Goal: Task Accomplishment & Management: Manage account settings

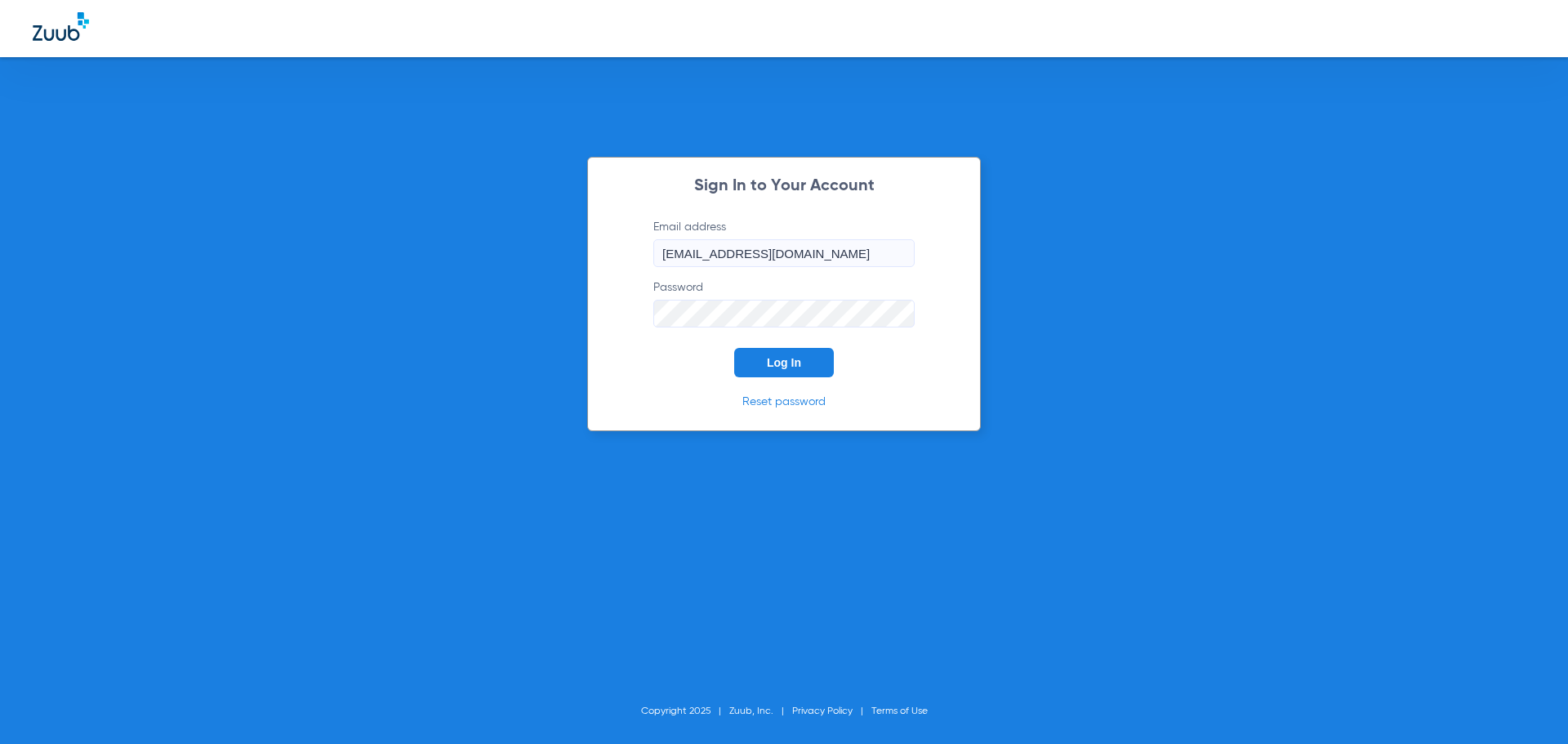
click at [809, 356] on button "Log In" at bounding box center [784, 362] width 99 height 29
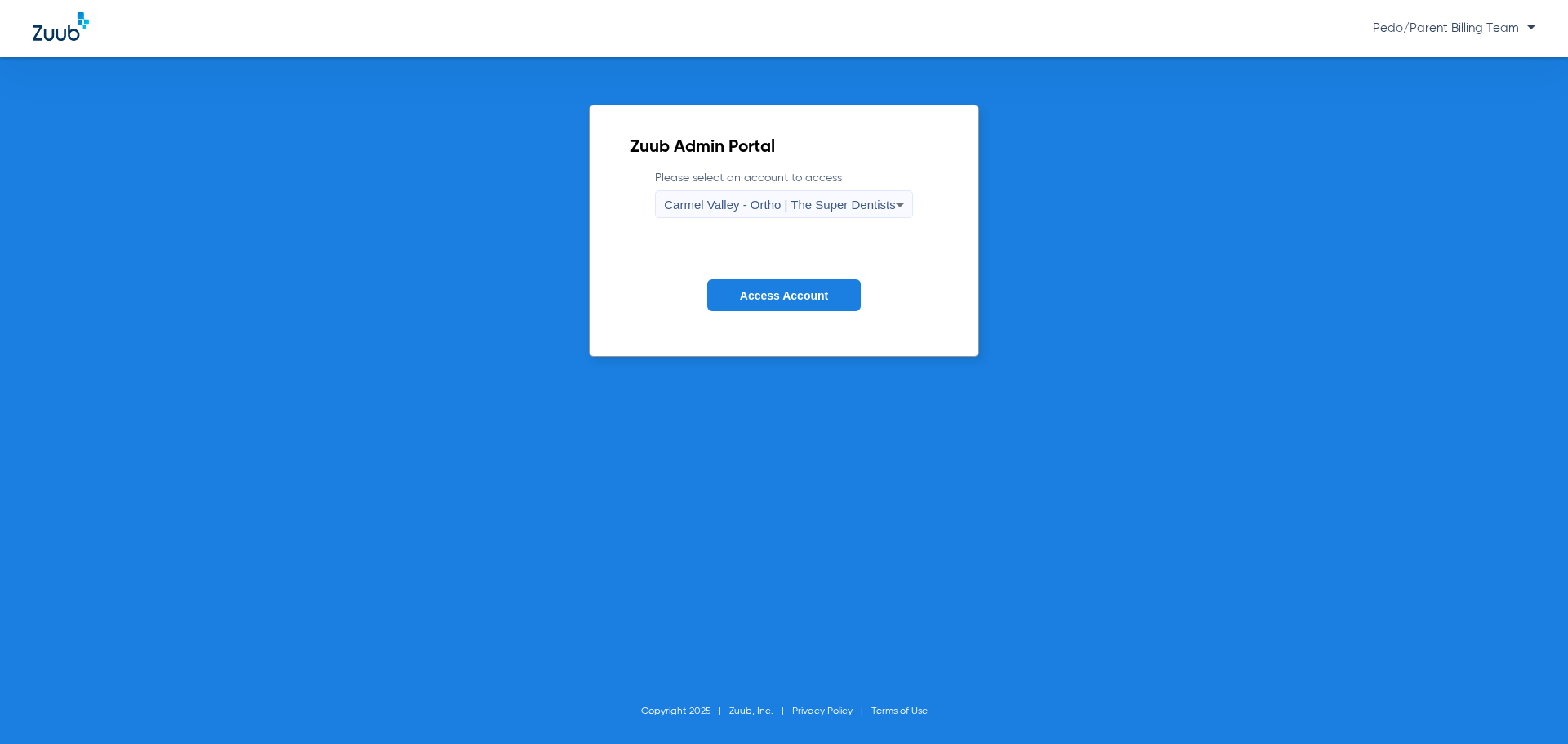
click at [834, 200] on span "Carmel Valley - Ortho | The Super Dentists" at bounding box center [780, 204] width 231 height 13
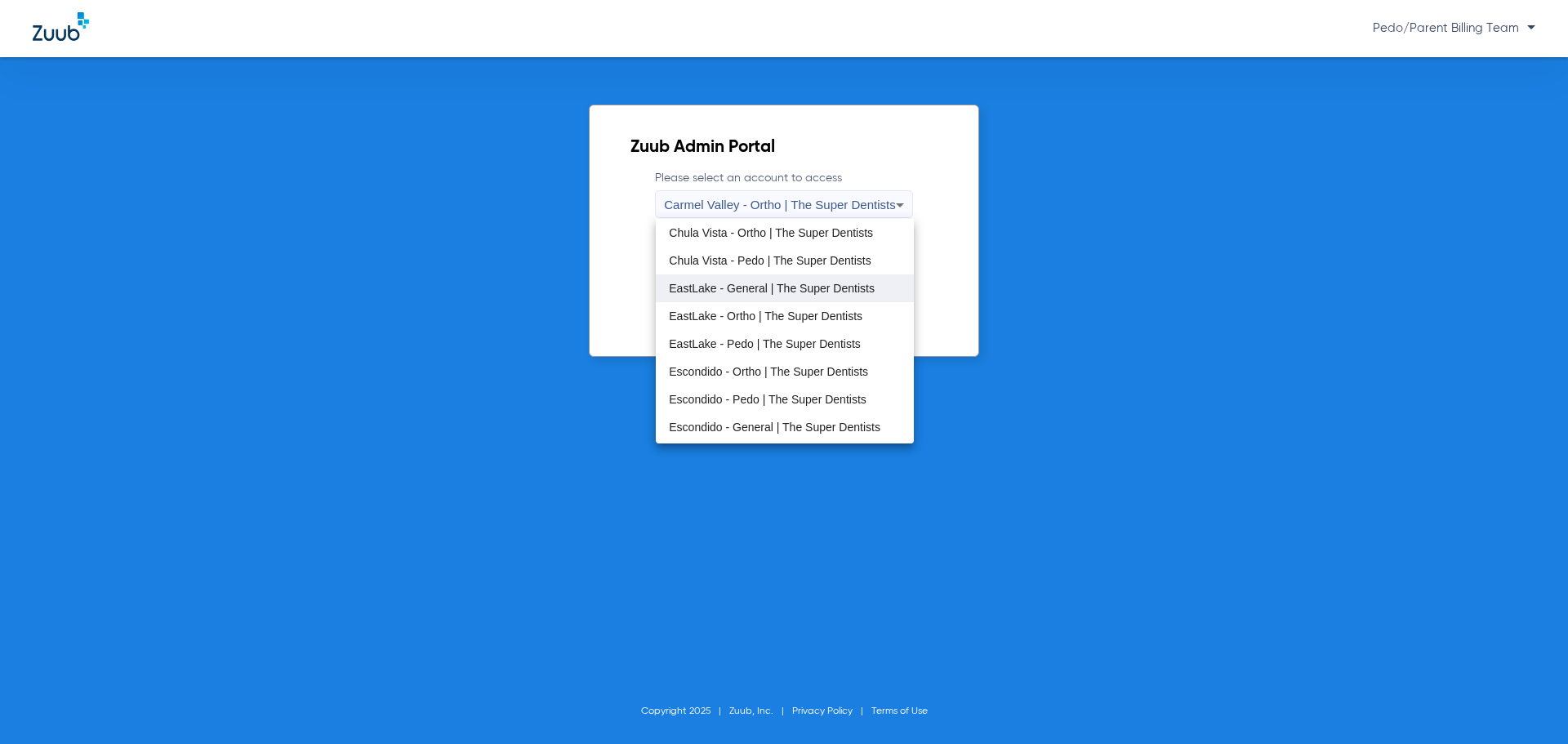
scroll to position [82, 0]
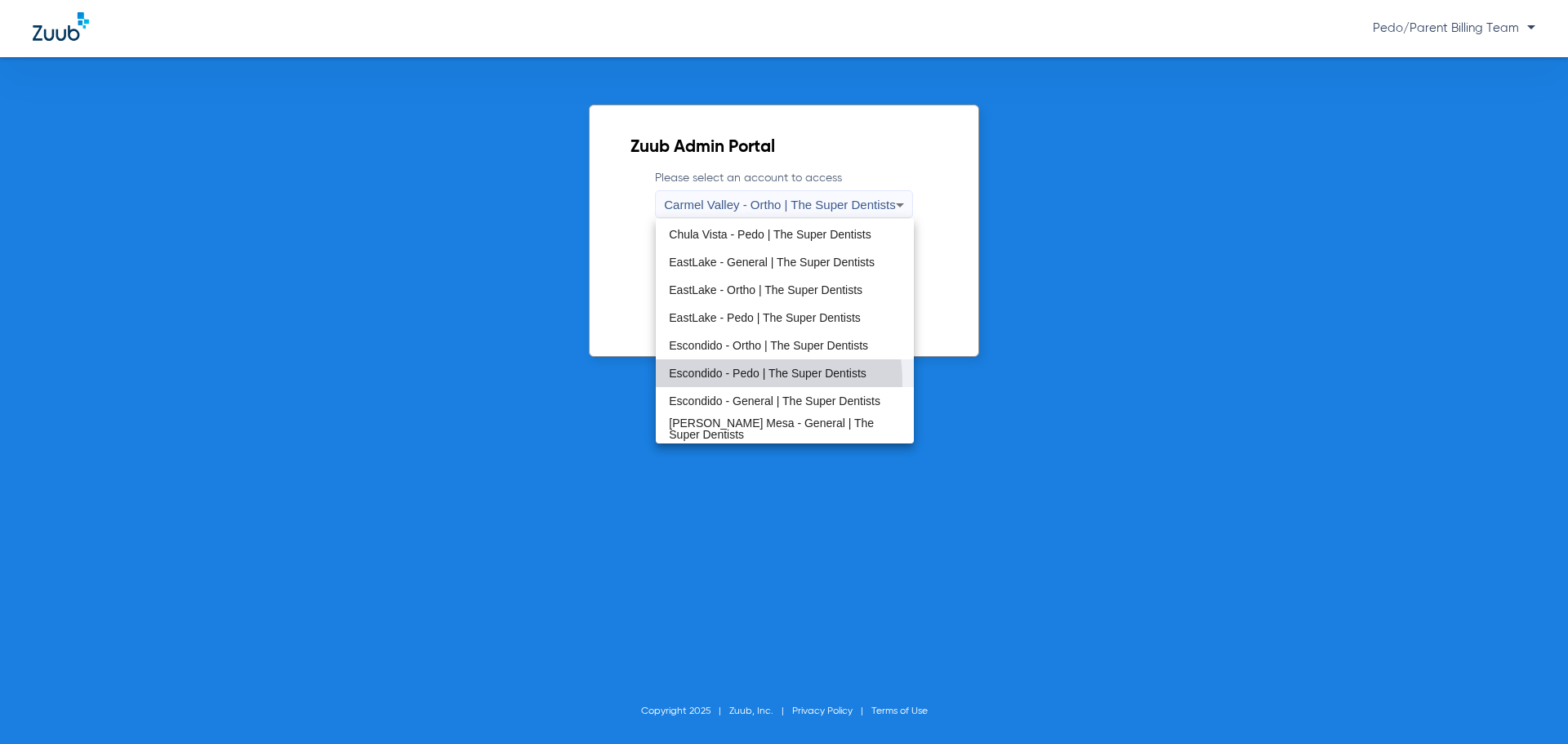
click at [748, 379] on mat-option "Escondido - Pedo | The Super Dentists" at bounding box center [784, 372] width 257 height 28
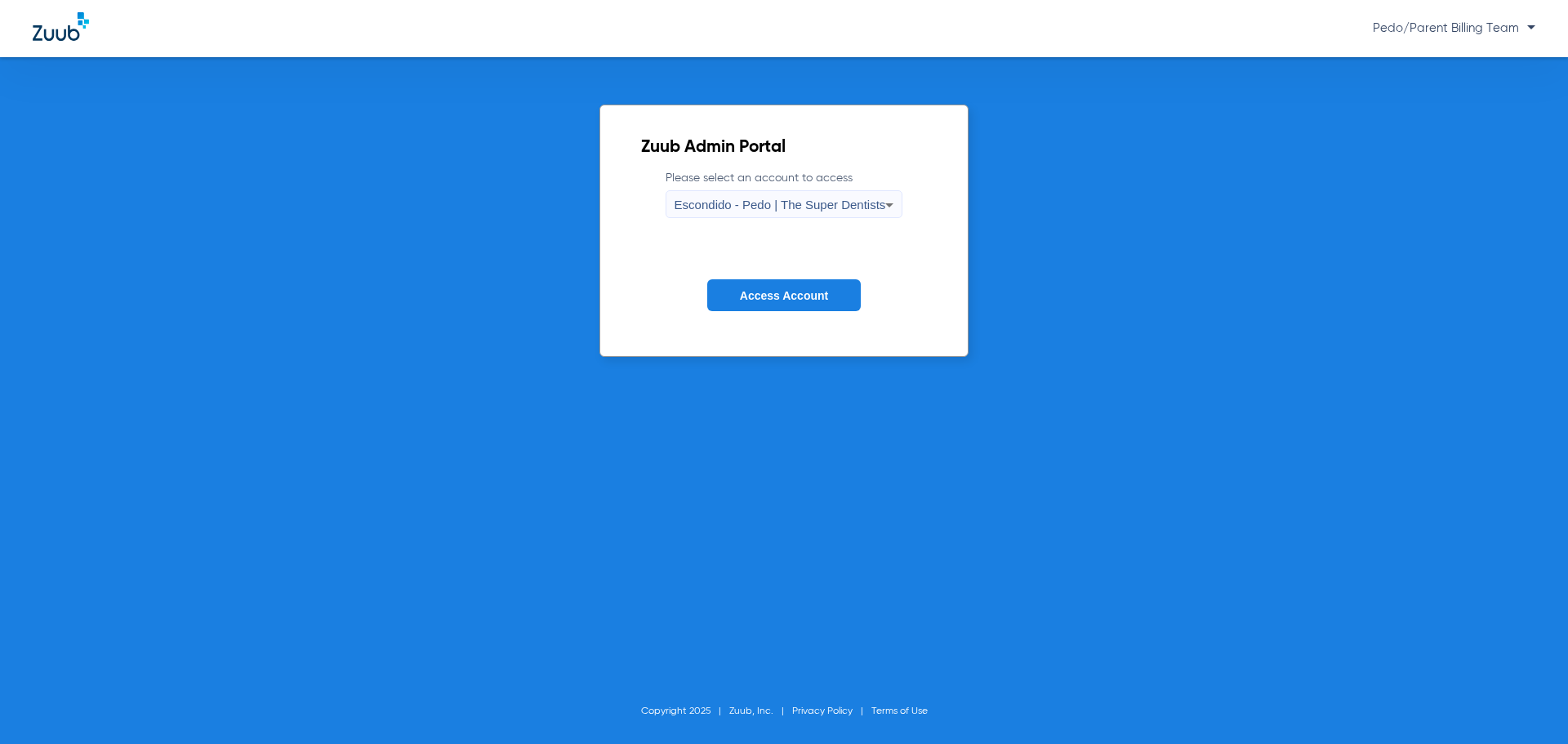
click at [793, 292] on span "Access Account" at bounding box center [784, 295] width 89 height 13
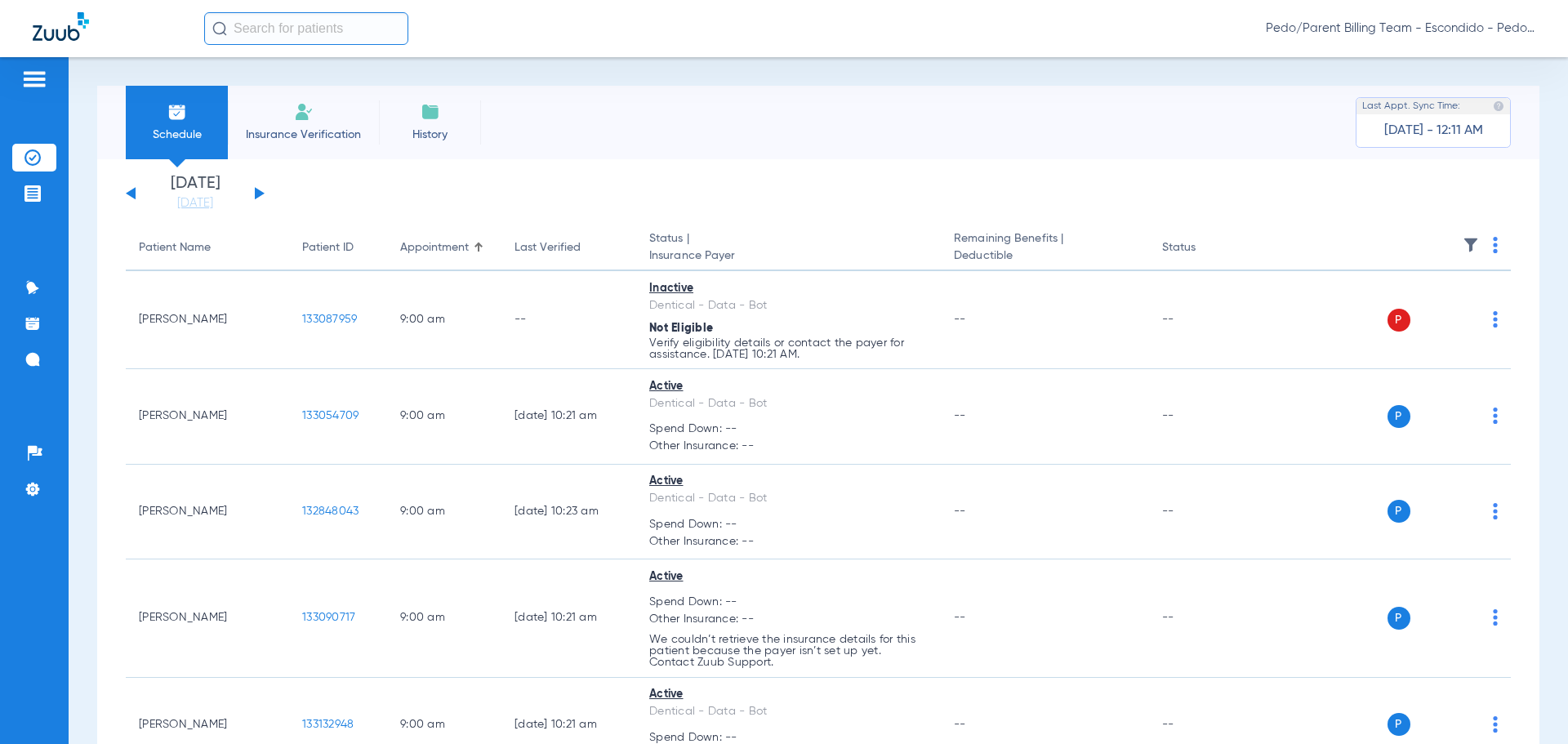
click at [262, 196] on div "[DATE] [DATE] [DATE] [DATE] [DATE] [DATE] [DATE] [DATE] [DATE] [DATE] [DATE] [D…" at bounding box center [195, 193] width 139 height 36
click at [257, 192] on button at bounding box center [260, 193] width 10 height 13
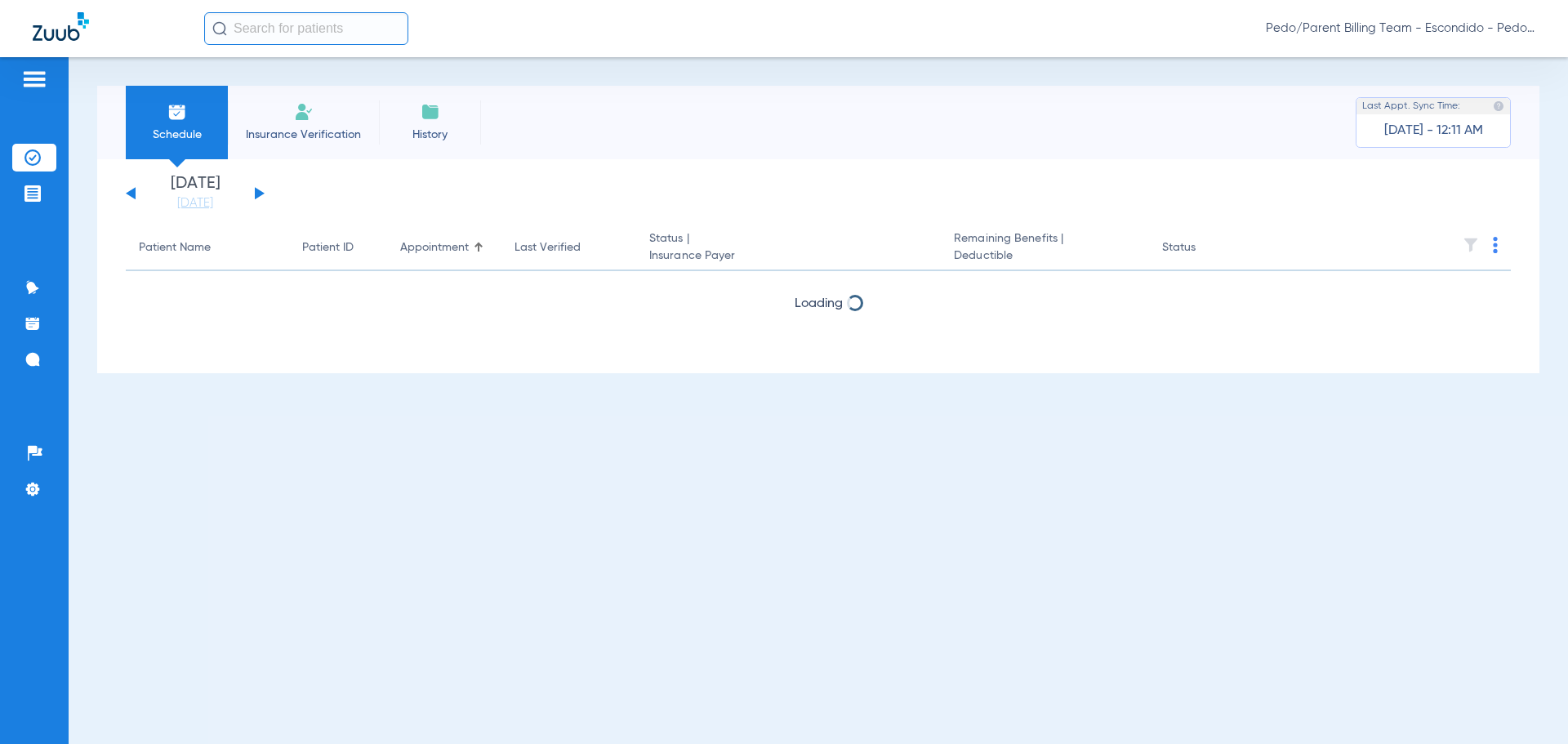
click at [271, 25] on input "text" at bounding box center [306, 29] width 204 height 33
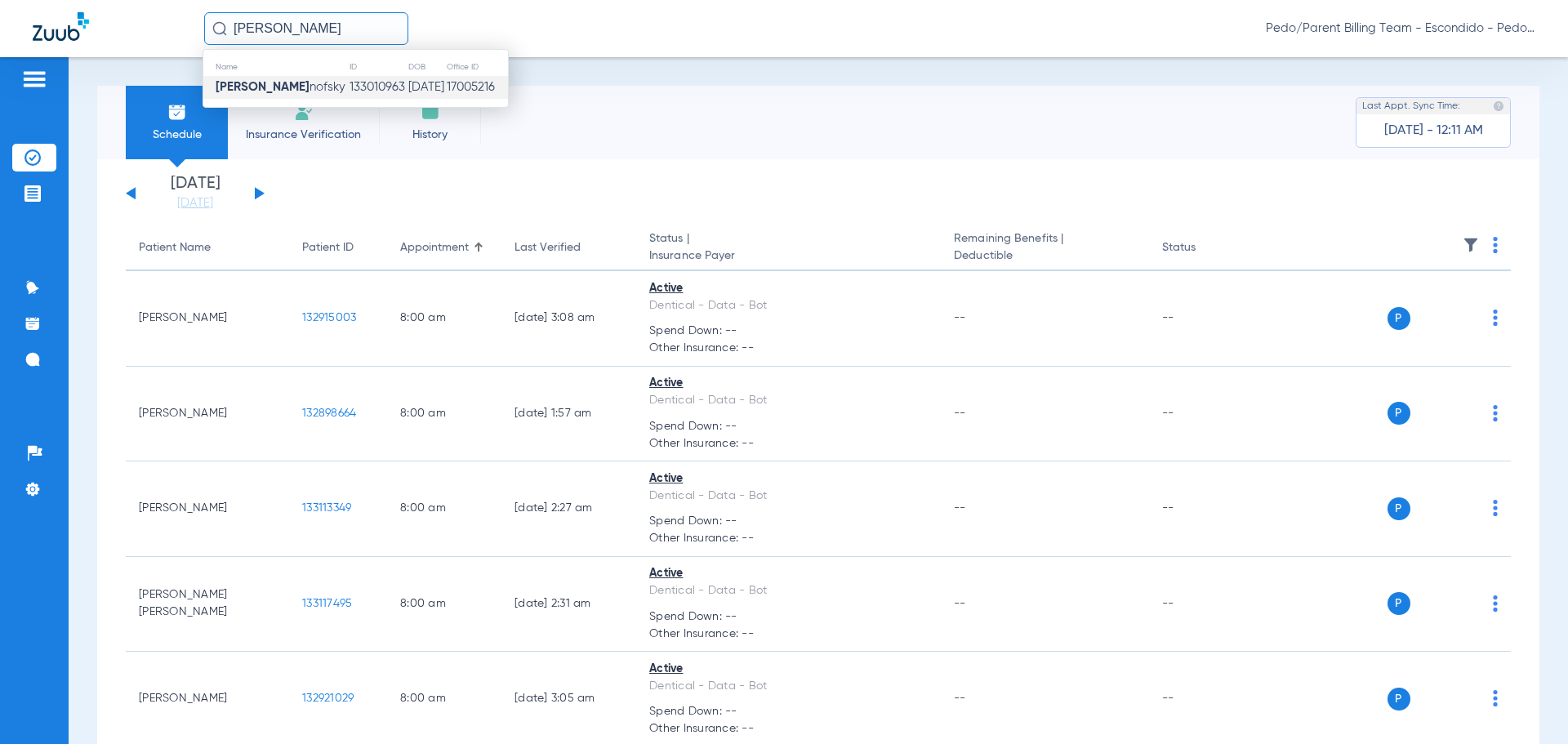
type input "[PERSON_NAME]"
click at [349, 88] on td "133010963" at bounding box center [378, 87] width 58 height 23
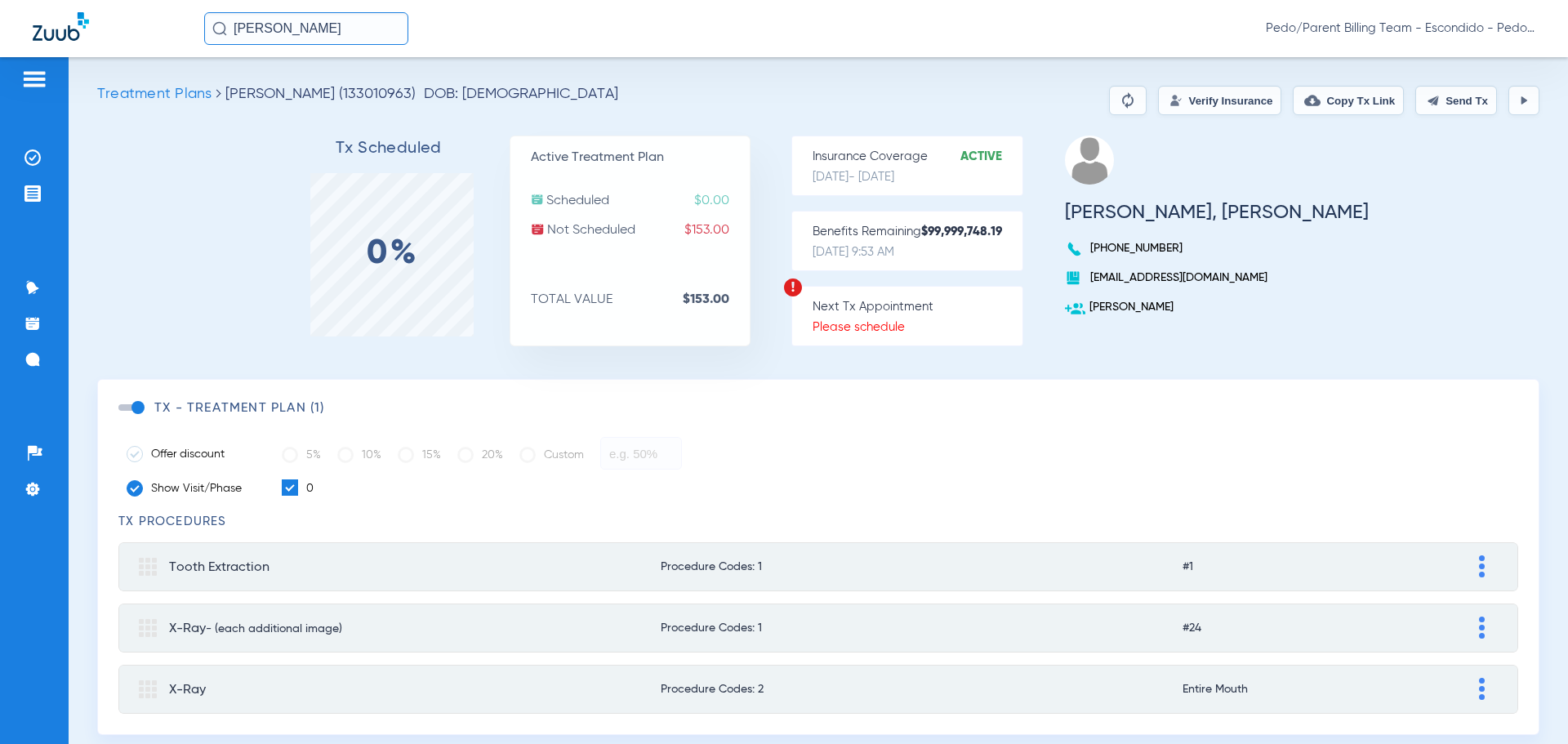
click at [1188, 96] on button "Verify Insurance" at bounding box center [1220, 100] width 123 height 29
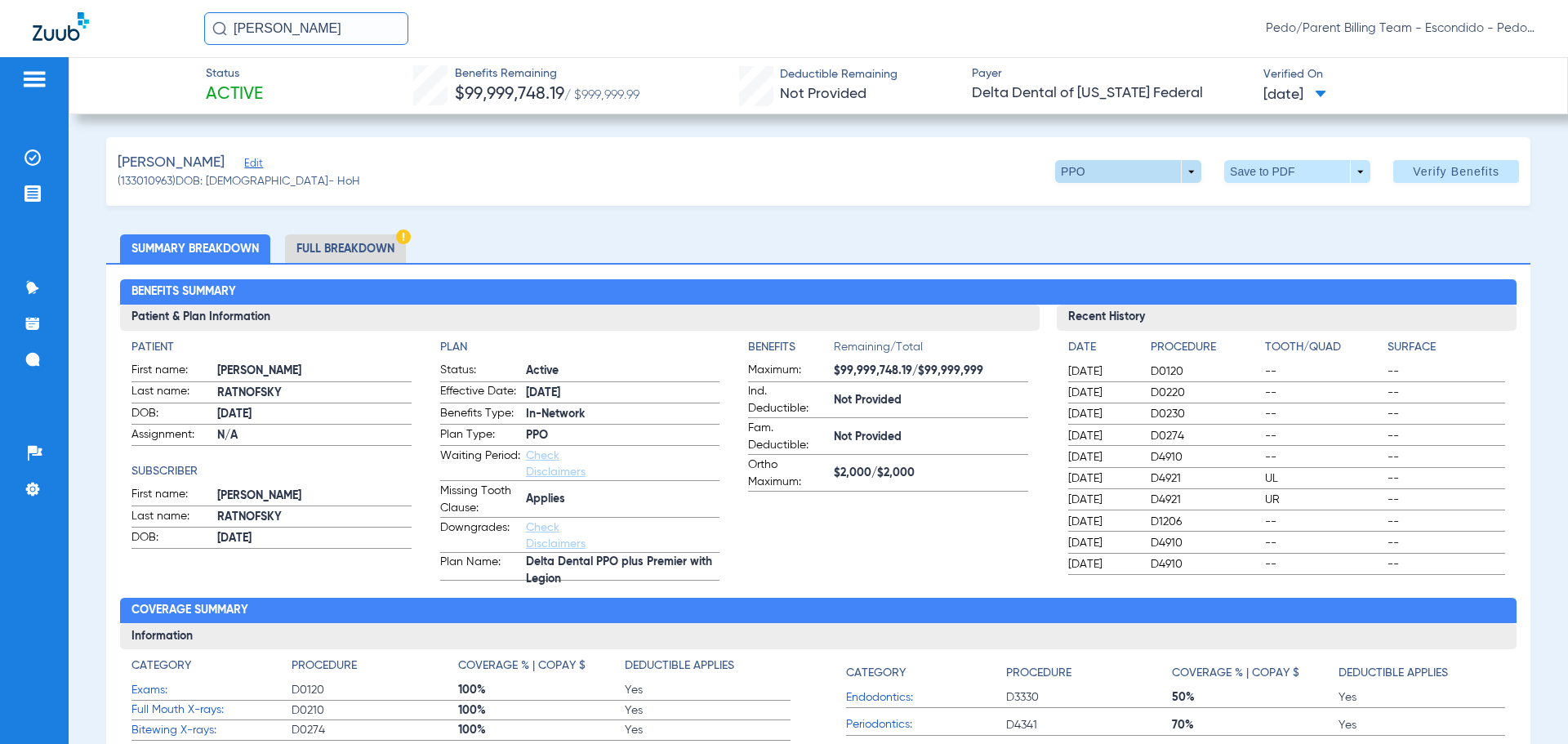
click at [1118, 169] on span at bounding box center [1129, 171] width 39 height 39
click at [1118, 169] on div at bounding box center [784, 372] width 1568 height 744
click at [339, 247] on li "Full Breakdown" at bounding box center [345, 249] width 121 height 29
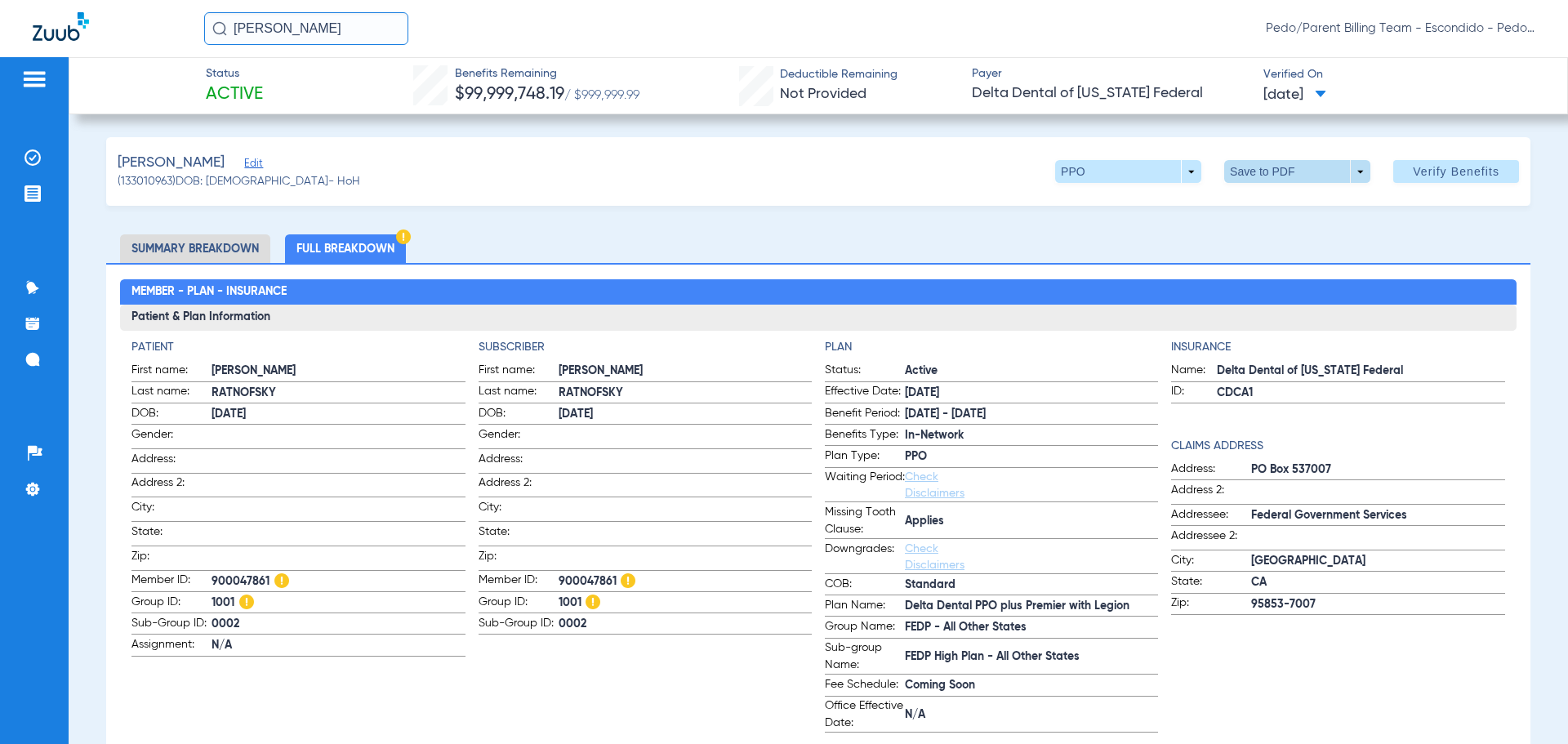
click at [1263, 175] on span at bounding box center [1297, 171] width 146 height 23
click at [1272, 207] on span "Save to PDF" at bounding box center [1291, 204] width 65 height 12
click at [35, 158] on img at bounding box center [32, 157] width 16 height 16
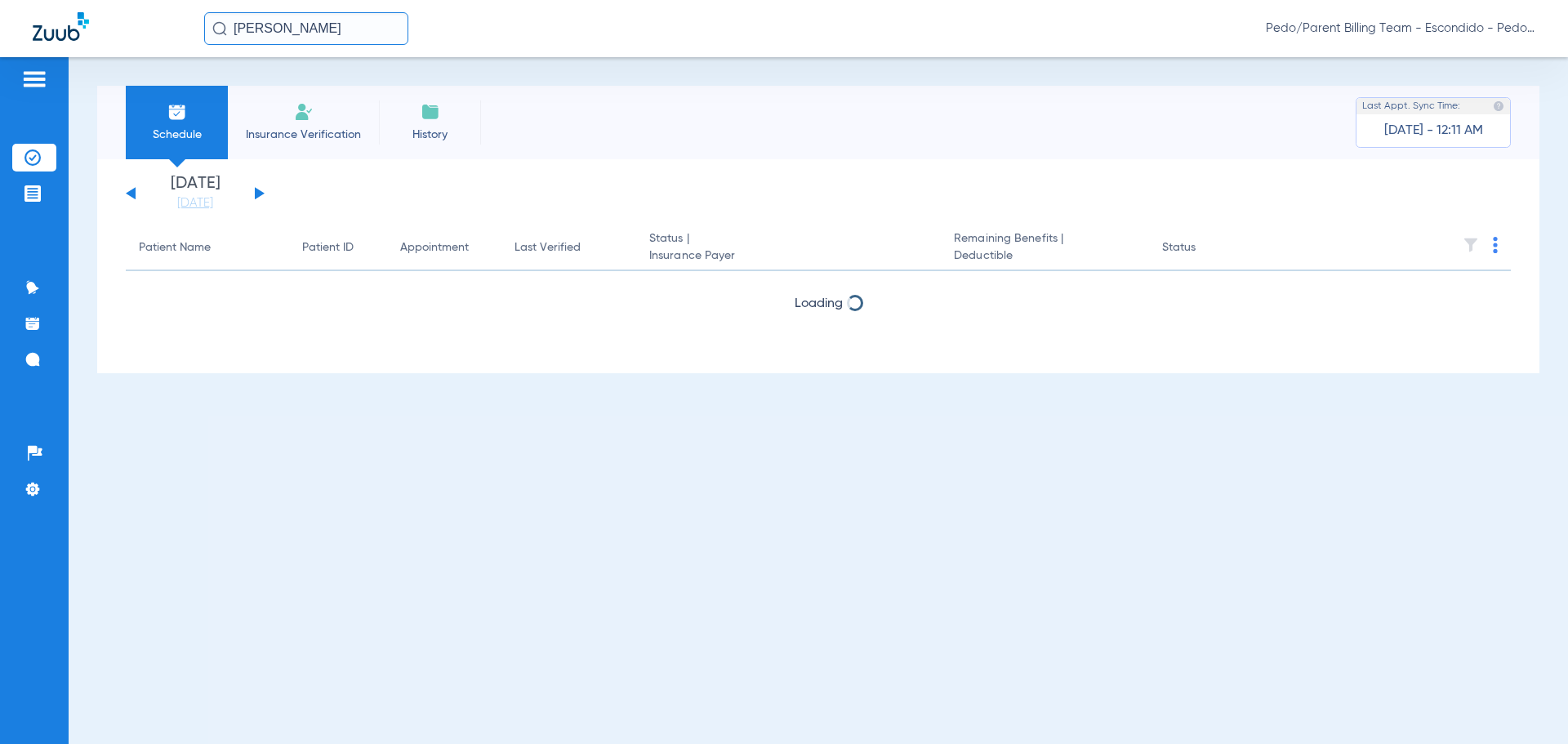
drag, startPoint x: 352, startPoint y: 30, endPoint x: 205, endPoint y: 35, distance: 147.1
click at [205, 35] on input "[PERSON_NAME]" at bounding box center [306, 29] width 204 height 33
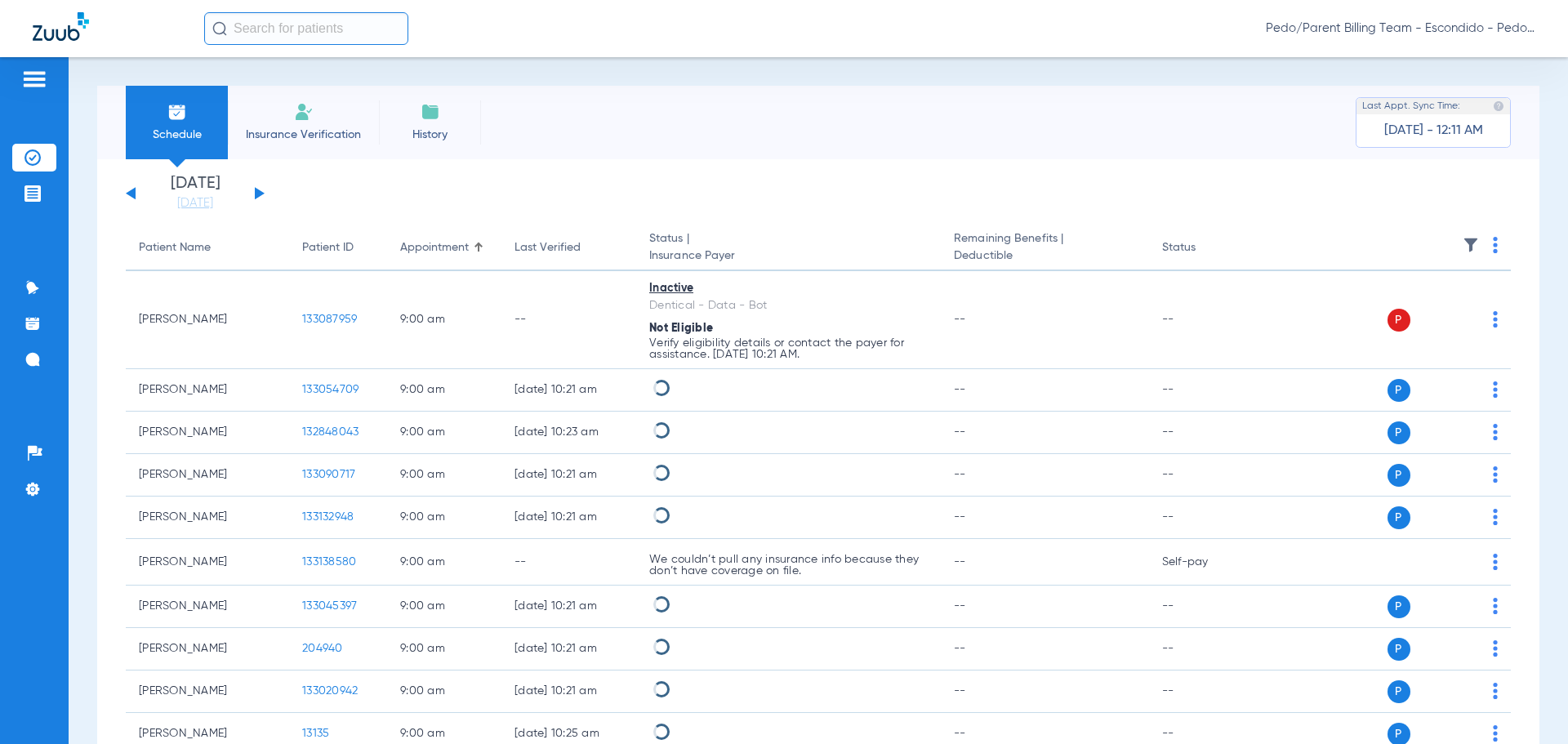
click at [260, 193] on button at bounding box center [260, 193] width 10 height 13
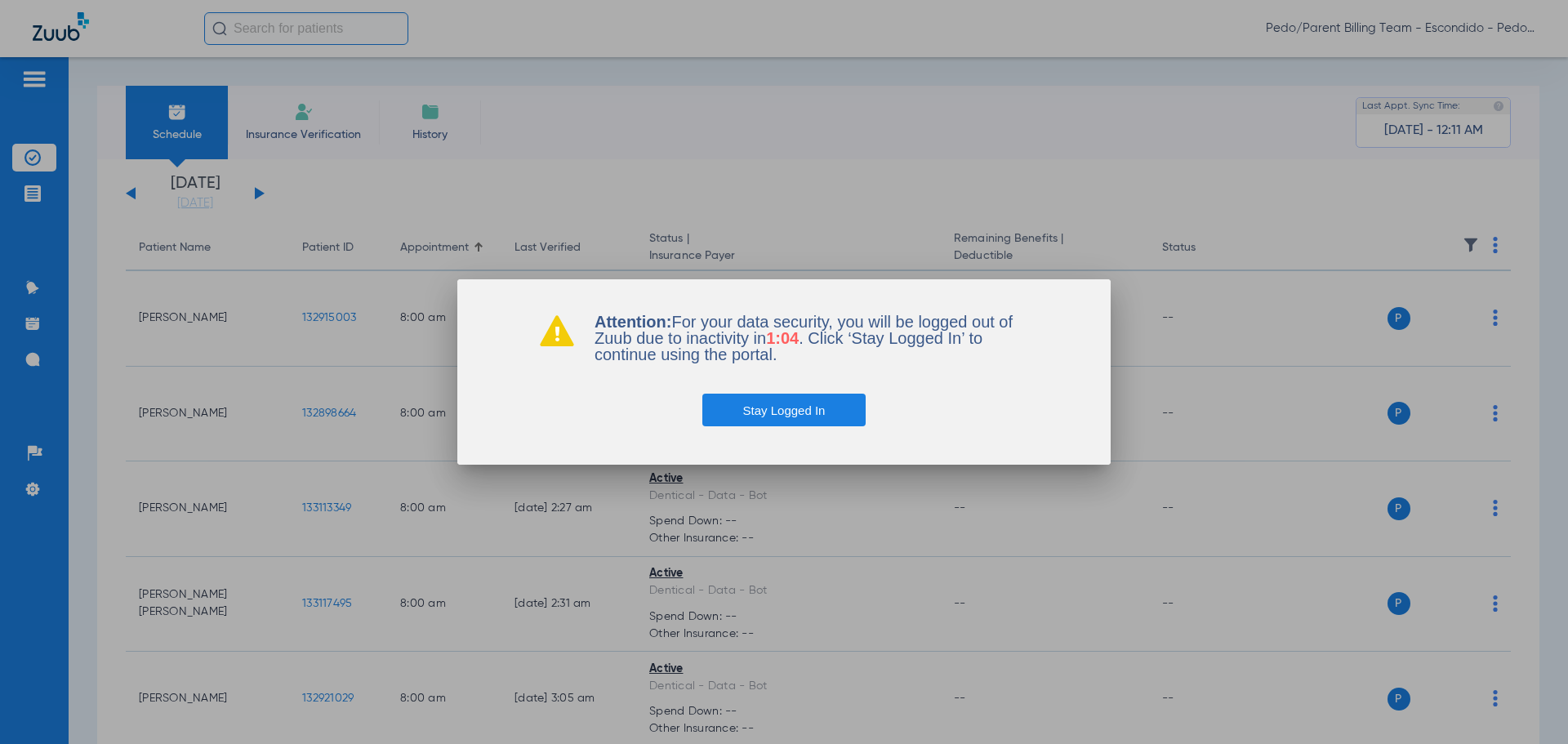
click at [810, 408] on button "Stay Logged In" at bounding box center [784, 409] width 164 height 33
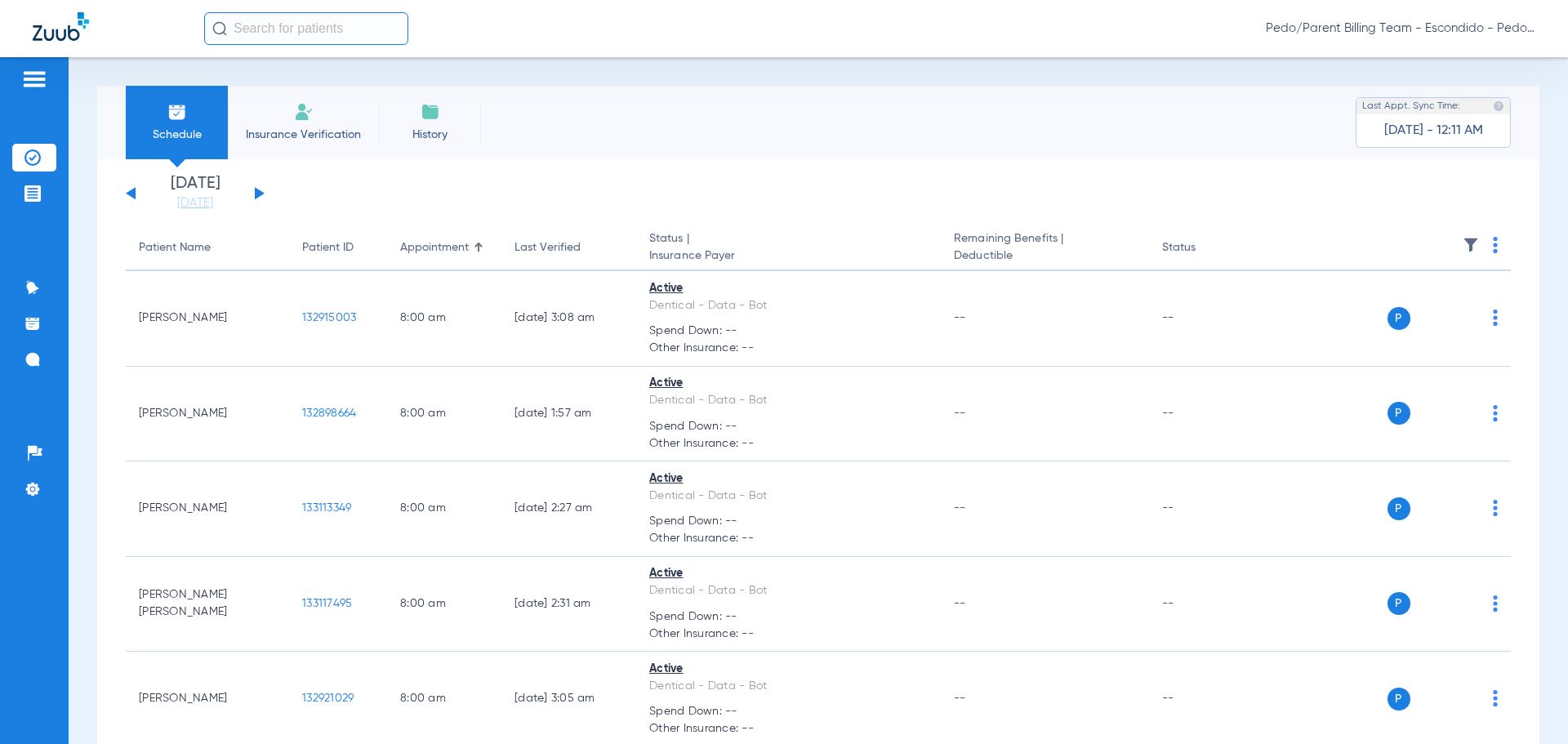
click at [288, 91] on li "Insurance Verification" at bounding box center [303, 122] width 151 height 73
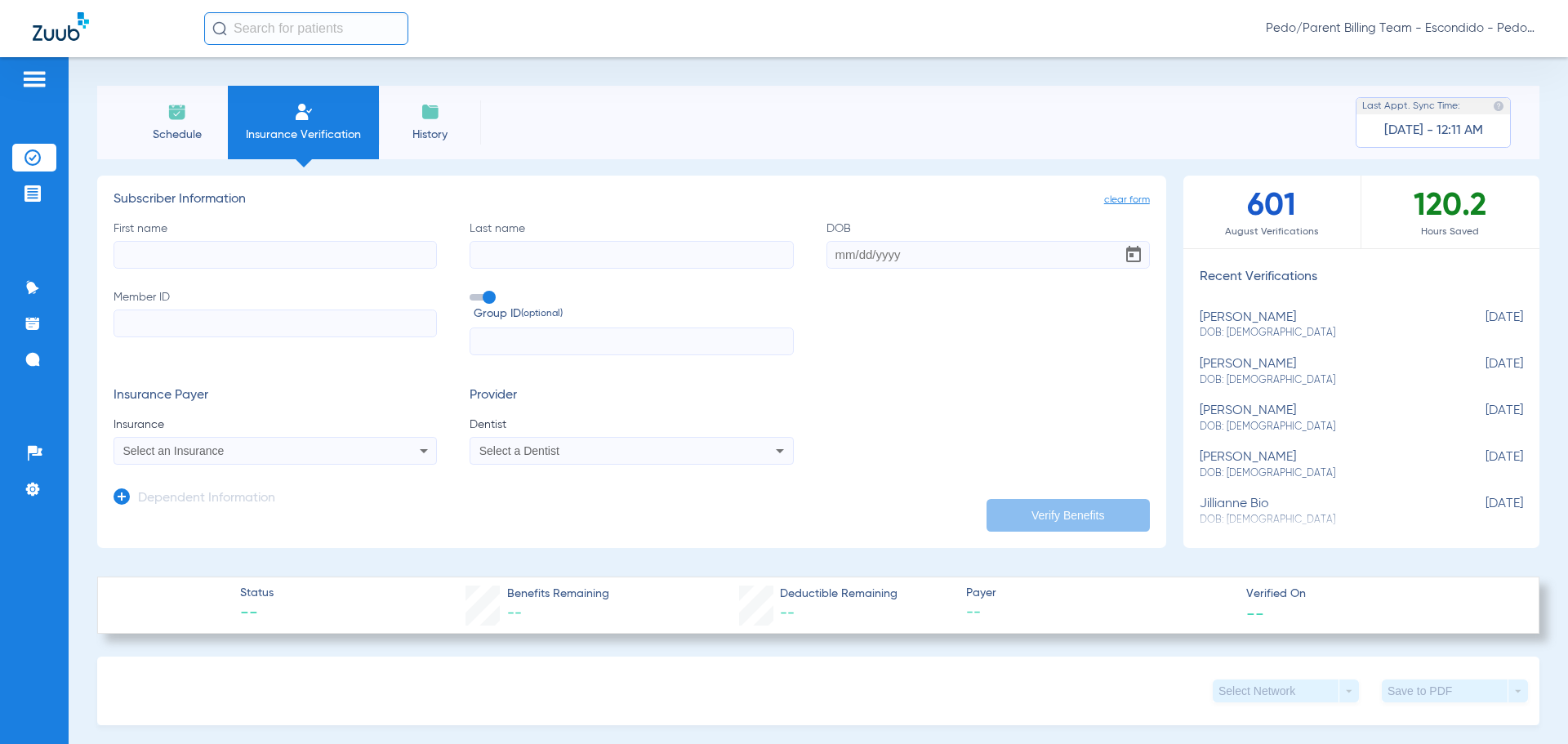
click at [150, 262] on input "First name" at bounding box center [276, 254] width 324 height 28
type input "[PERSON_NAME]"
type input "KHAYUTIN"
type input "[DATE]"
click at [211, 324] on input "912" at bounding box center [276, 323] width 324 height 28
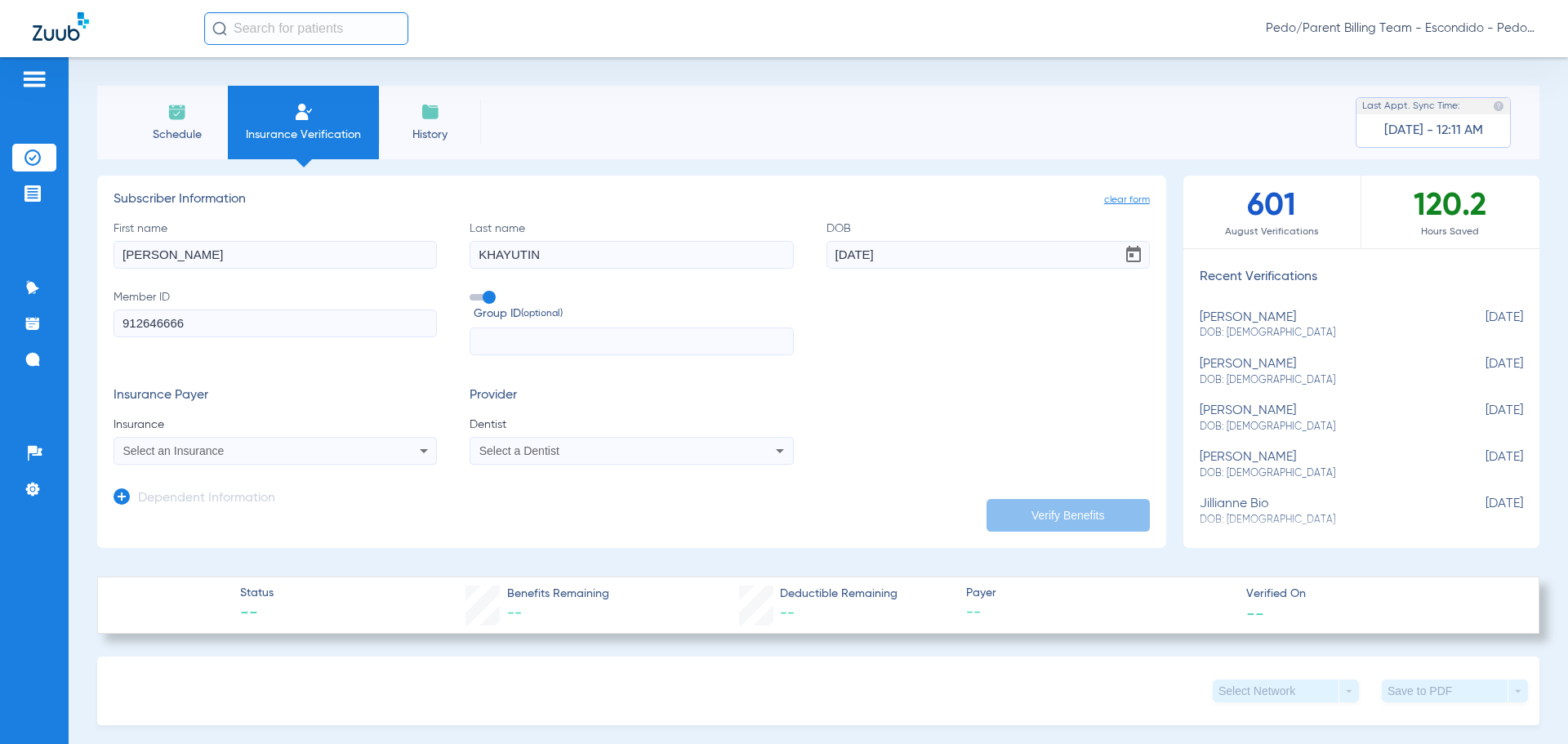
type input "912646666"
click at [281, 460] on div "Select an Insurance" at bounding box center [276, 450] width 322 height 19
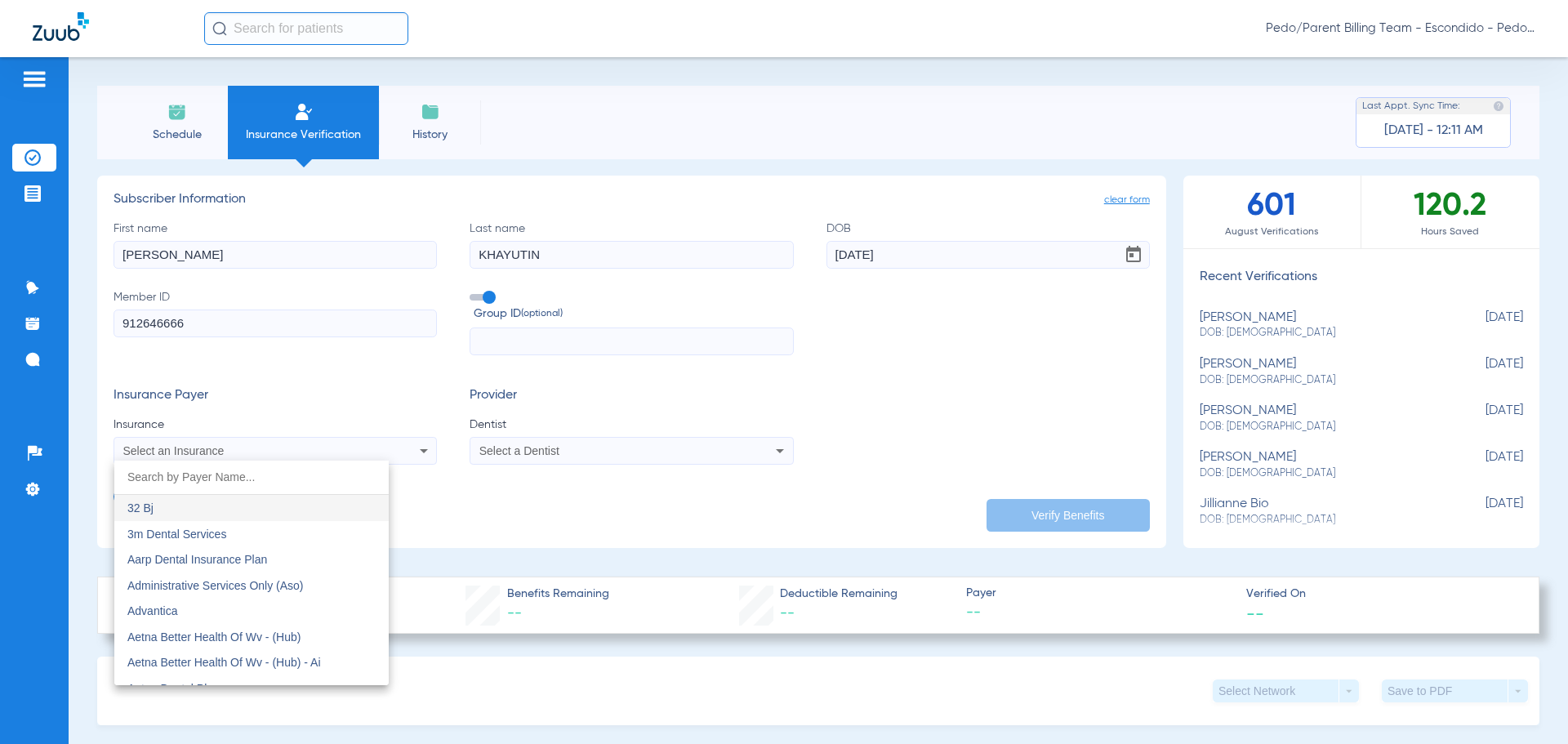
click at [253, 474] on input "dropdown search" at bounding box center [251, 477] width 274 height 34
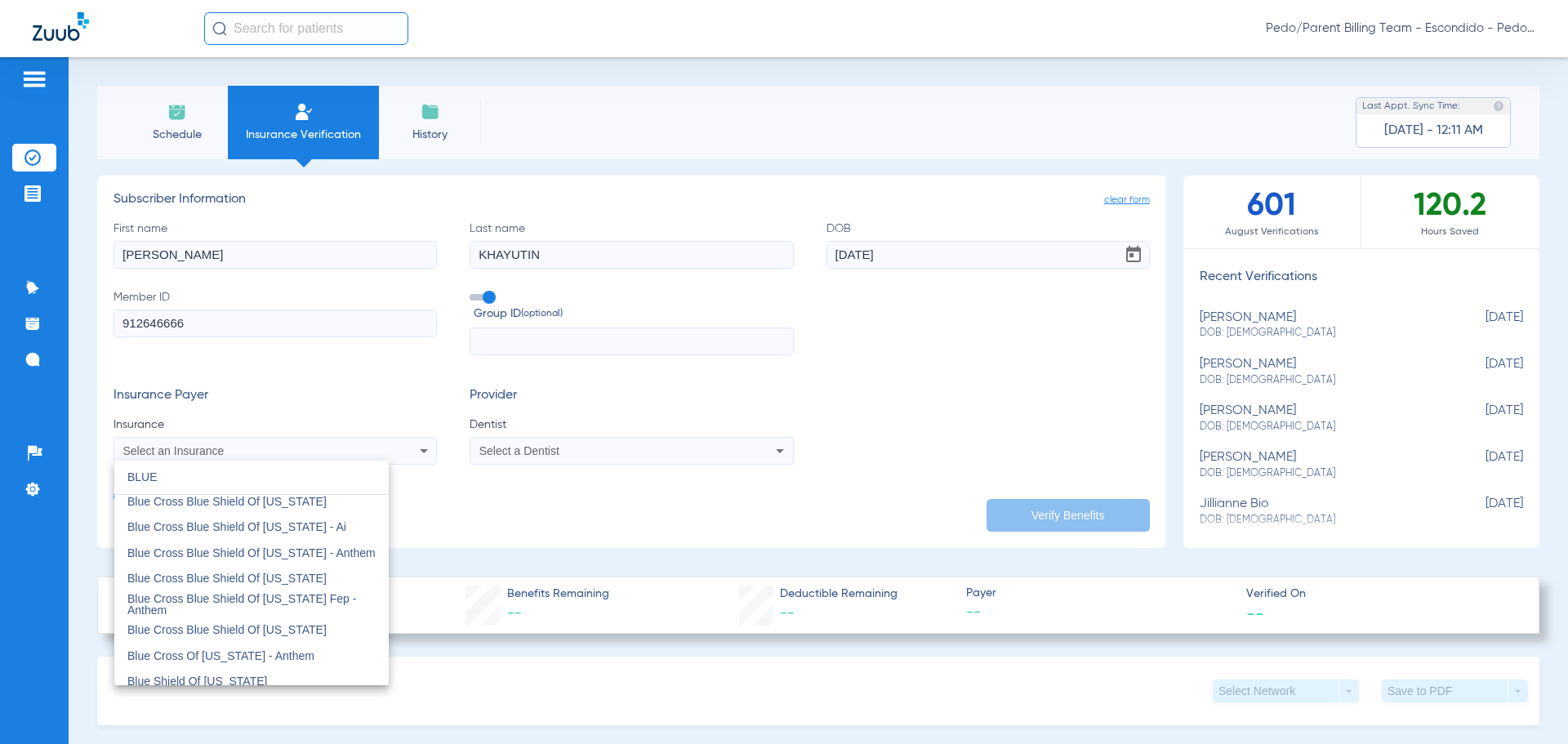
scroll to position [1143, 0]
type input "BLUE"
click at [222, 597] on span "Blue Shield Of [US_STATE]" at bounding box center [197, 598] width 140 height 13
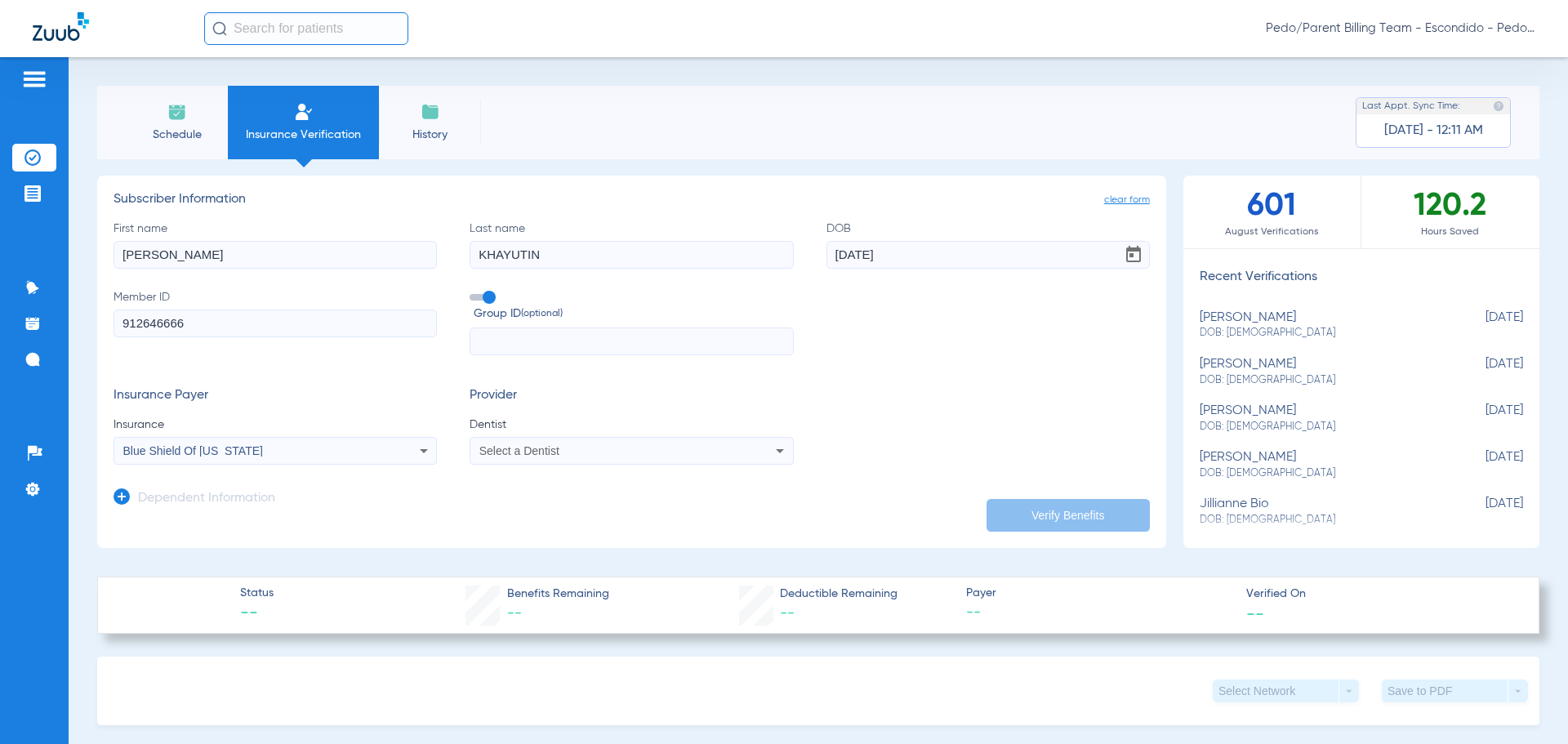
click at [574, 458] on div "Select a Dentist" at bounding box center [631, 450] width 322 height 19
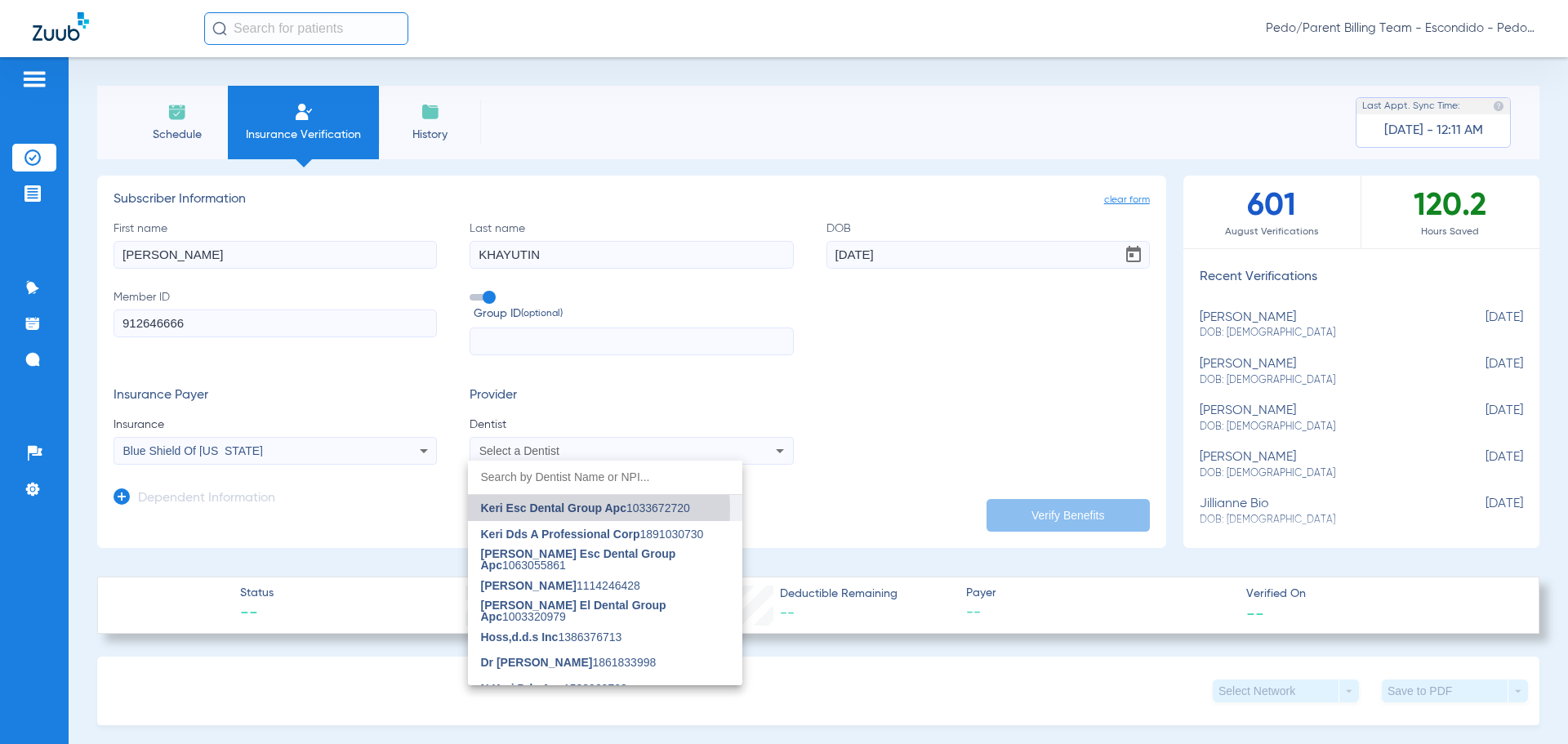
click at [548, 509] on span "Keri Esc Dental Group Apc" at bounding box center [554, 507] width 145 height 13
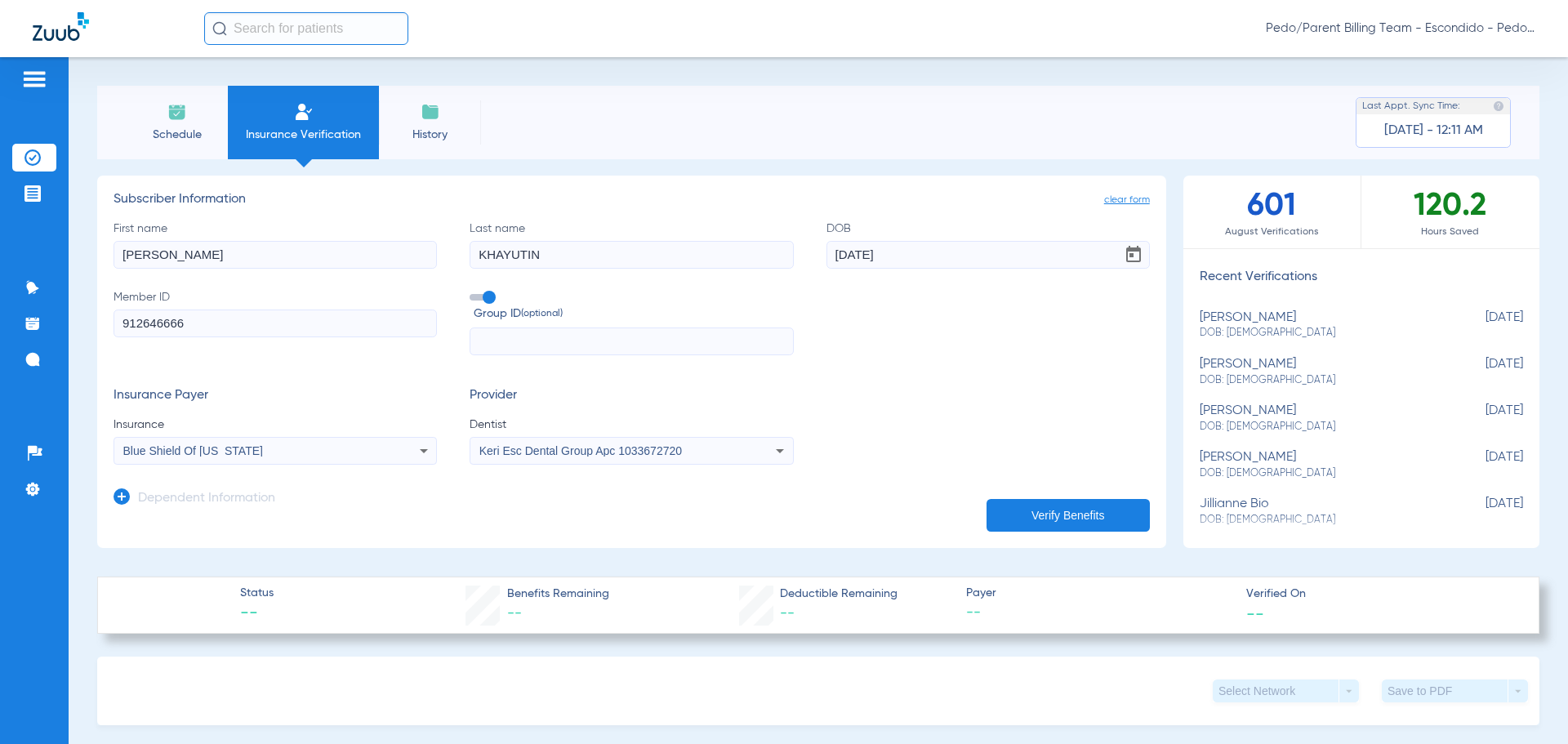
click at [126, 497] on icon at bounding box center [121, 495] width 16 height 16
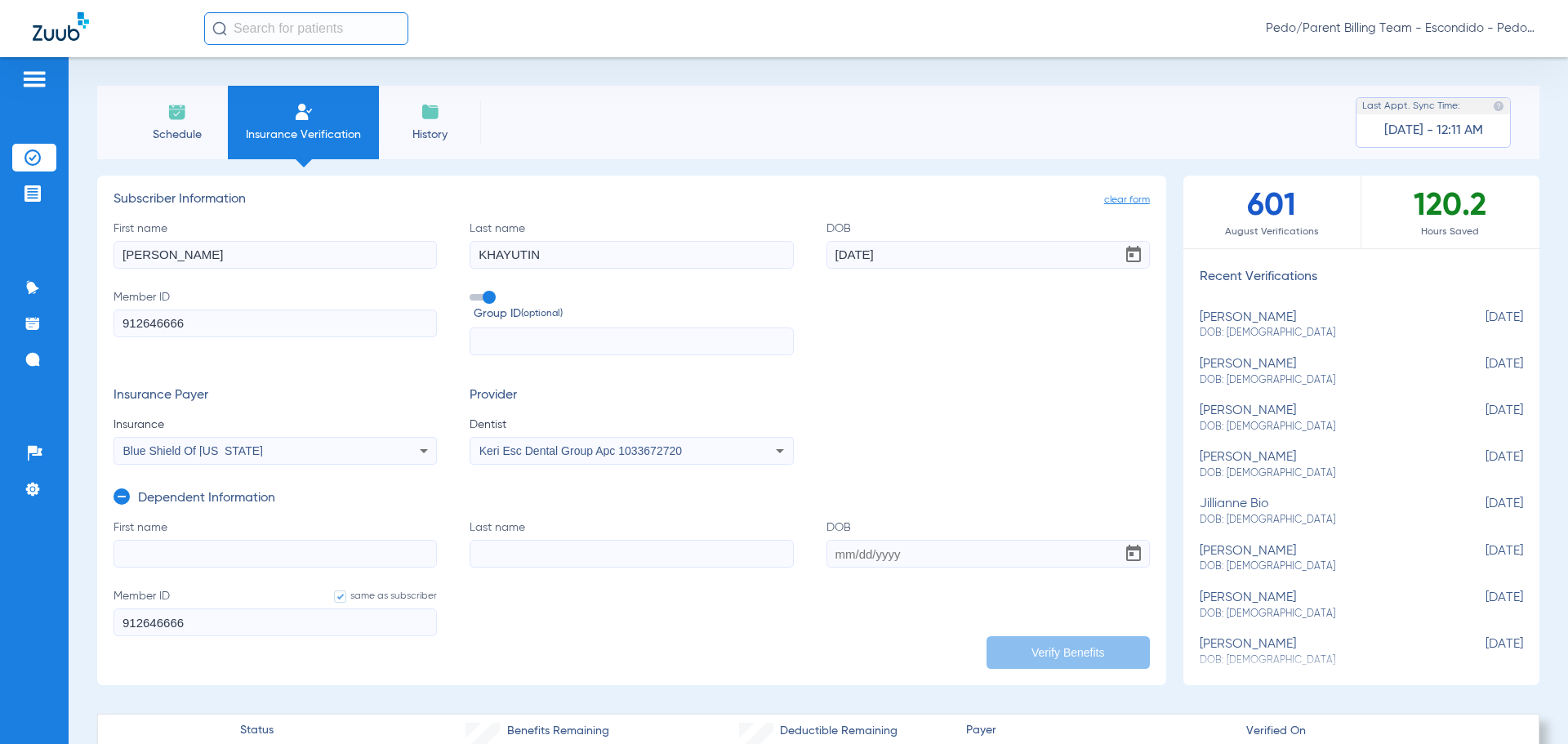
click at [167, 550] on input "First name" at bounding box center [276, 553] width 324 height 28
type input "ARIA"
type input "TAMIR"
type input "[DATE]"
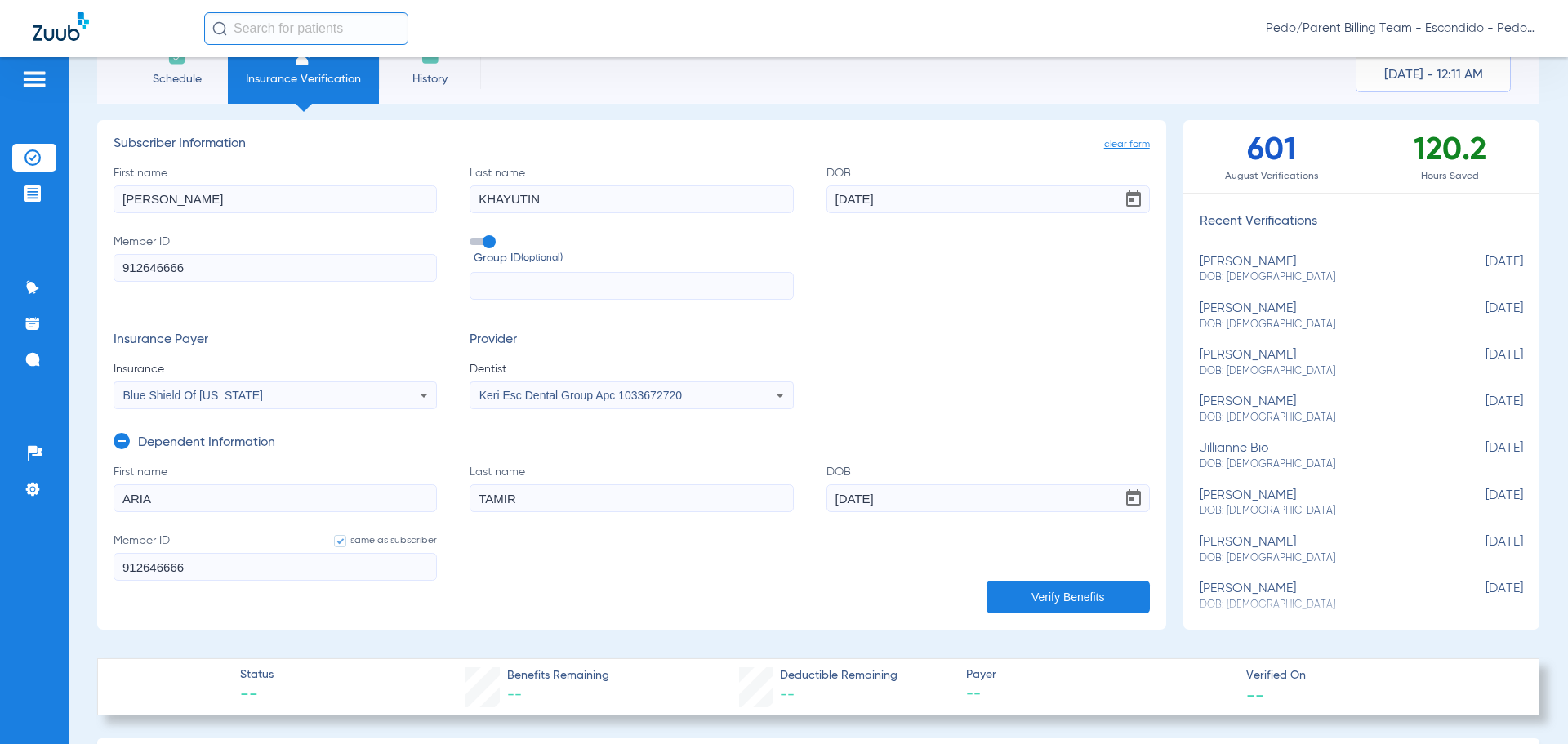
scroll to position [163, 0]
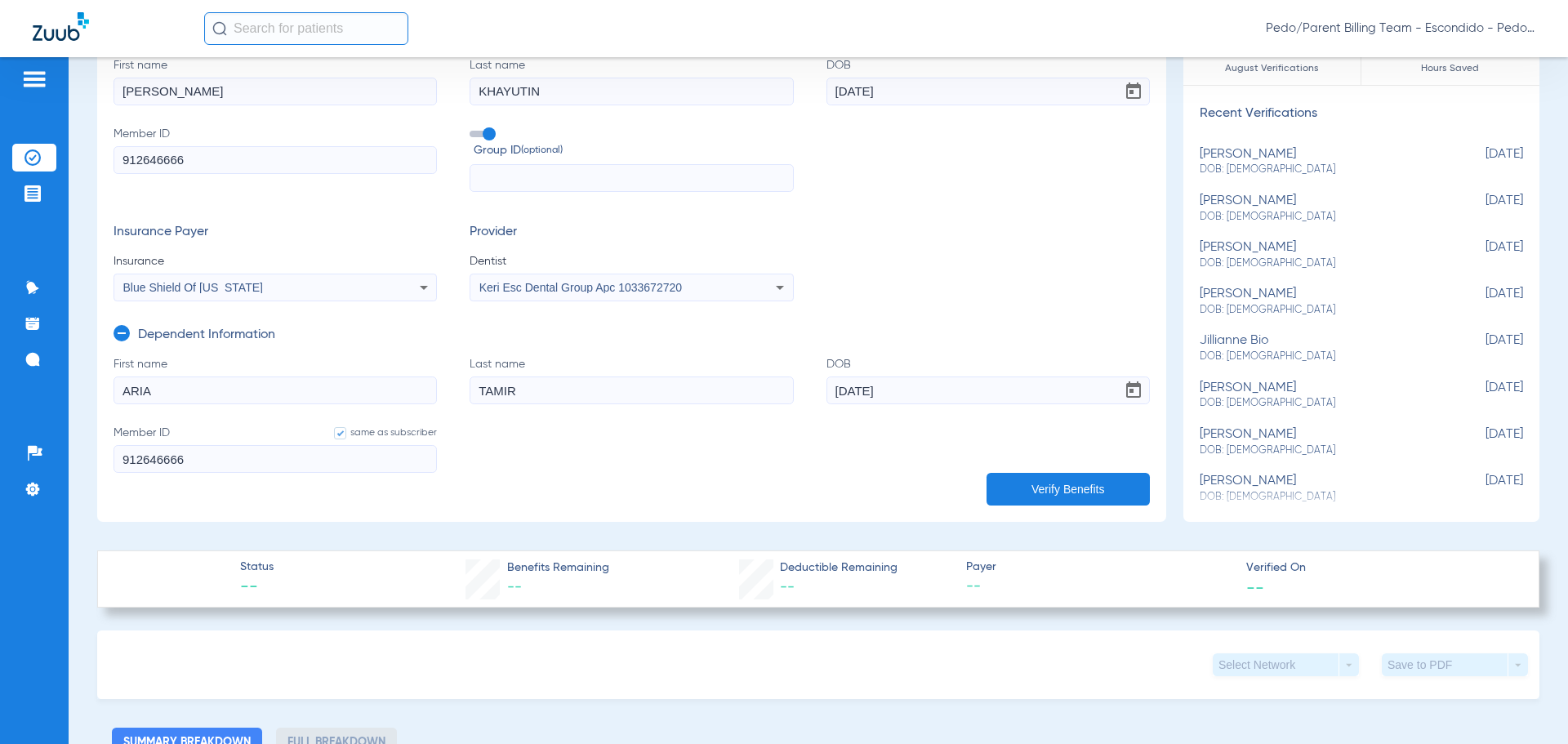
click at [1076, 496] on button "Verify Benefits" at bounding box center [1068, 489] width 164 height 33
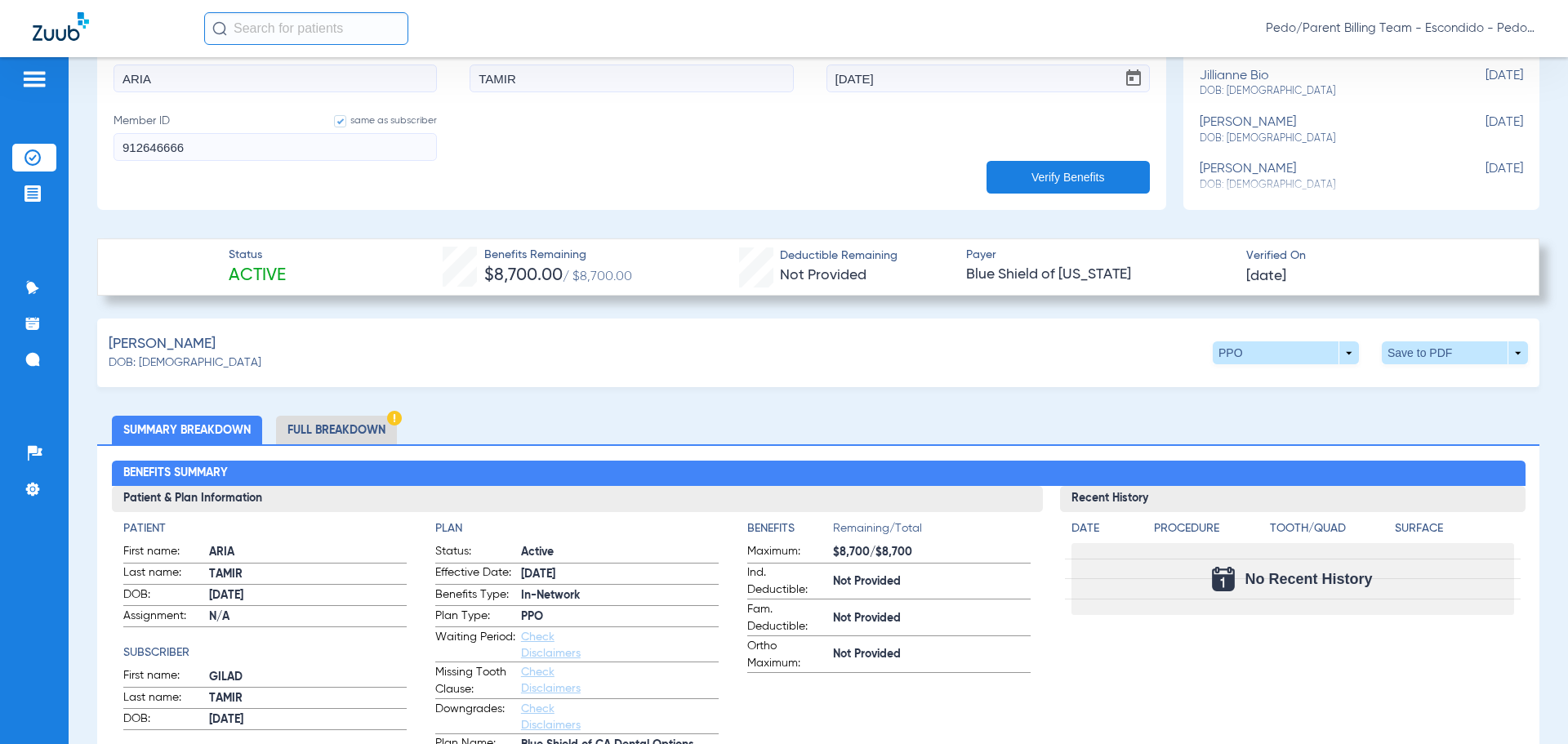
scroll to position [490, 0]
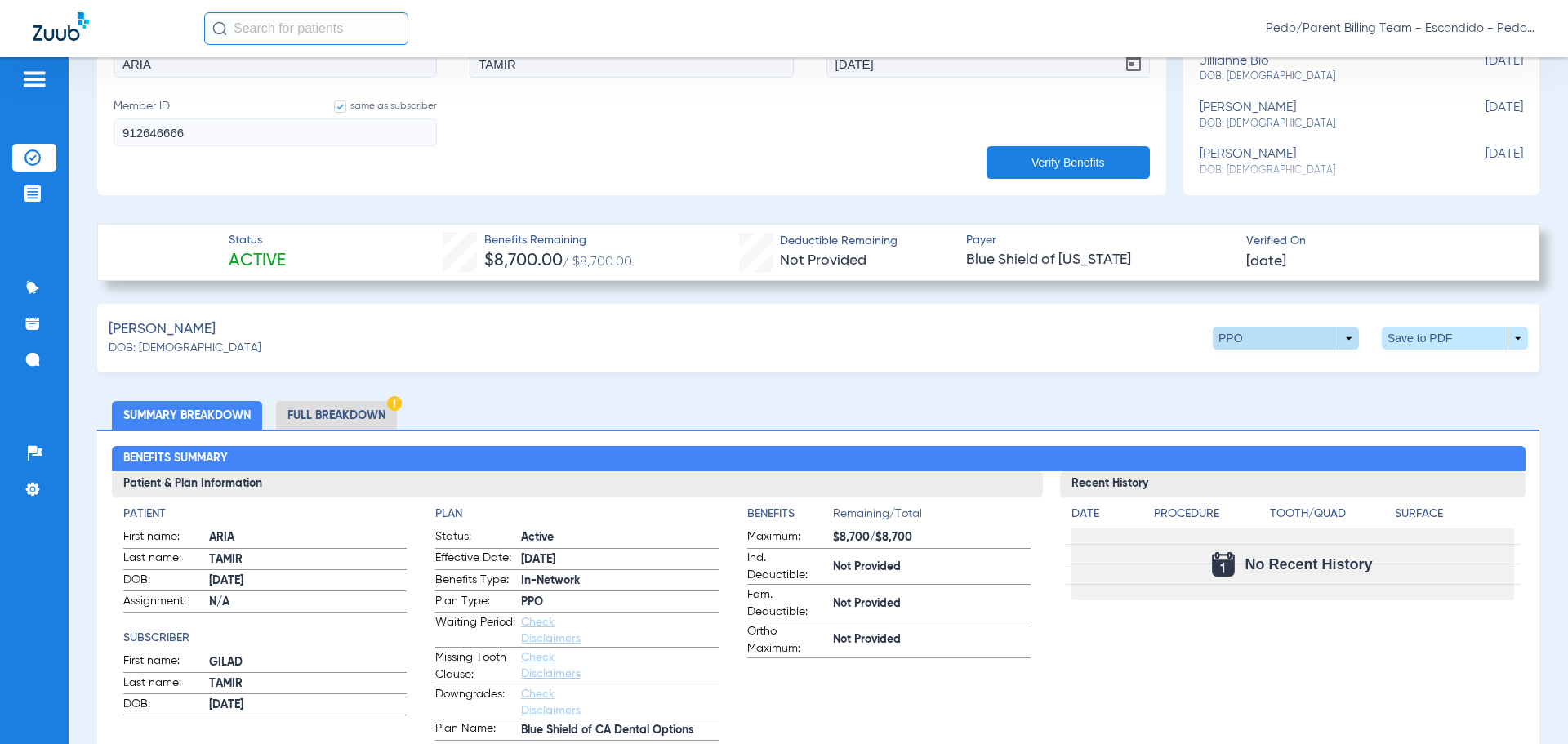
click at [1272, 332] on span at bounding box center [1286, 338] width 39 height 39
click at [1235, 397] on span "Out of Network" at bounding box center [1252, 402] width 76 height 12
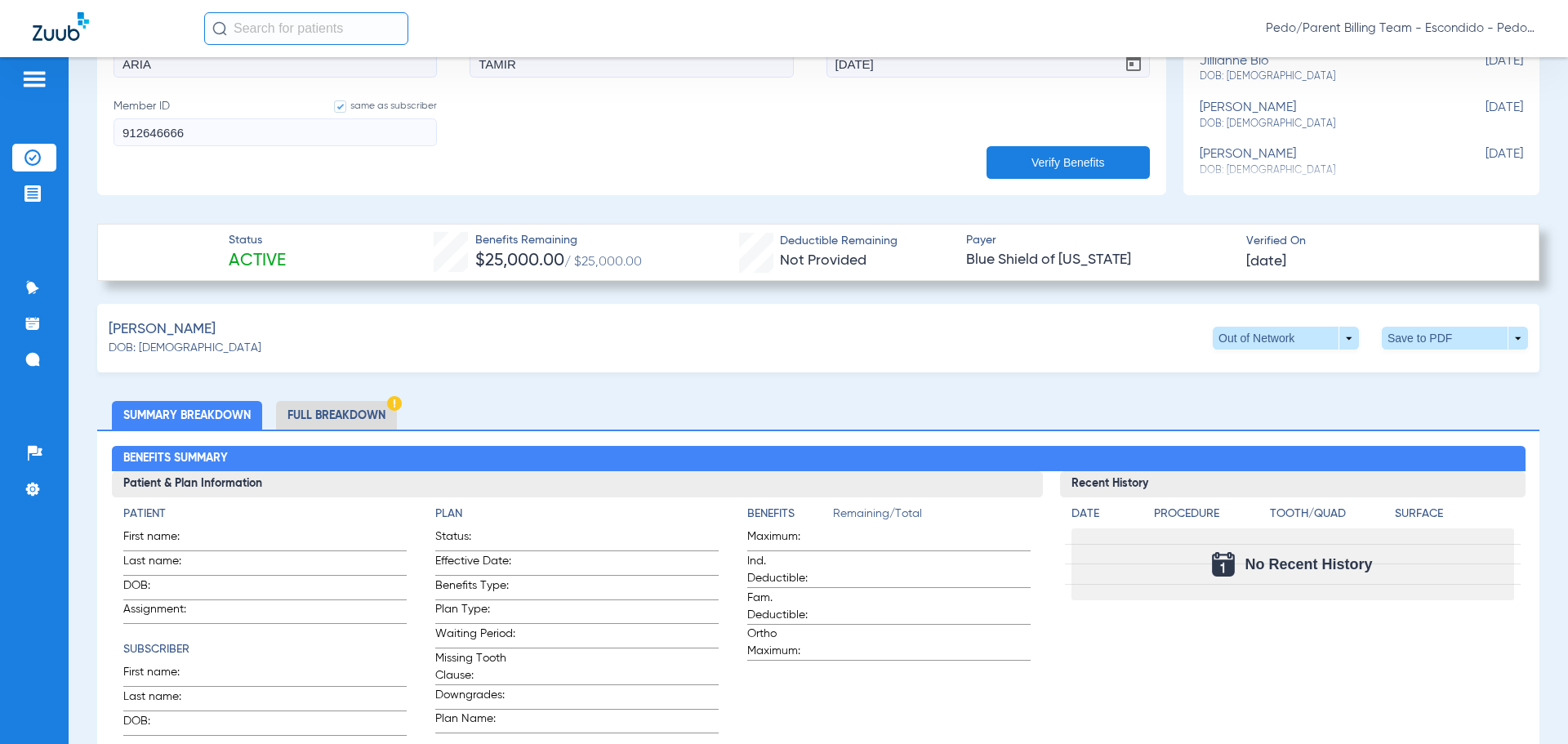
click at [351, 409] on li "Full Breakdown" at bounding box center [336, 415] width 121 height 29
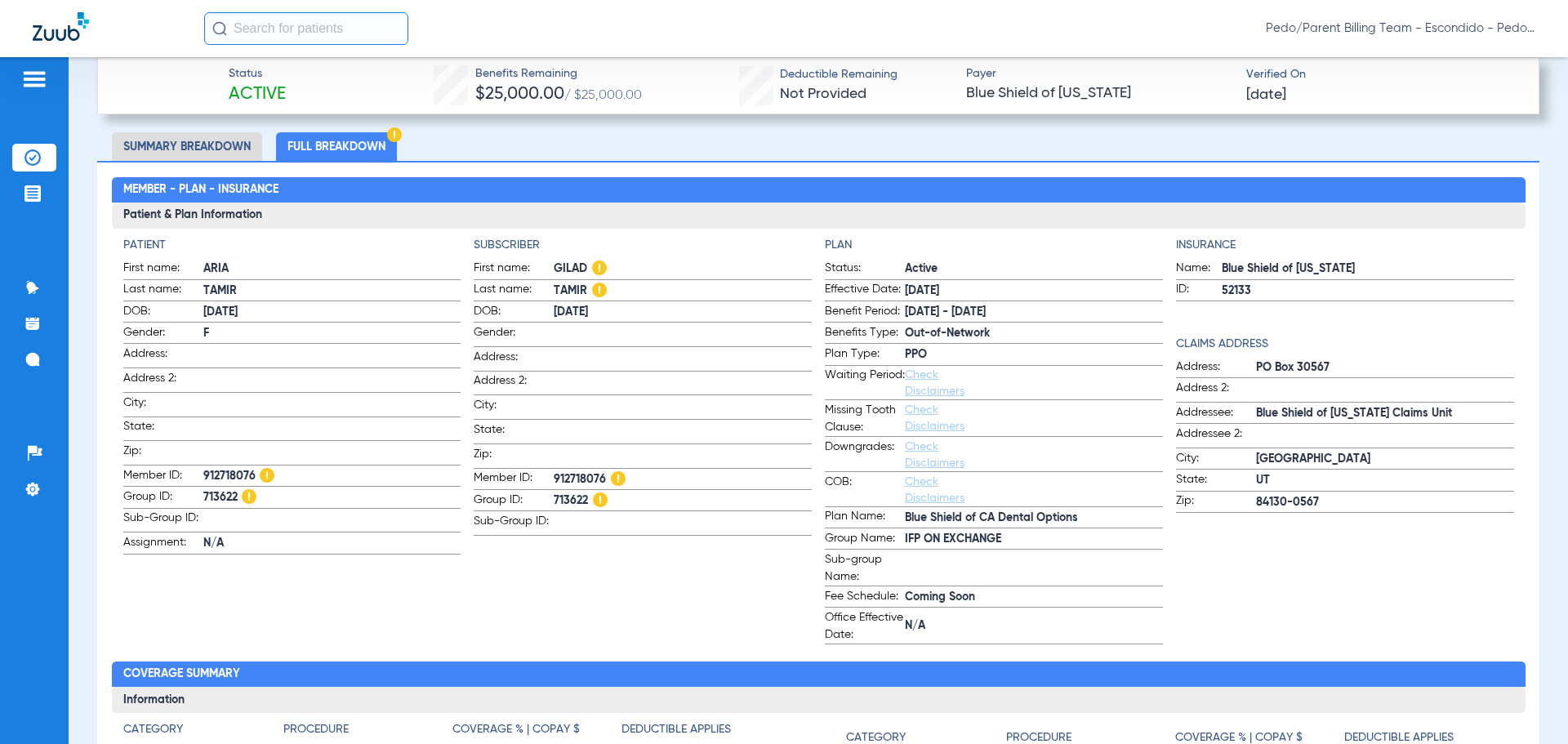
scroll to position [735, 0]
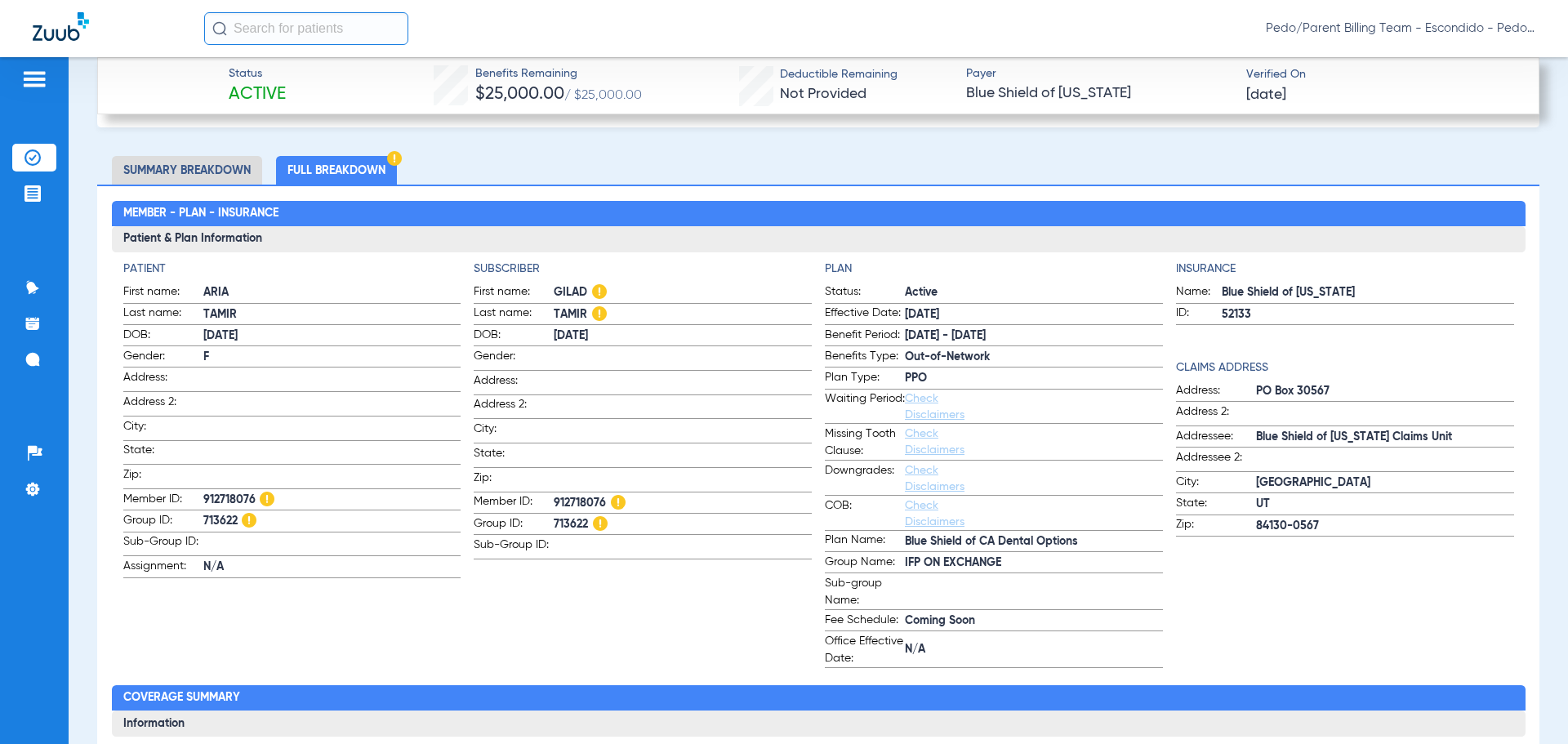
click at [576, 164] on ul "Summary Breakdown Full Breakdown" at bounding box center [818, 170] width 1442 height 29
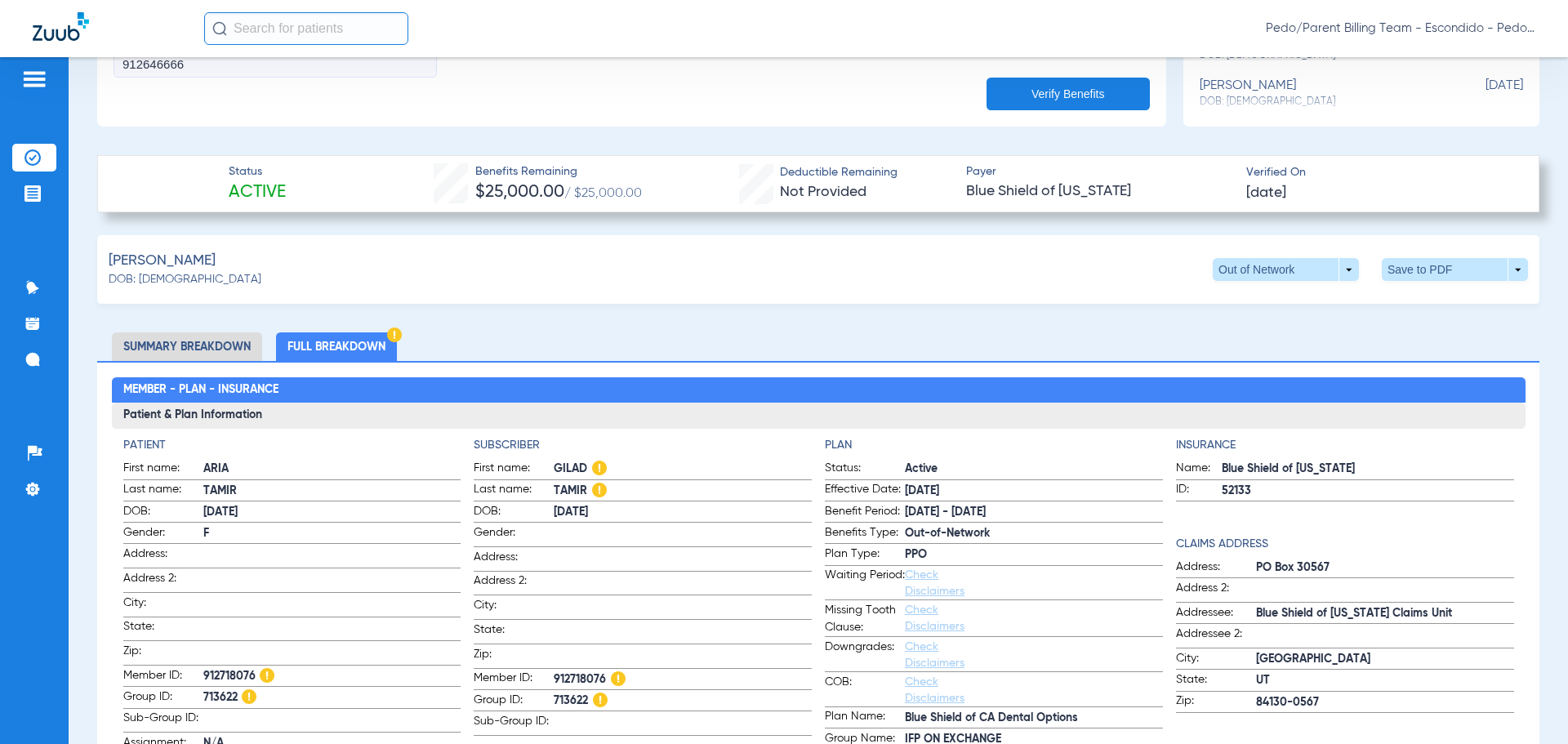
scroll to position [490, 0]
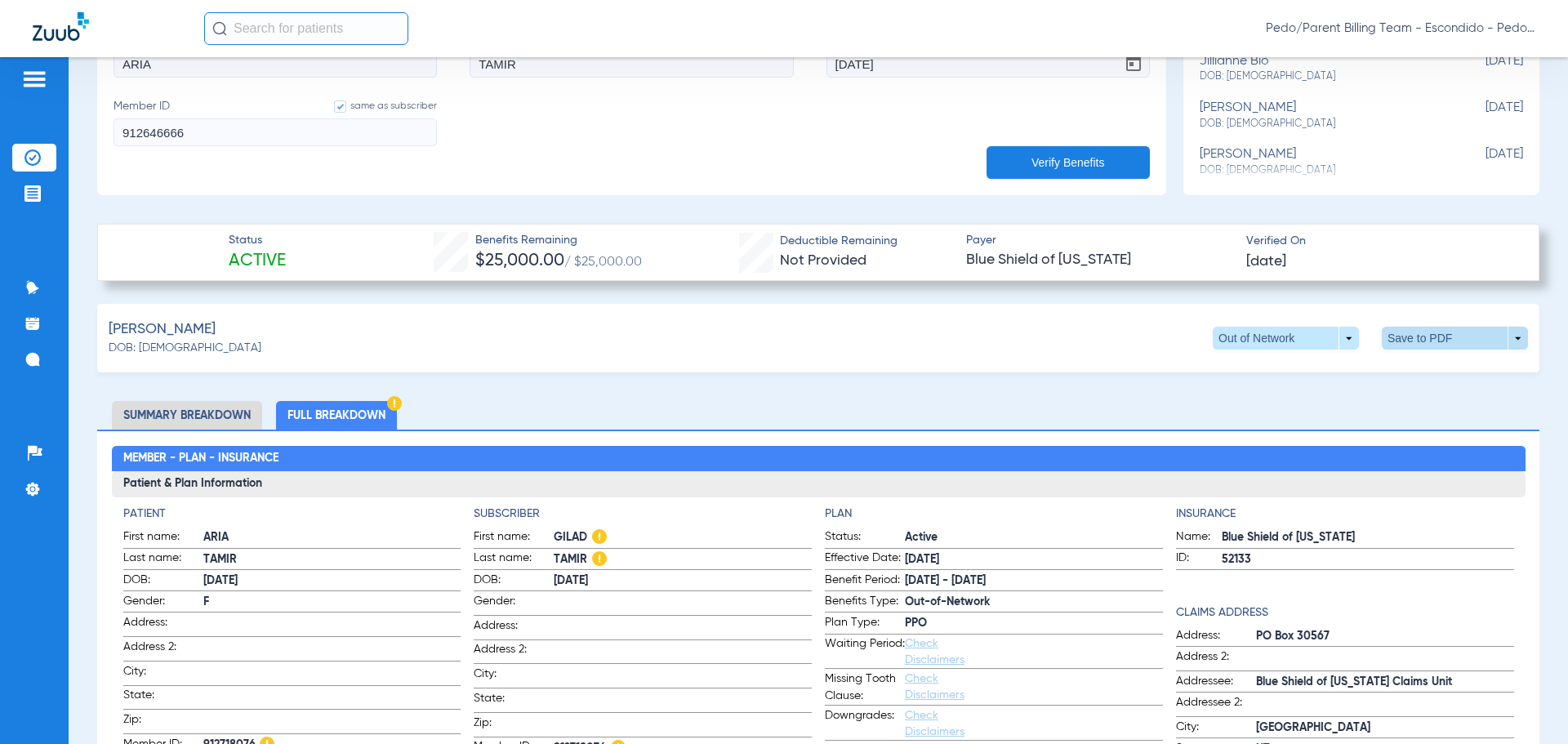
click at [1436, 341] on span at bounding box center [1455, 338] width 39 height 39
click at [1299, 376] on button "insert_drive_file Save to PDF" at bounding box center [1303, 368] width 123 height 33
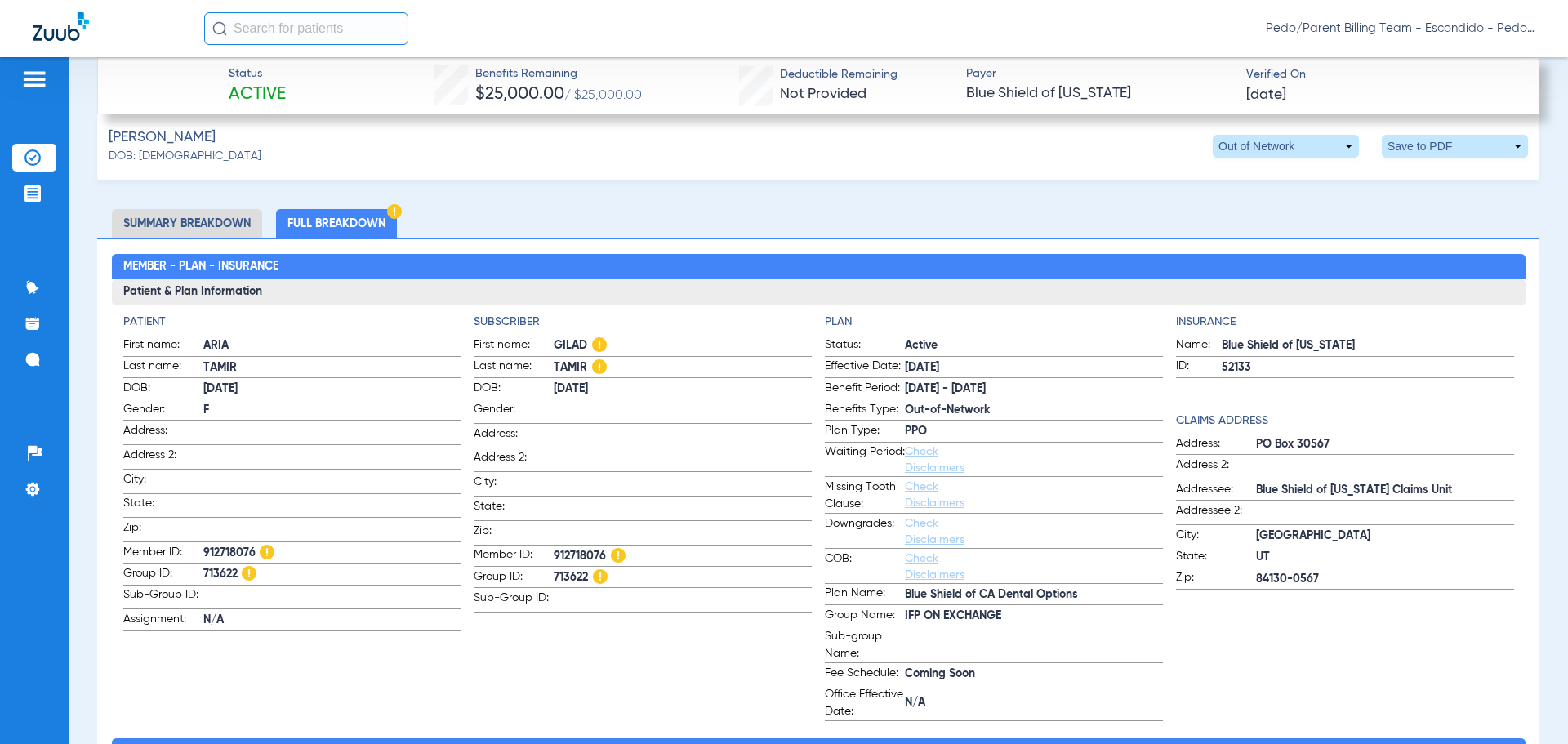
scroll to position [653, 0]
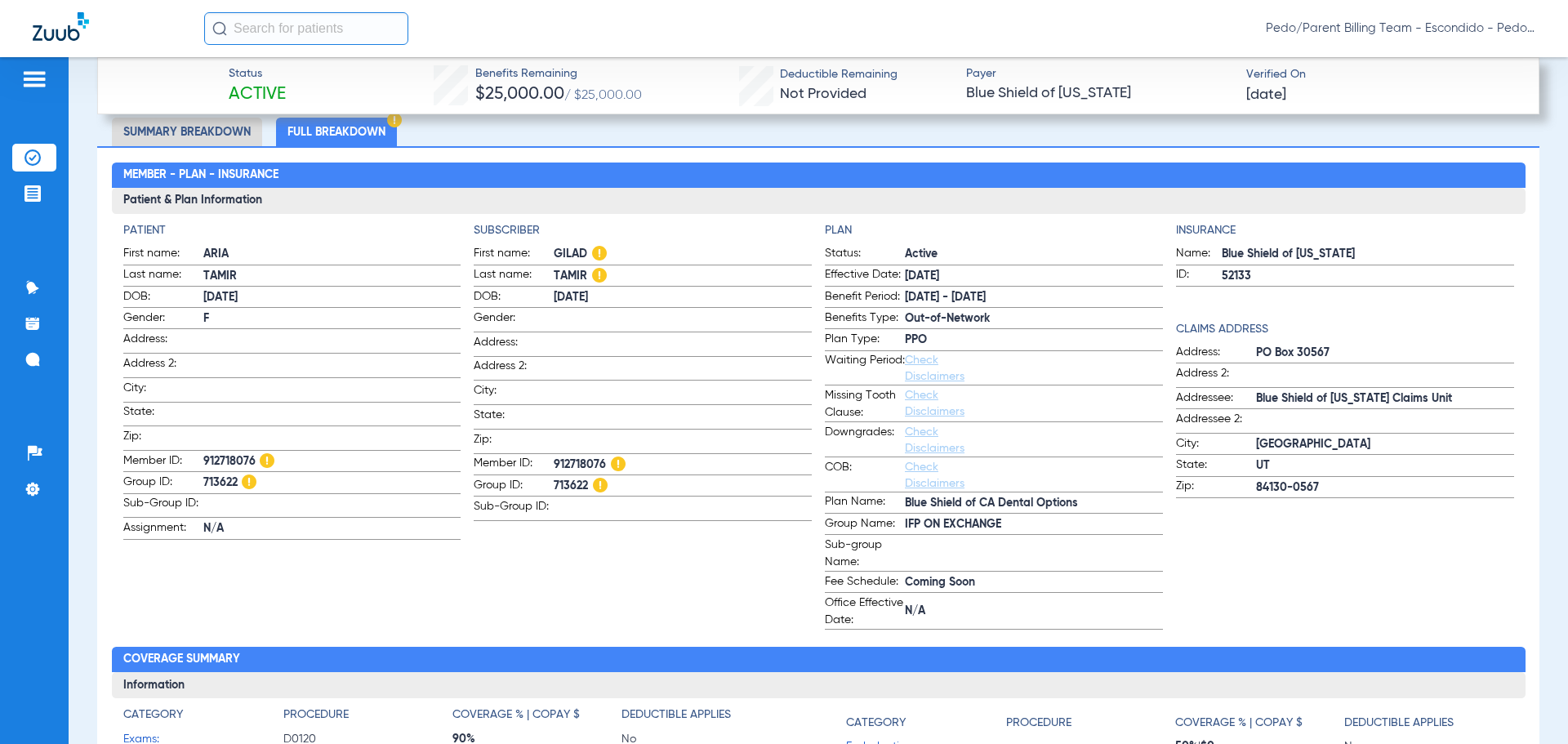
scroll to position [735, 0]
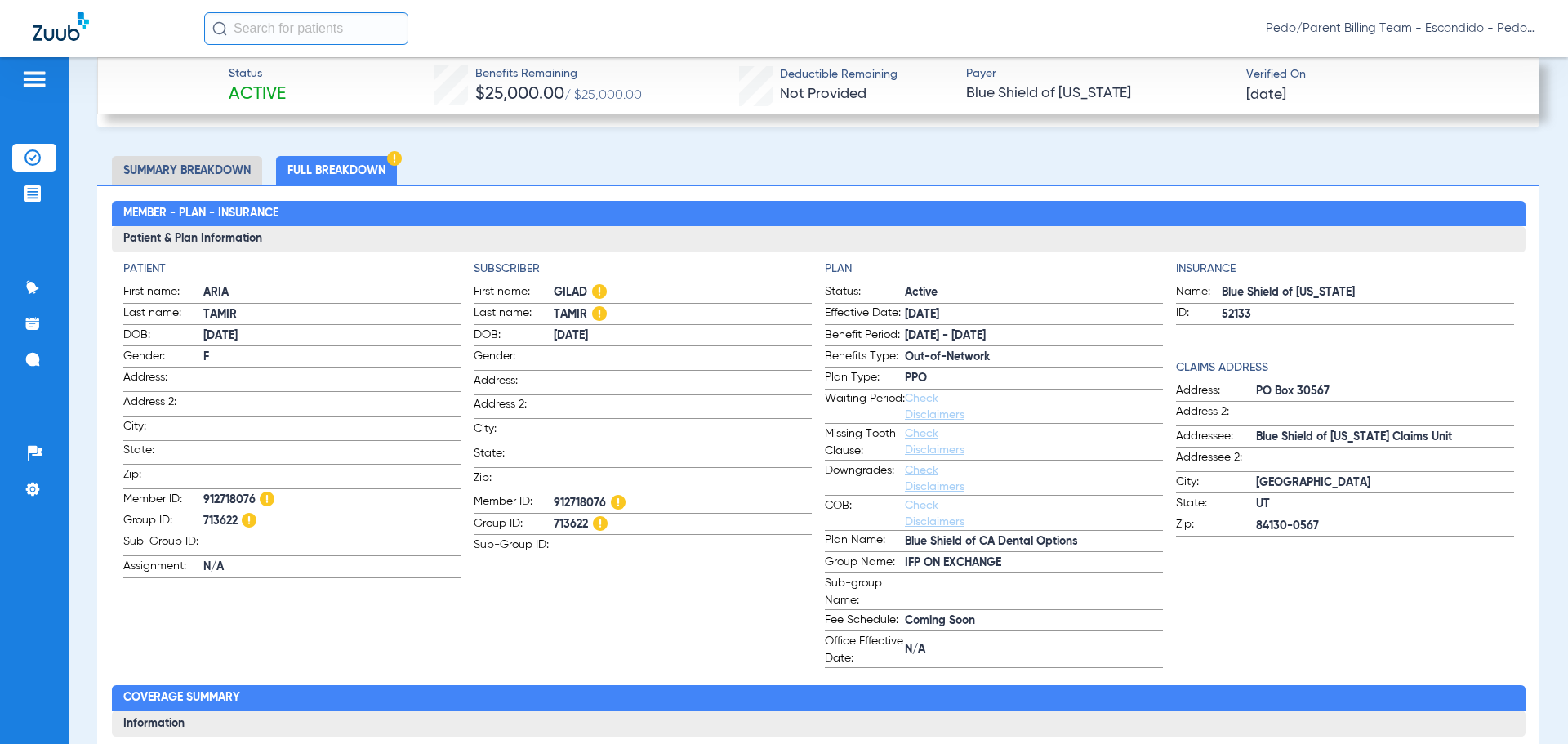
click at [563, 495] on span "912718076" at bounding box center [683, 503] width 258 height 17
click at [33, 159] on img at bounding box center [32, 157] width 16 height 16
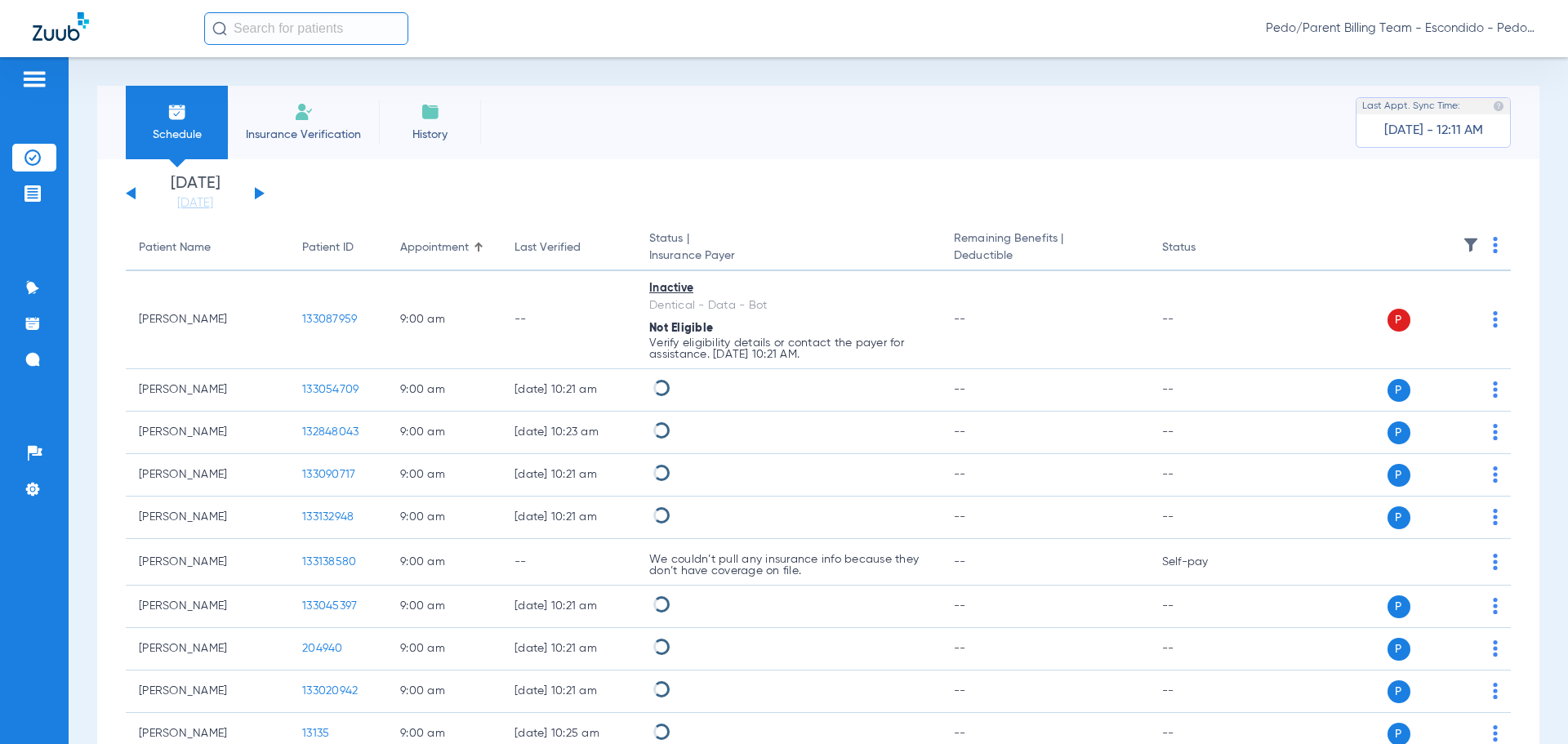
click at [309, 128] on span "Insurance Verification" at bounding box center [303, 134] width 126 height 16
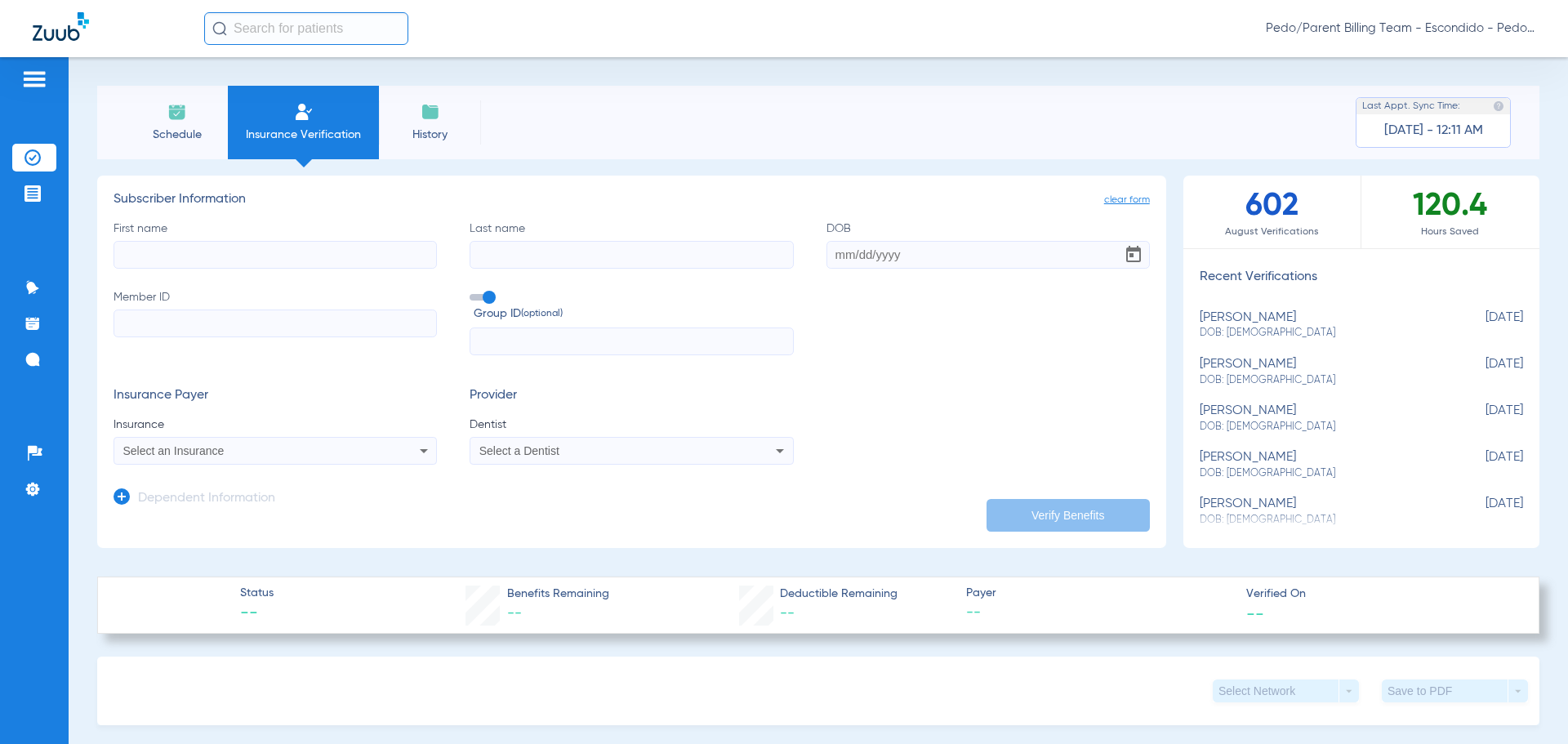
click at [186, 122] on li "Schedule" at bounding box center [176, 122] width 102 height 73
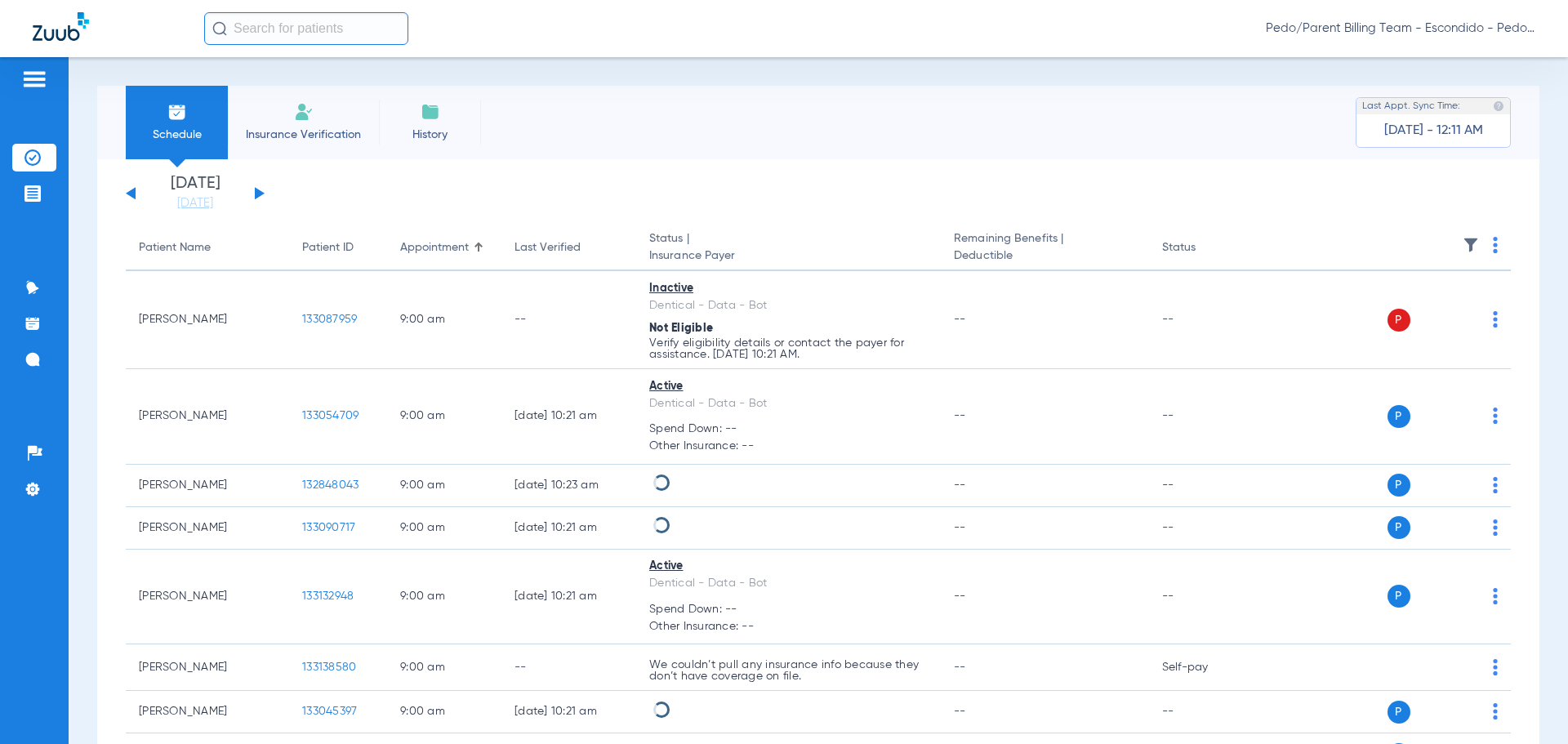
click at [258, 193] on button at bounding box center [260, 193] width 10 height 13
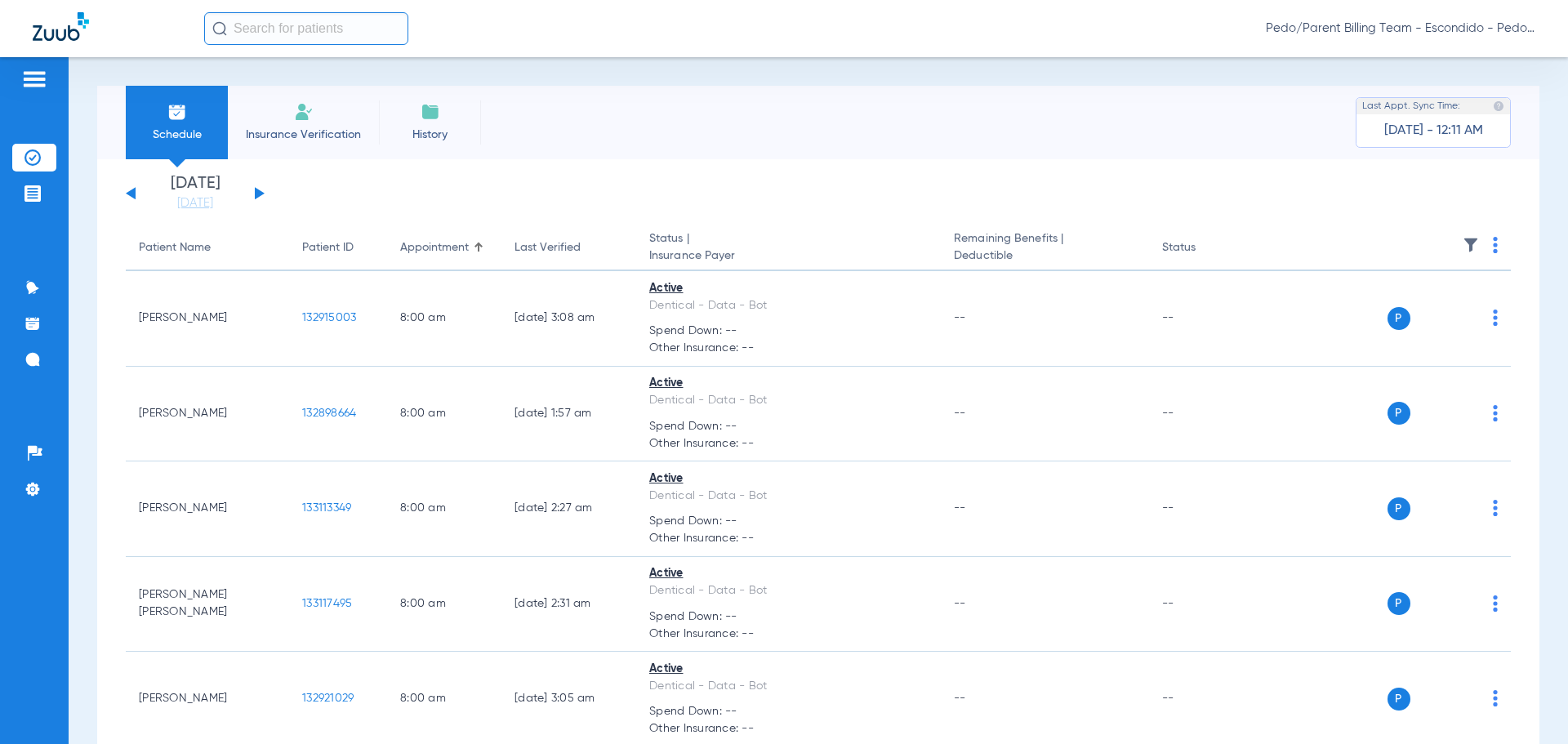
scroll to position [773, 0]
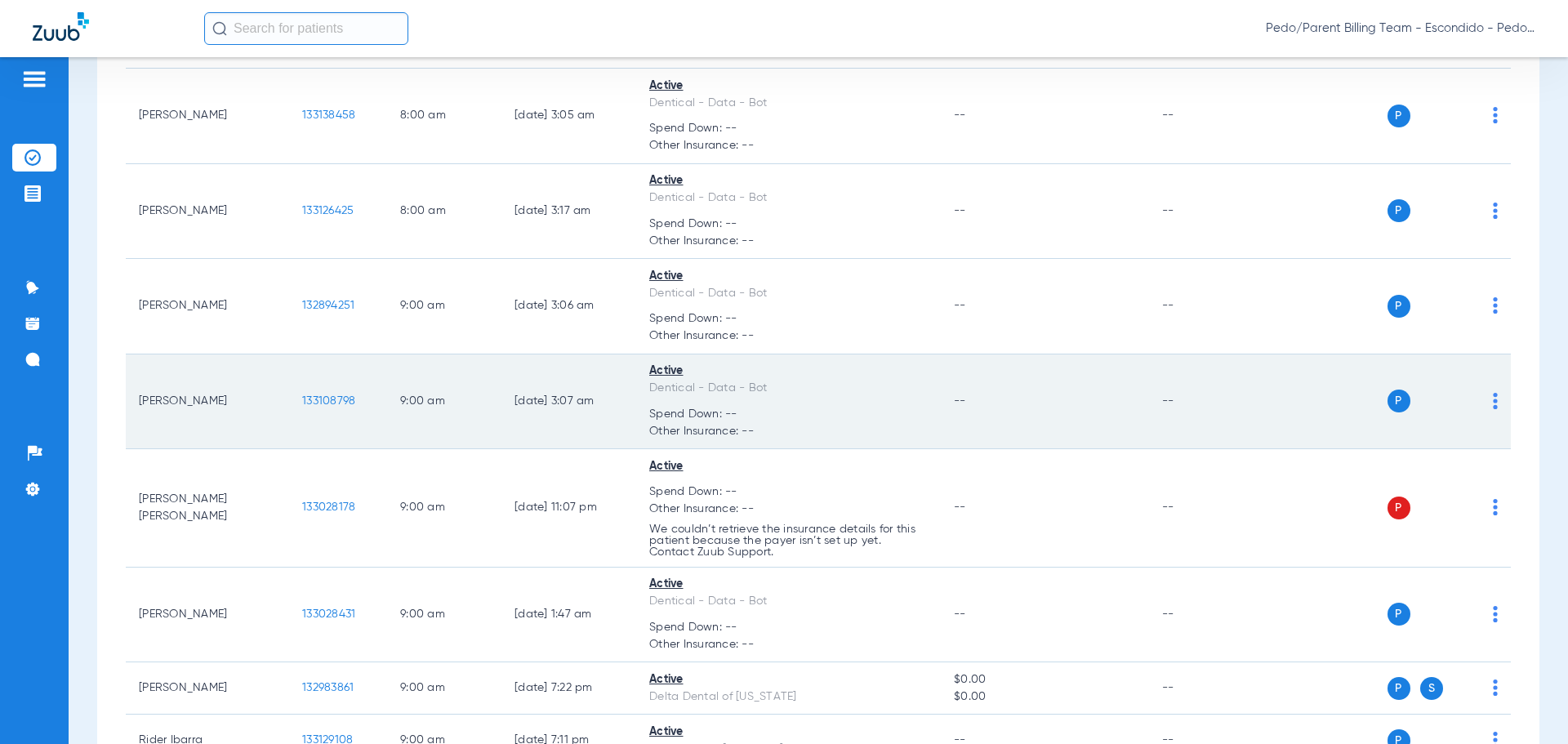
click at [217, 402] on td "[PERSON_NAME]" at bounding box center [207, 401] width 164 height 95
click at [329, 399] on span "133108798" at bounding box center [328, 401] width 53 height 12
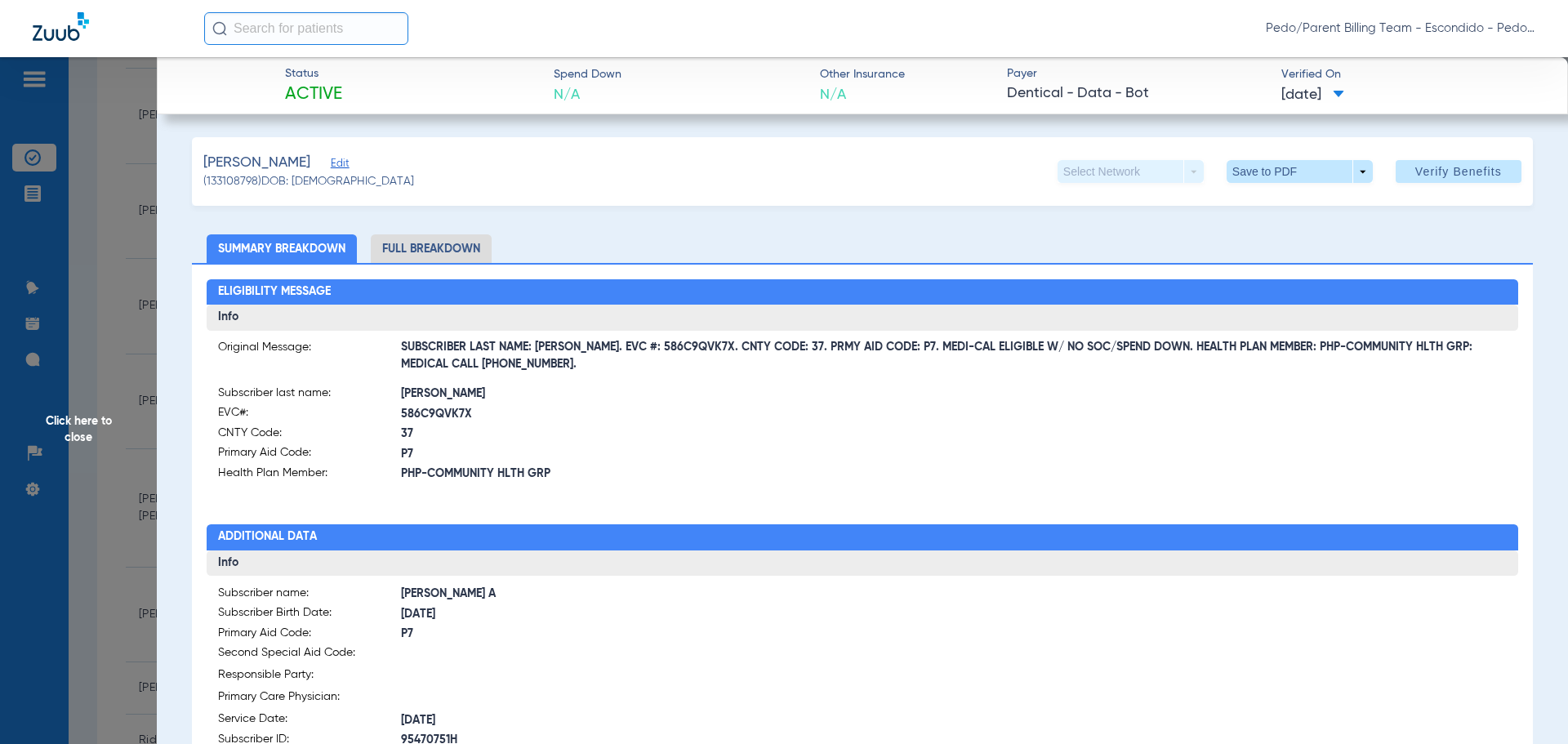
click at [433, 249] on li "Full Breakdown" at bounding box center [431, 249] width 121 height 29
drag, startPoint x: 587, startPoint y: 347, endPoint x: 693, endPoint y: 344, distance: 106.0
click at [693, 348] on span "SUBSCRIBER LAST NAME: [PERSON_NAME]. EVC #: 586C9QVK7X. CNTY CODE: 37. PRMY AID…" at bounding box center [954, 356] width 1107 height 17
copy span "EVC #: 586C9QVK7X"
drag, startPoint x: 657, startPoint y: 498, endPoint x: 477, endPoint y: 445, distance: 187.6
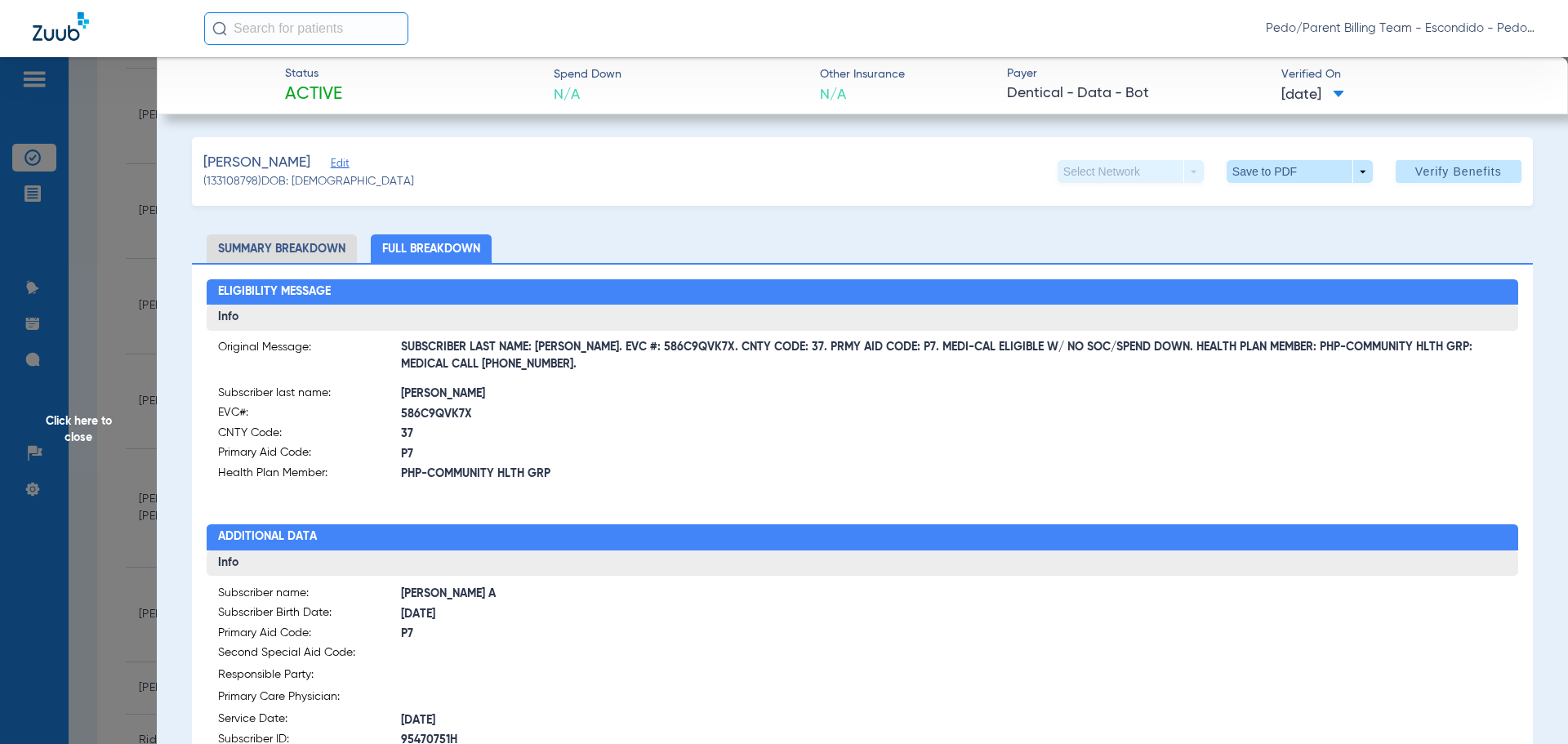
click at [656, 498] on div "Eligibility Message Info Original Message: SUBSCRIBER LAST NAME: [PERSON_NAME].…" at bounding box center [862, 716] width 1341 height 907
click at [1259, 171] on span at bounding box center [1299, 171] width 146 height 23
click at [1282, 206] on span "Save to PDF" at bounding box center [1293, 204] width 65 height 12
click at [66, 442] on span "Click here to close" at bounding box center [78, 429] width 157 height 744
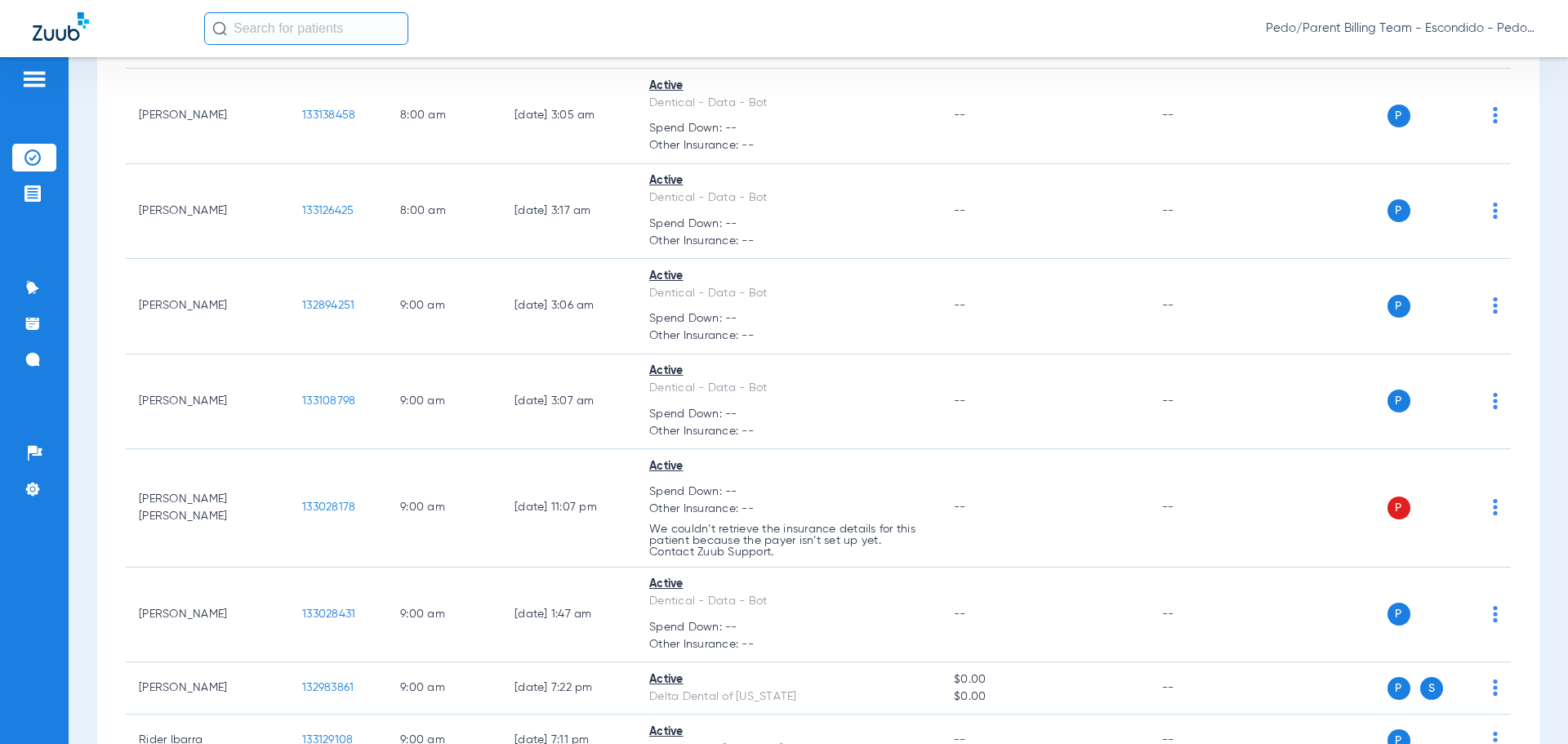
click at [1016, 29] on div "Pedo/Parent Billing Team - Escondido - Pedo | The Super Dentists" at bounding box center [869, 29] width 1331 height 33
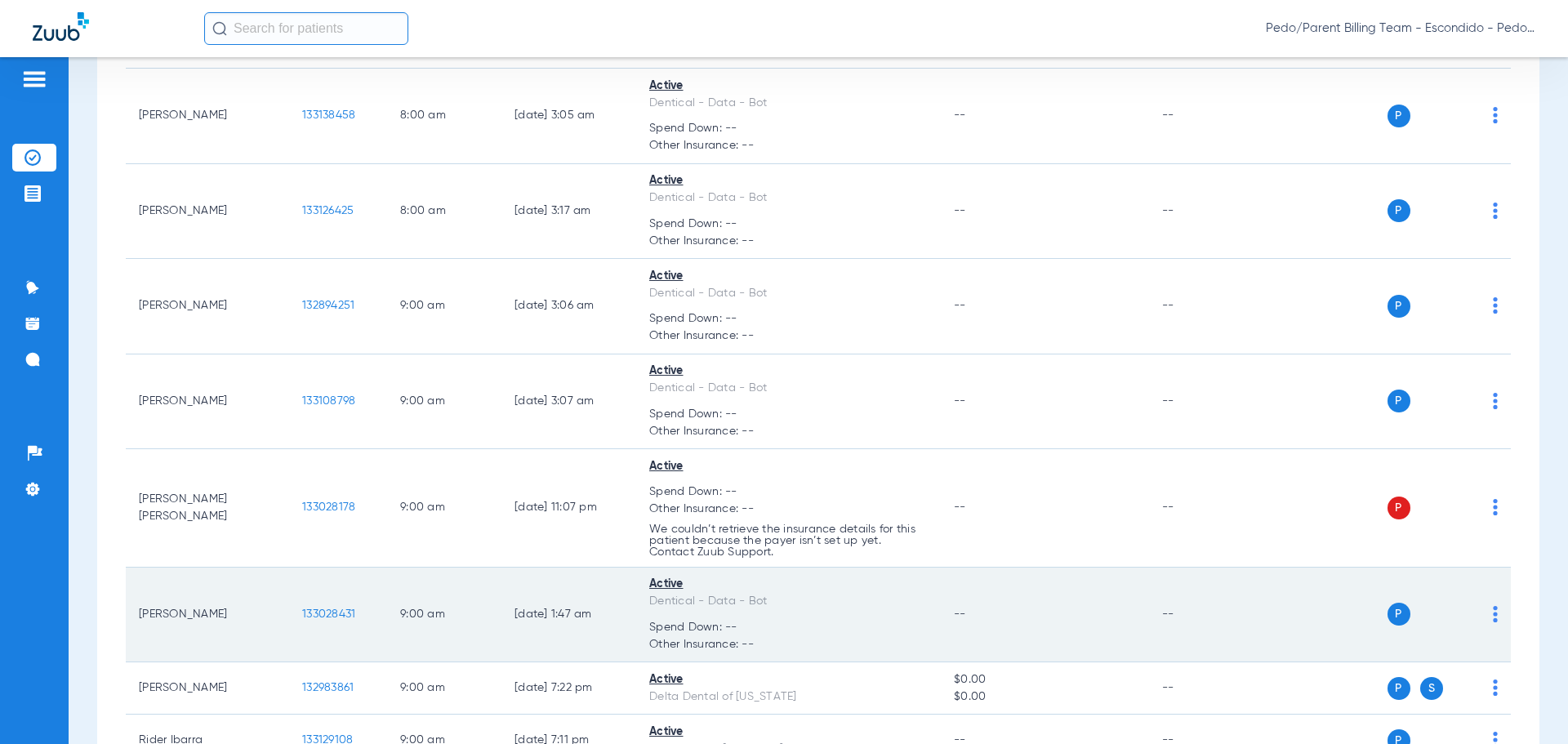
click at [328, 610] on span "133028431" at bounding box center [328, 614] width 53 height 12
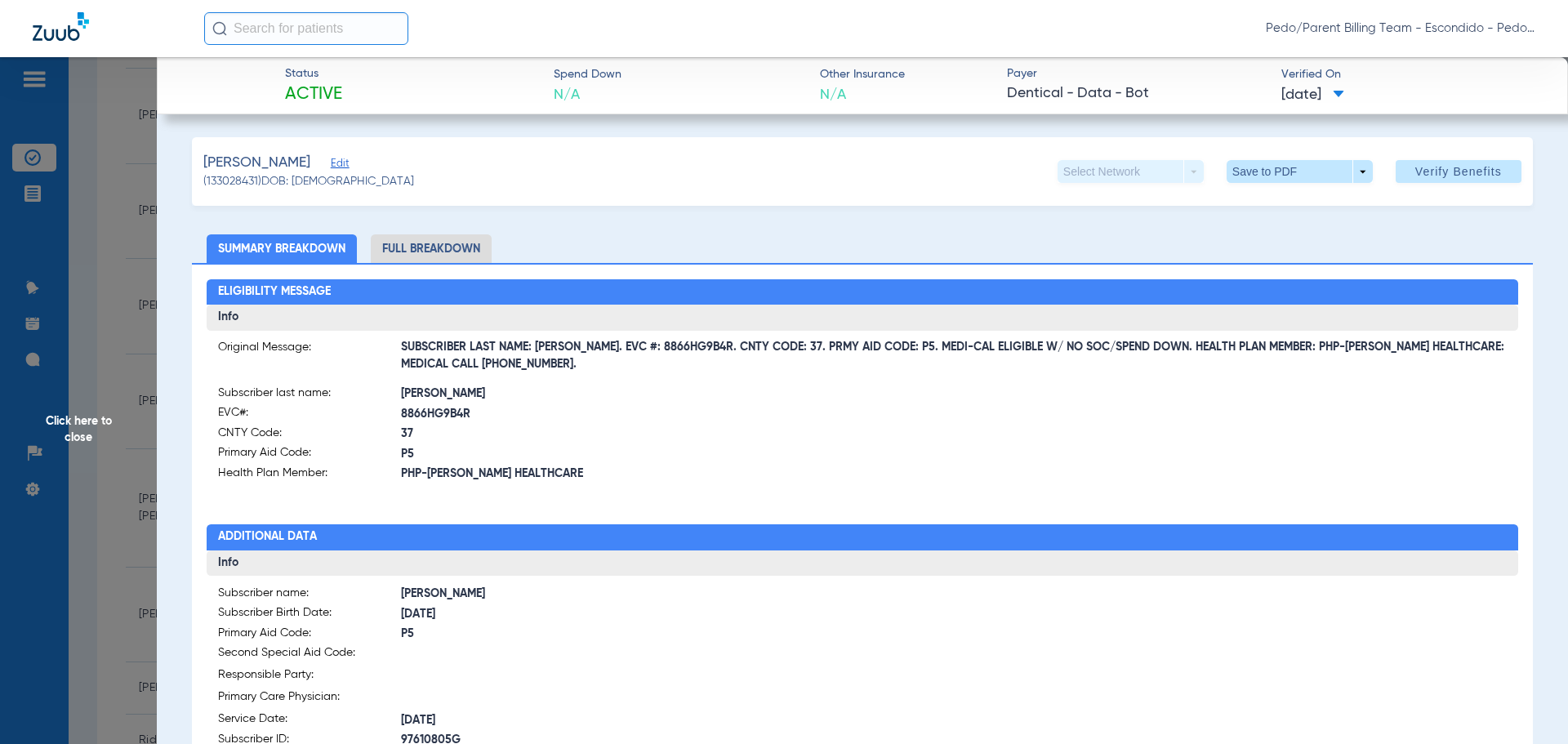
click at [422, 249] on li "Full Breakdown" at bounding box center [431, 249] width 121 height 29
drag, startPoint x: 582, startPoint y: 348, endPoint x: 685, endPoint y: 352, distance: 103.1
click at [685, 352] on span "SUBSCRIBER LAST NAME: [PERSON_NAME]. EVC #: 8866HG9B4R. CNTY CODE: 37. PRMY AID…" at bounding box center [954, 356] width 1107 height 17
copy span "EVC #: 8866HG9B4R"
click at [690, 476] on span "PHP-[PERSON_NAME] HEALTHCARE" at bounding box center [631, 474] width 461 height 17
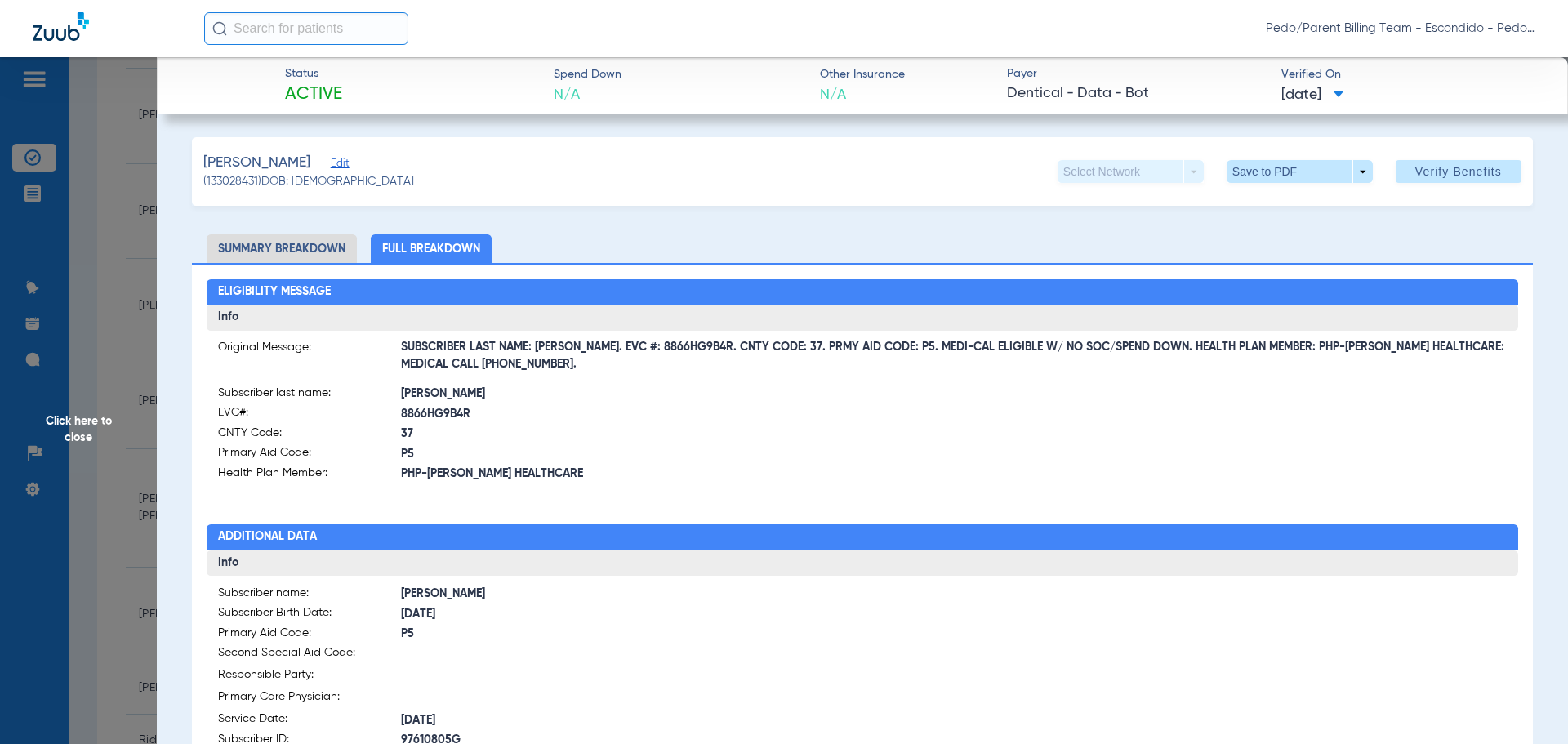
click at [88, 430] on span "Click here to close" at bounding box center [78, 429] width 157 height 744
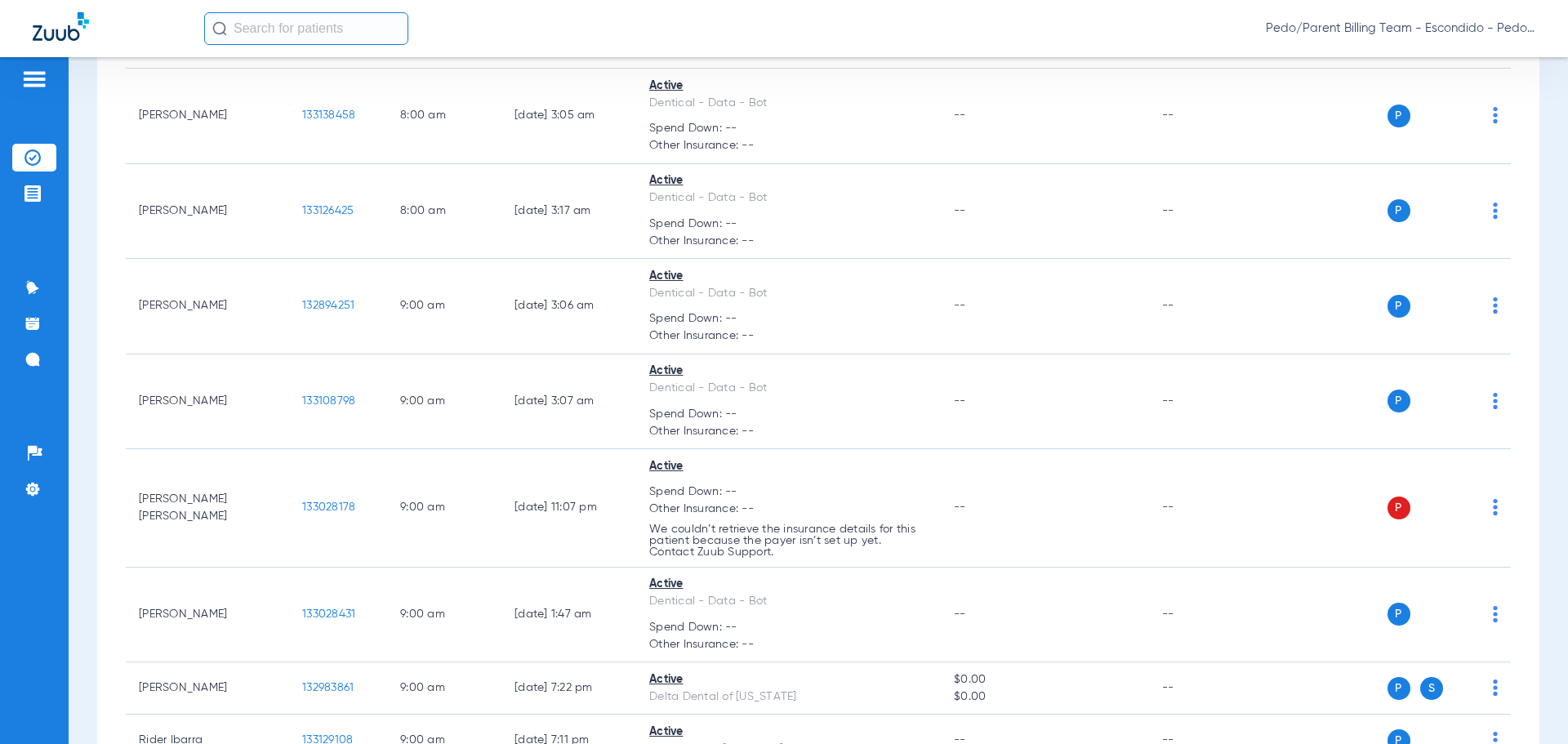
scroll to position [2106, 0]
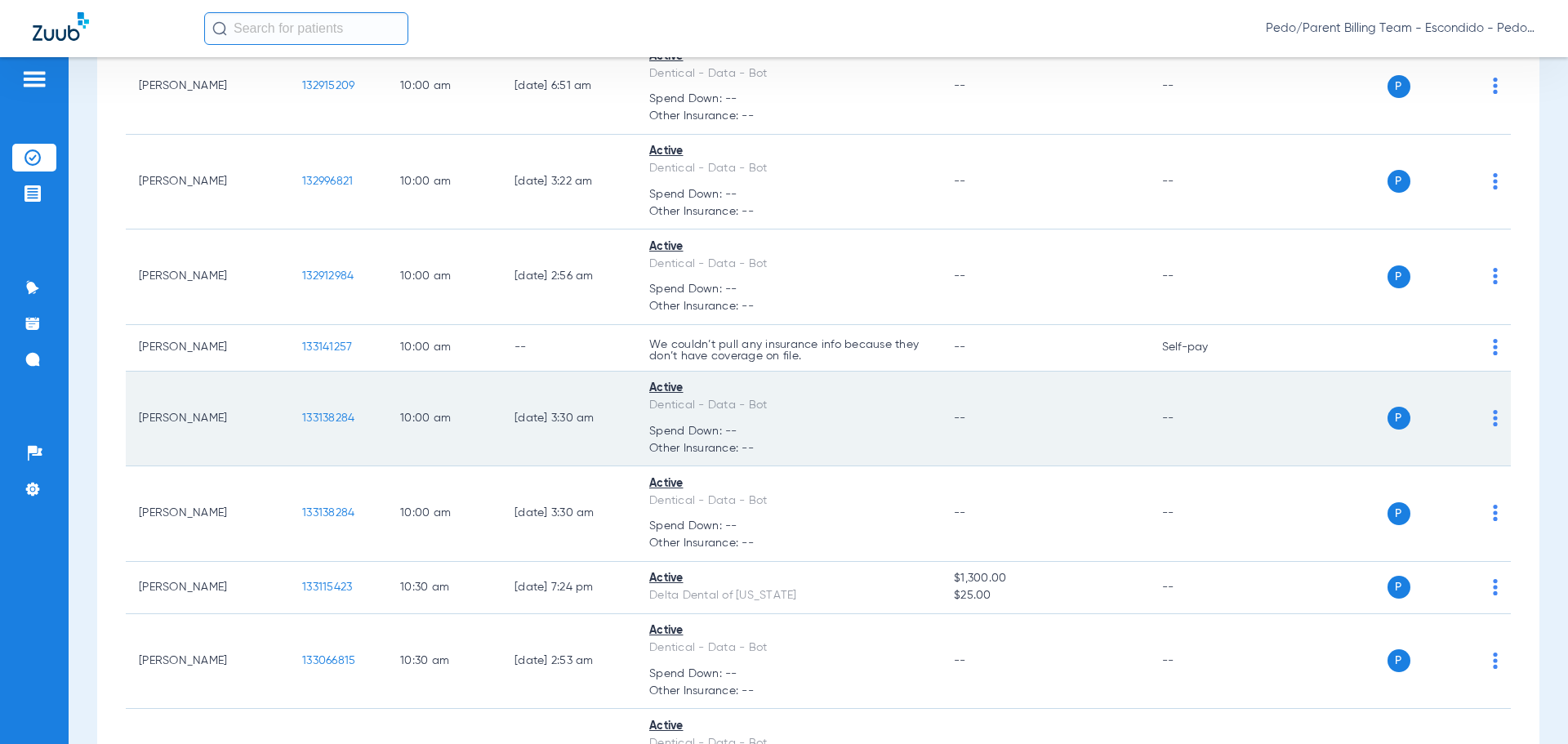
click at [334, 412] on span "133138284" at bounding box center [328, 418] width 52 height 12
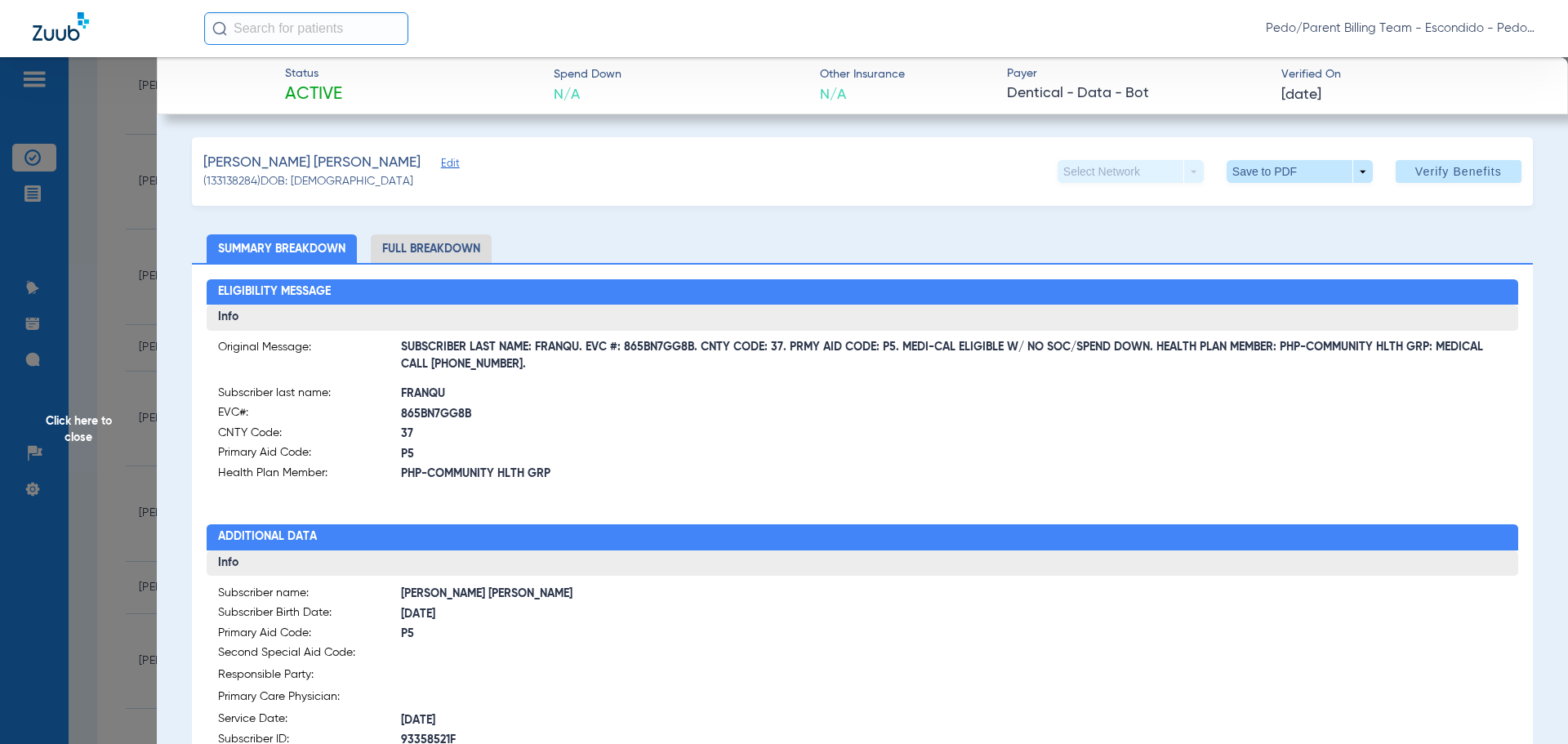
click at [91, 426] on span "Click here to close" at bounding box center [78, 429] width 157 height 744
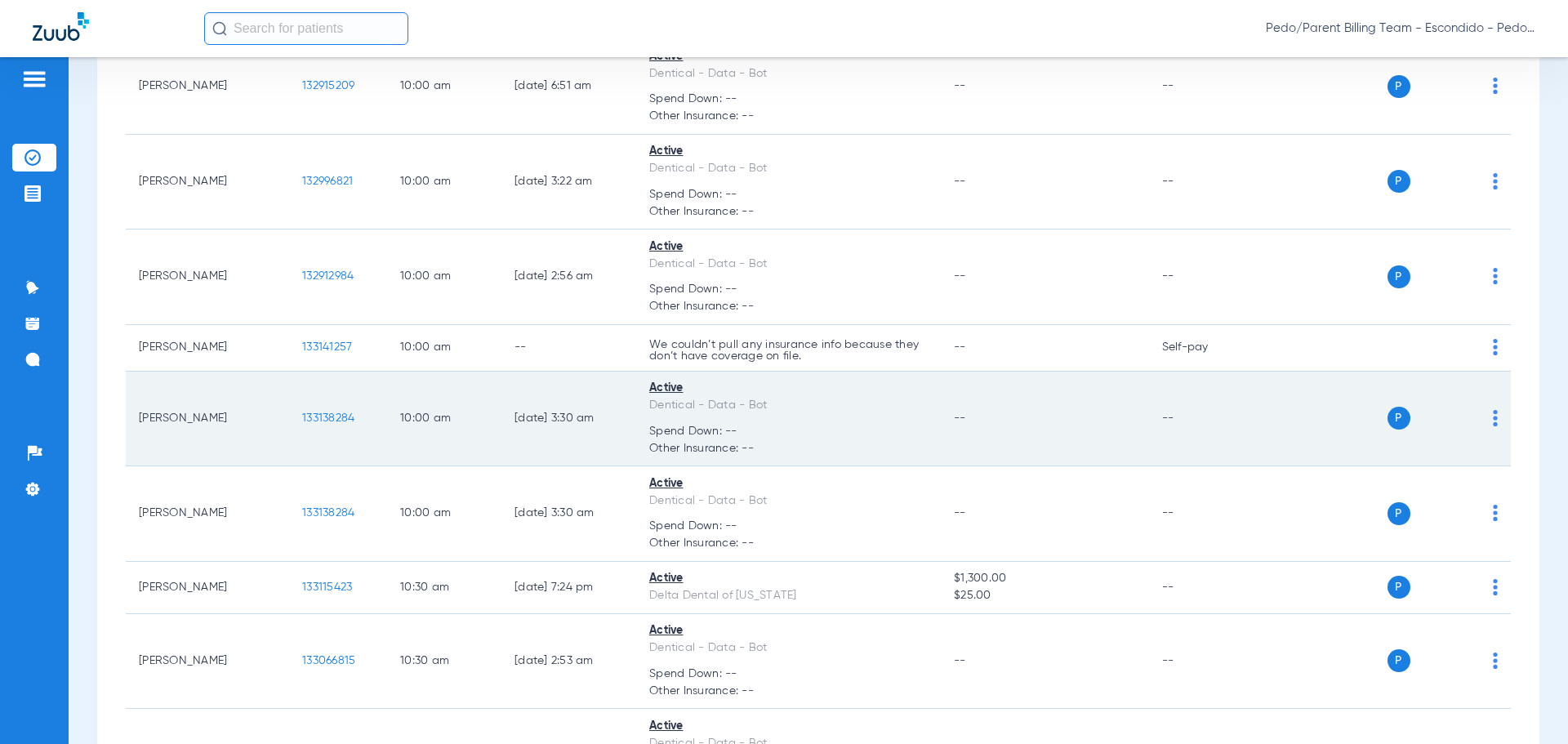
click at [332, 412] on span "133138284" at bounding box center [328, 418] width 52 height 12
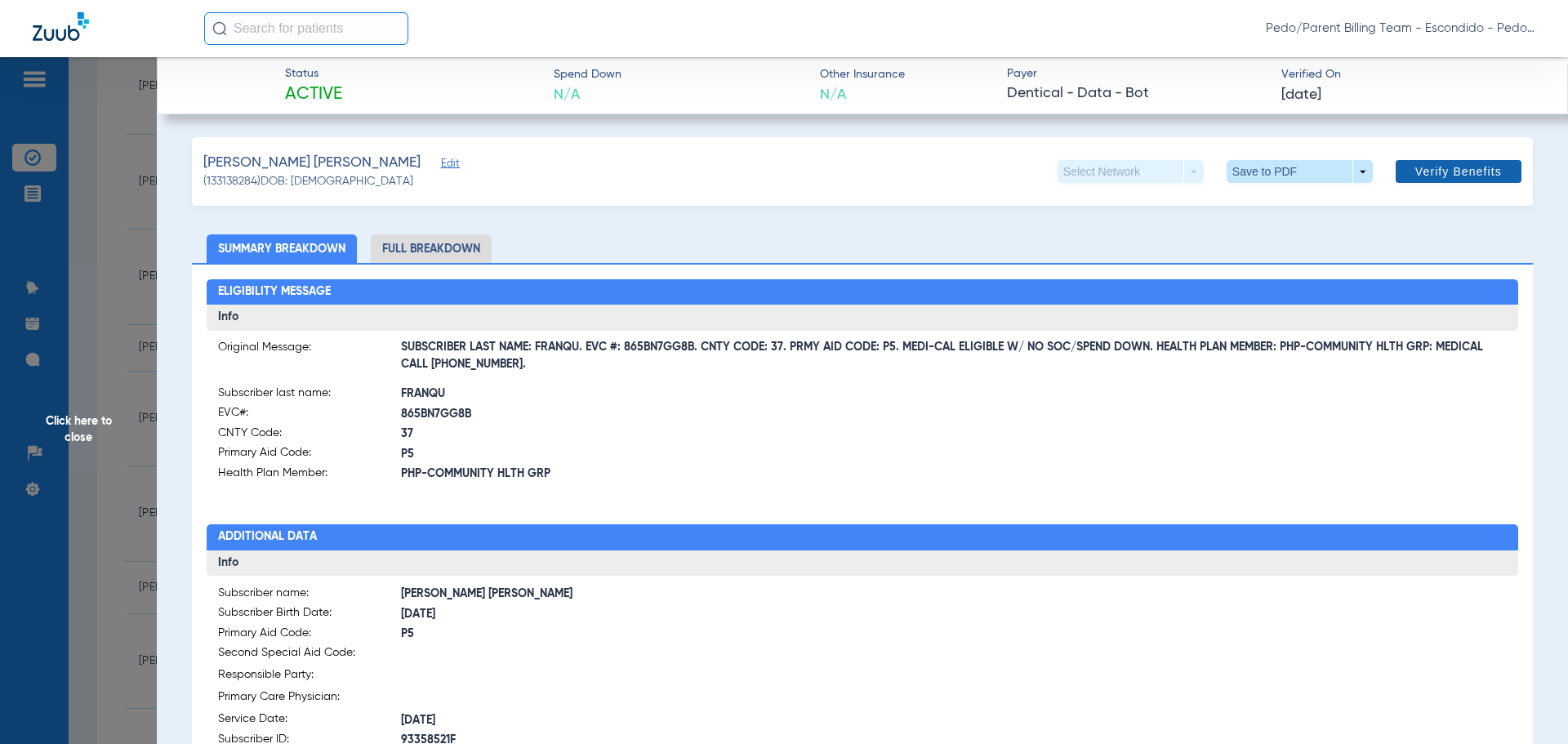
click at [1475, 167] on span "Verify Benefits" at bounding box center [1458, 171] width 87 height 13
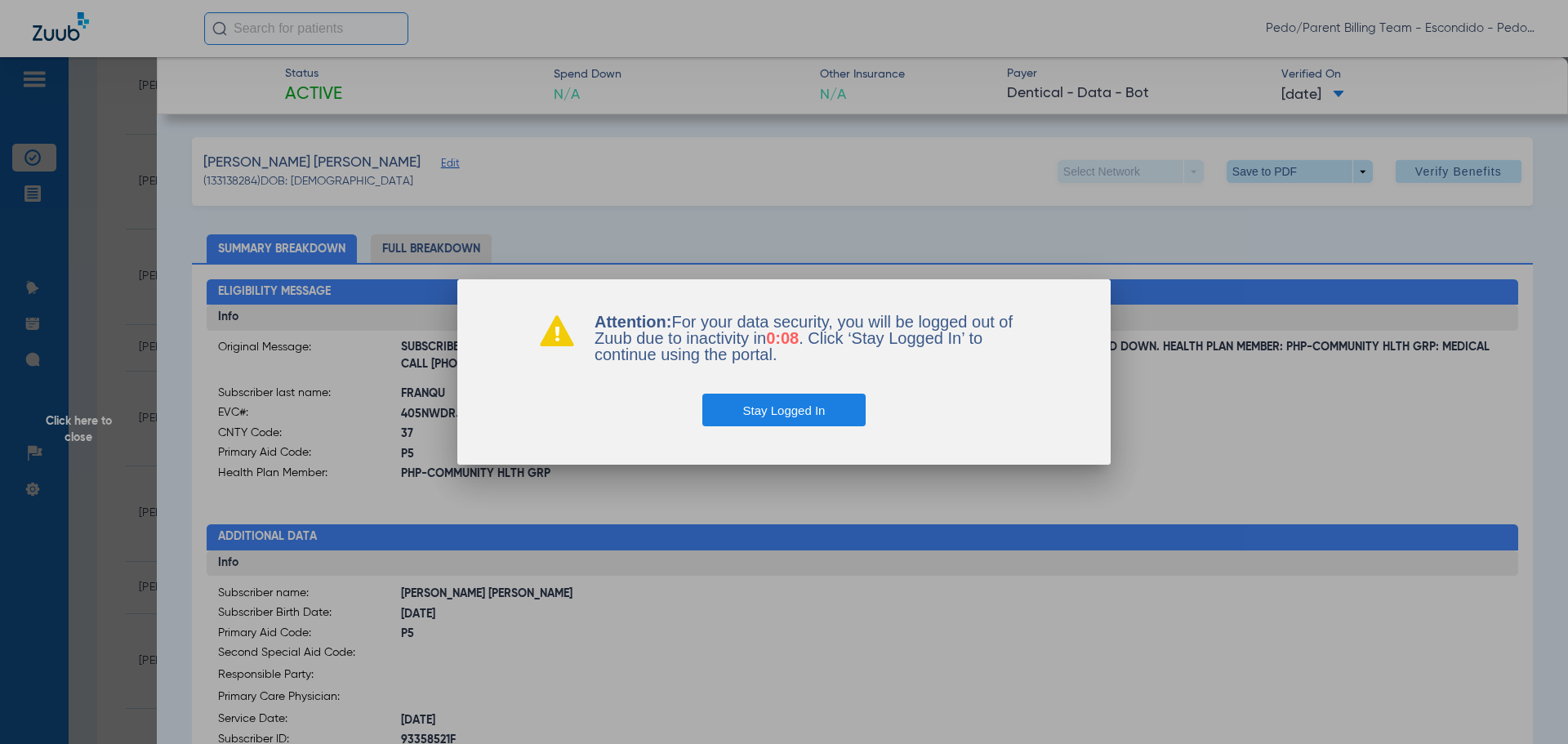
click at [771, 418] on button "Stay Logged In" at bounding box center [784, 409] width 164 height 33
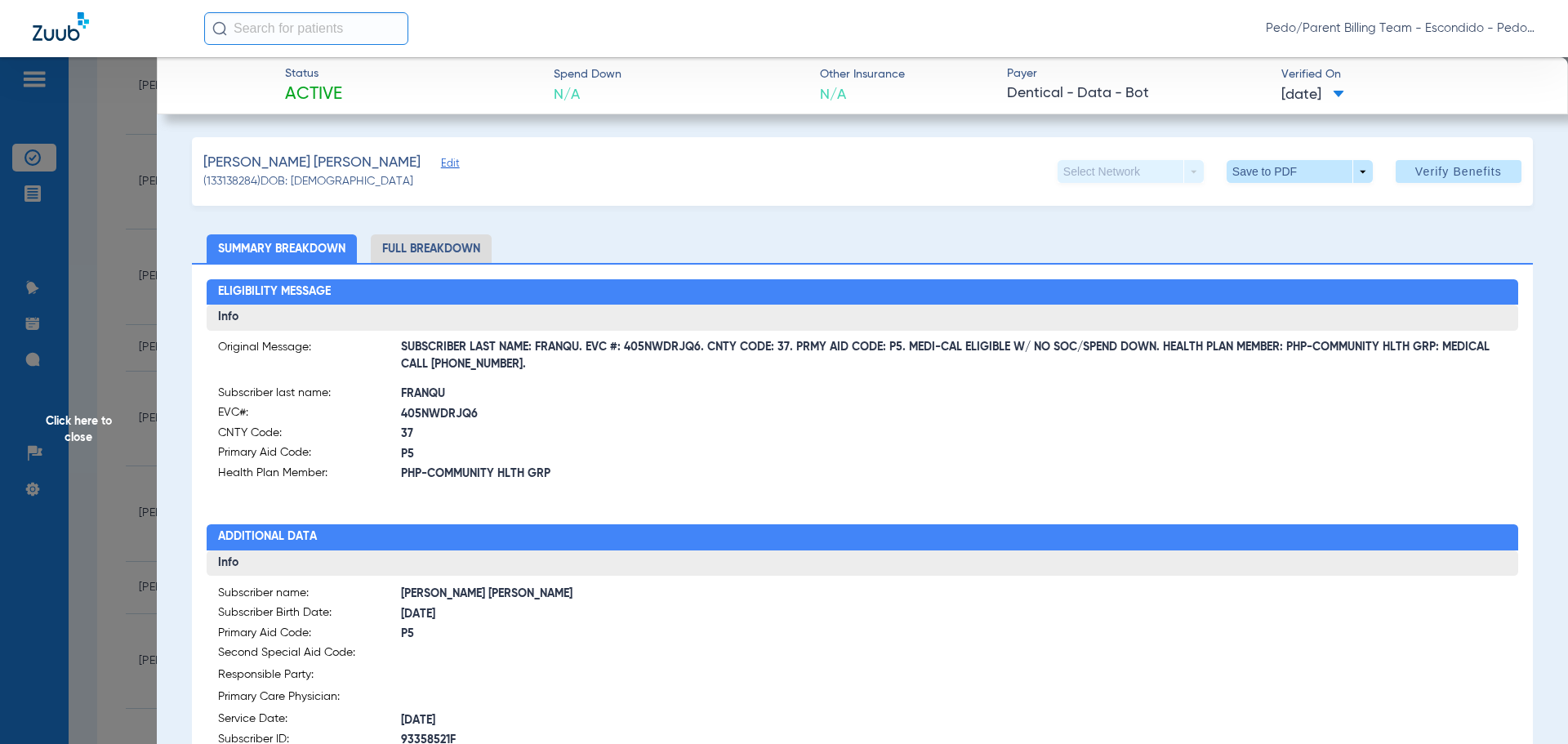
drag, startPoint x: 707, startPoint y: 421, endPoint x: 610, endPoint y: 363, distance: 113.0
click at [704, 419] on span "405NWDRJQ6" at bounding box center [631, 414] width 461 height 17
drag, startPoint x: 585, startPoint y: 344, endPoint x: 699, endPoint y: 342, distance: 114.0
click at [699, 348] on span "SUBSCRIBER LAST NAME: FRANQU. EVC #: 405NWDRJQ6. CNTY CODE: 37. PRMY AID CODE: …" at bounding box center [954, 356] width 1107 height 17
copy span "EVC #: 405NWDRJQ6"
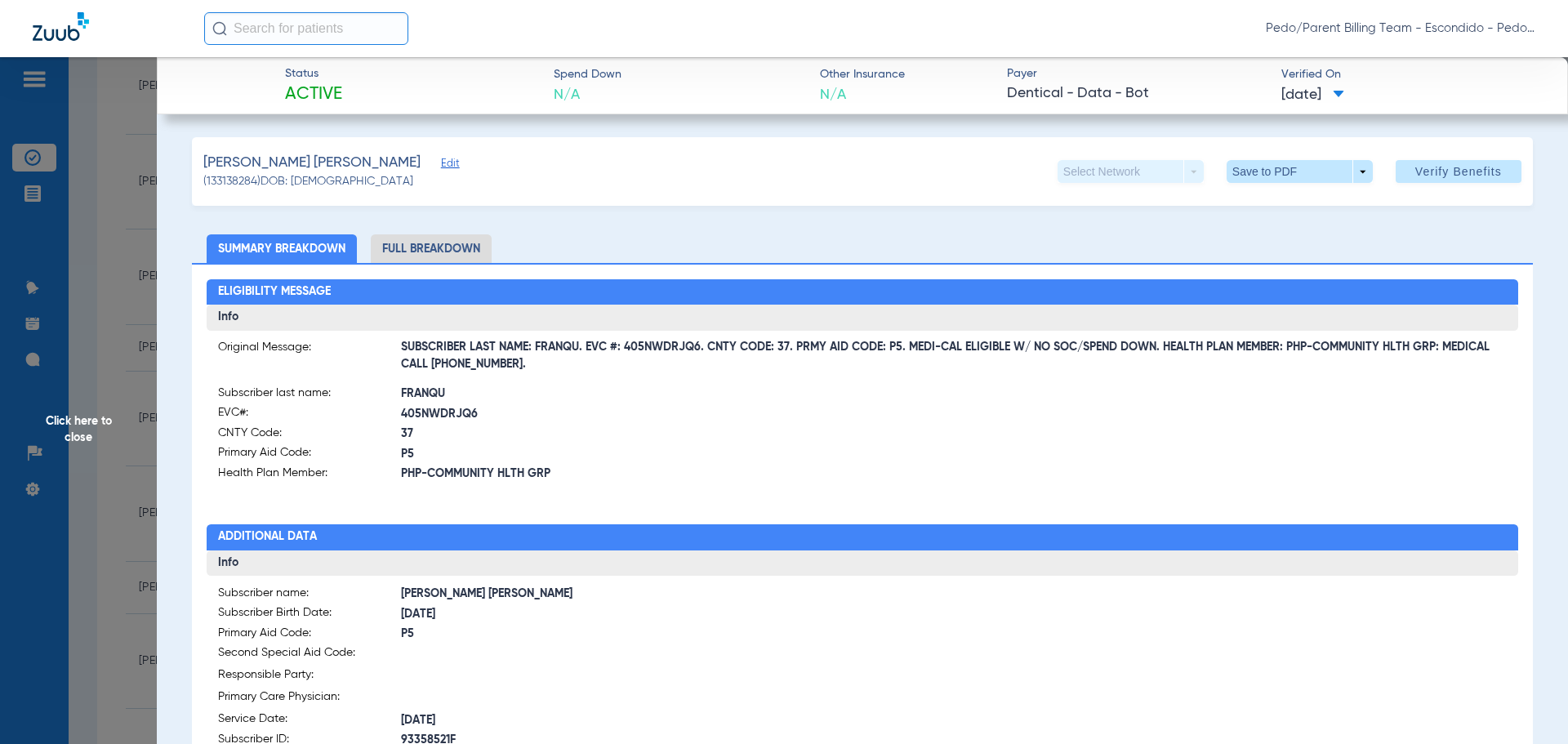
drag, startPoint x: 717, startPoint y: 458, endPoint x: 411, endPoint y: 351, distance: 324.2
click at [717, 462] on span "P5" at bounding box center [631, 454] width 461 height 17
click at [1295, 180] on span at bounding box center [1299, 171] width 39 height 39
click at [1316, 206] on span "Save to PDF" at bounding box center [1293, 204] width 65 height 12
click at [78, 426] on span "Click here to close" at bounding box center [78, 429] width 157 height 744
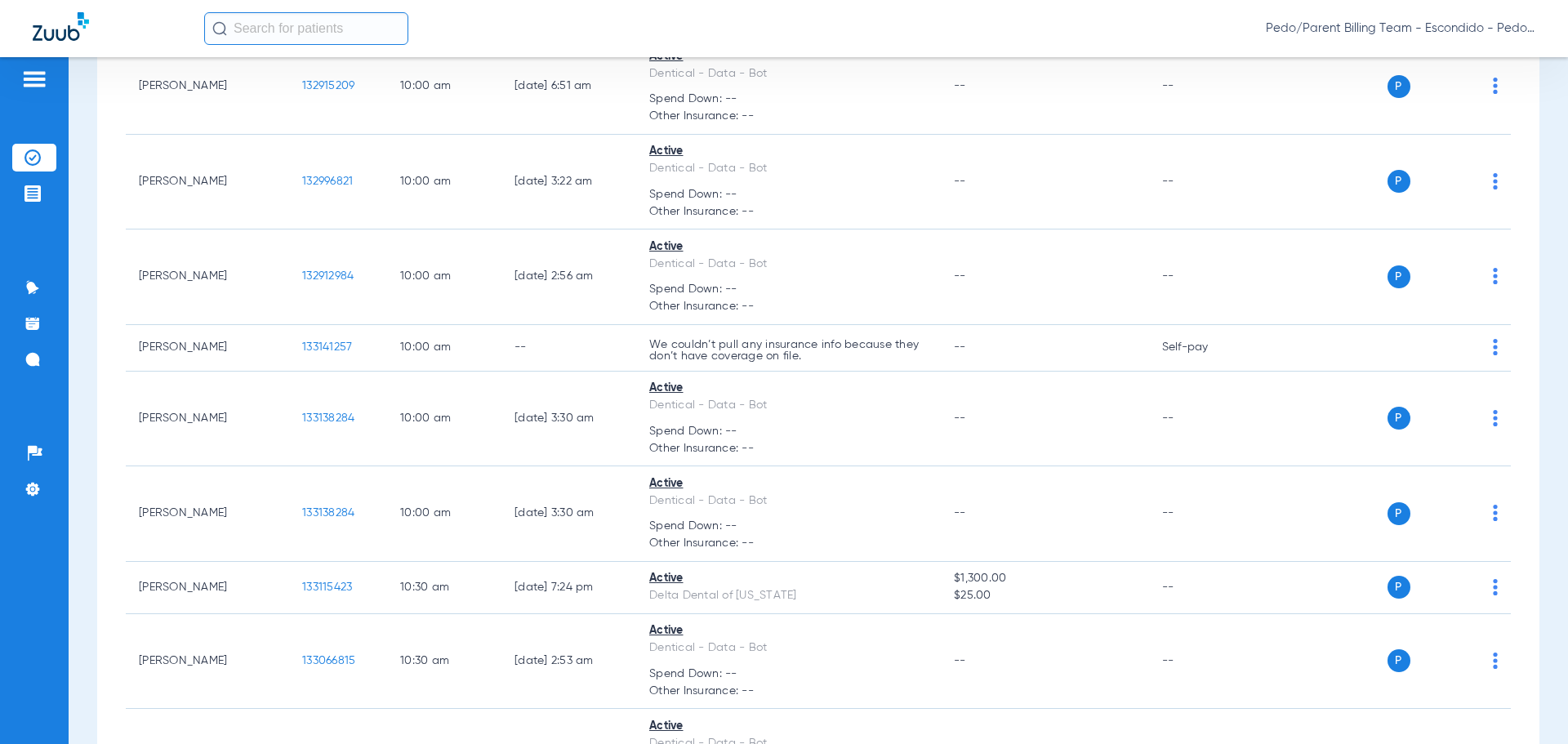
scroll to position [1585, 0]
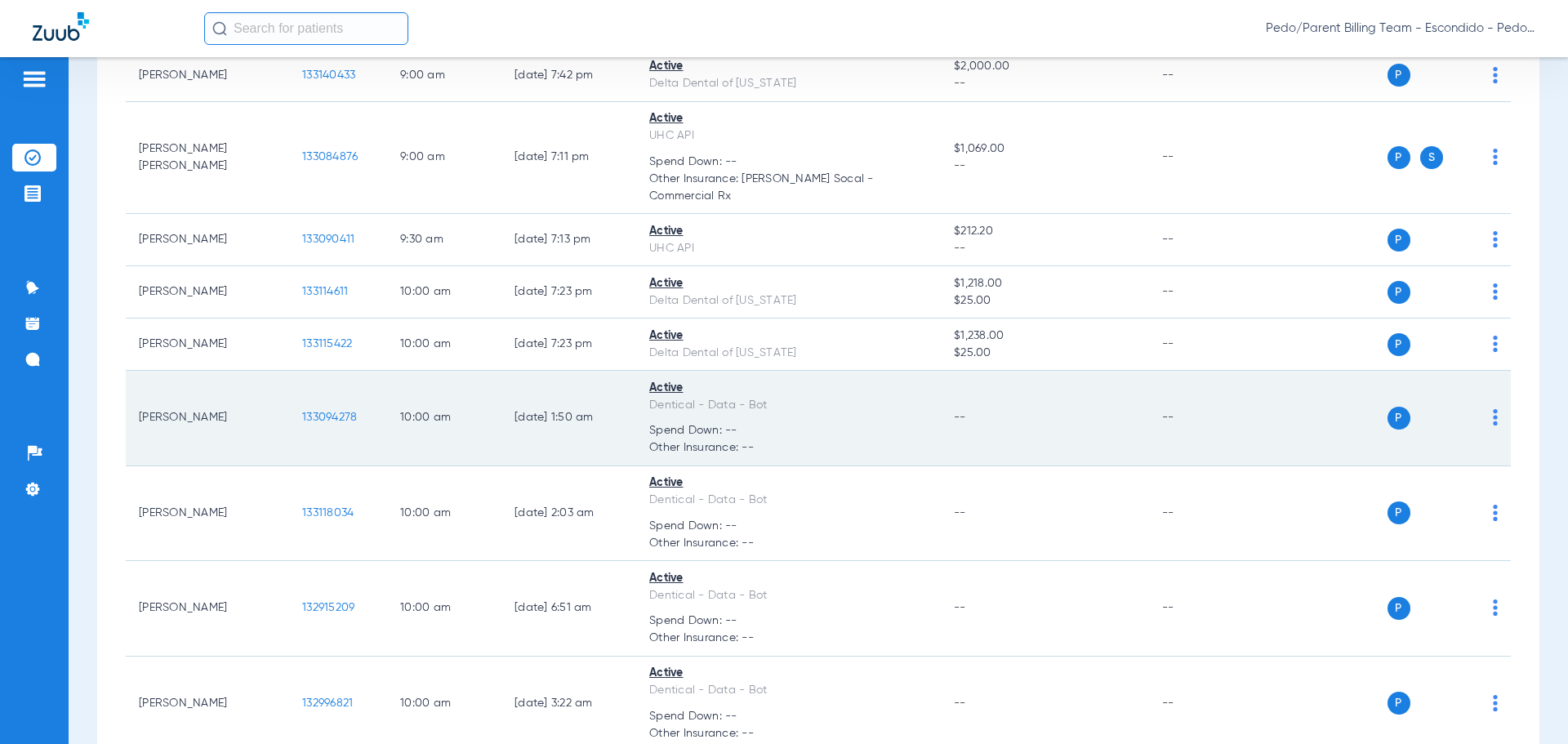
click at [314, 411] on span "133094278" at bounding box center [329, 417] width 55 height 12
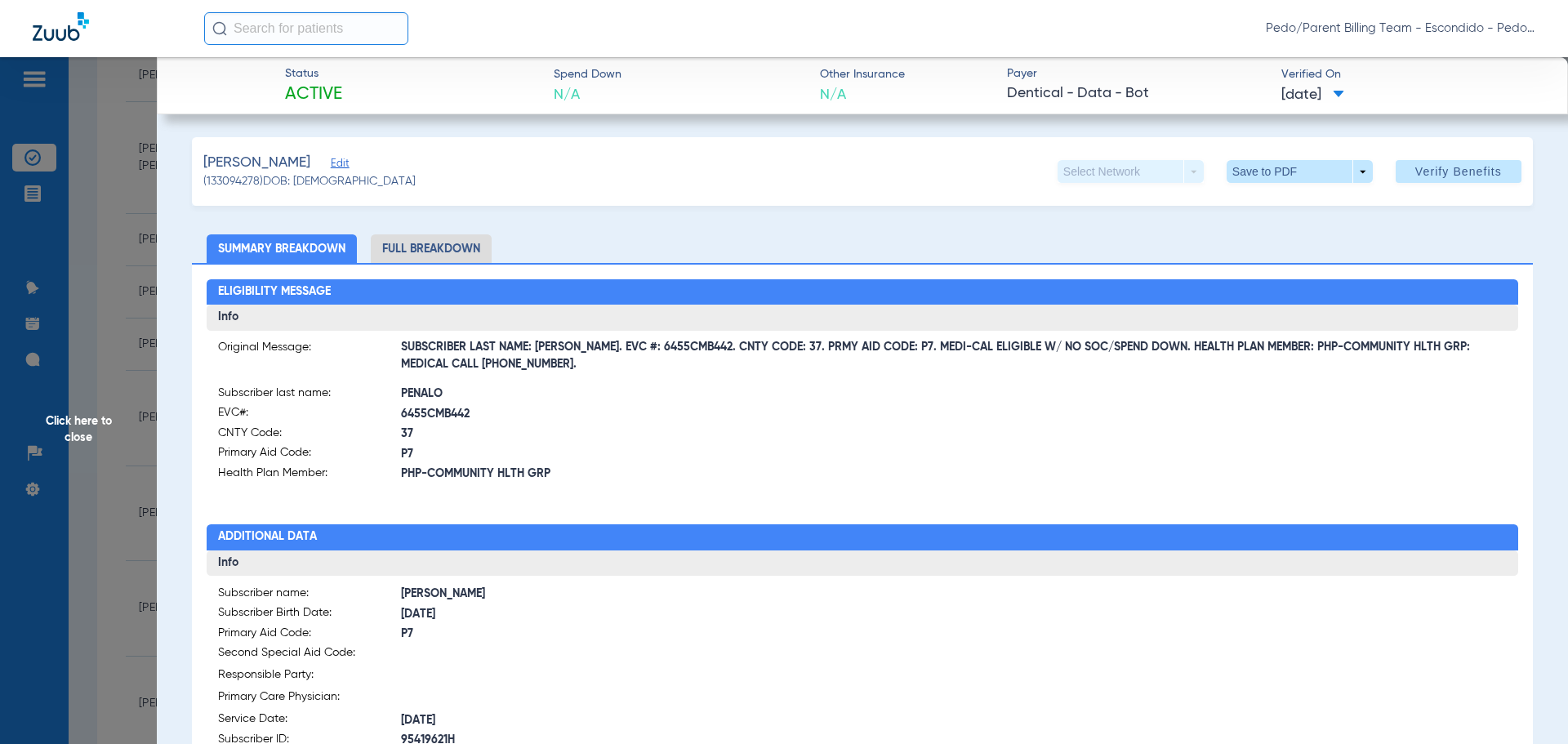
click at [432, 245] on li "Full Breakdown" at bounding box center [431, 249] width 121 height 29
click at [1266, 167] on span at bounding box center [1299, 171] width 146 height 23
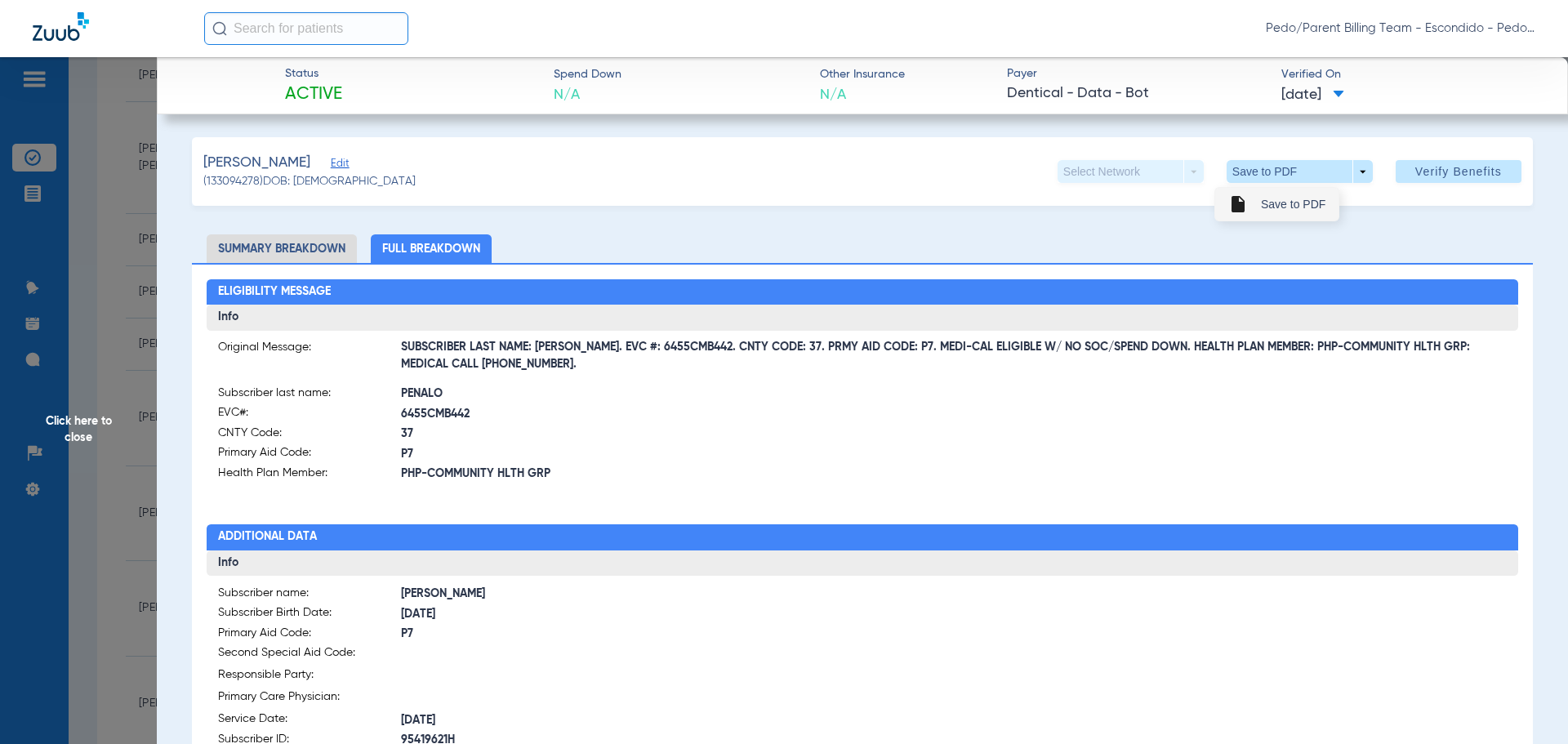
click at [1277, 202] on span "Save to PDF" at bounding box center [1293, 204] width 65 height 12
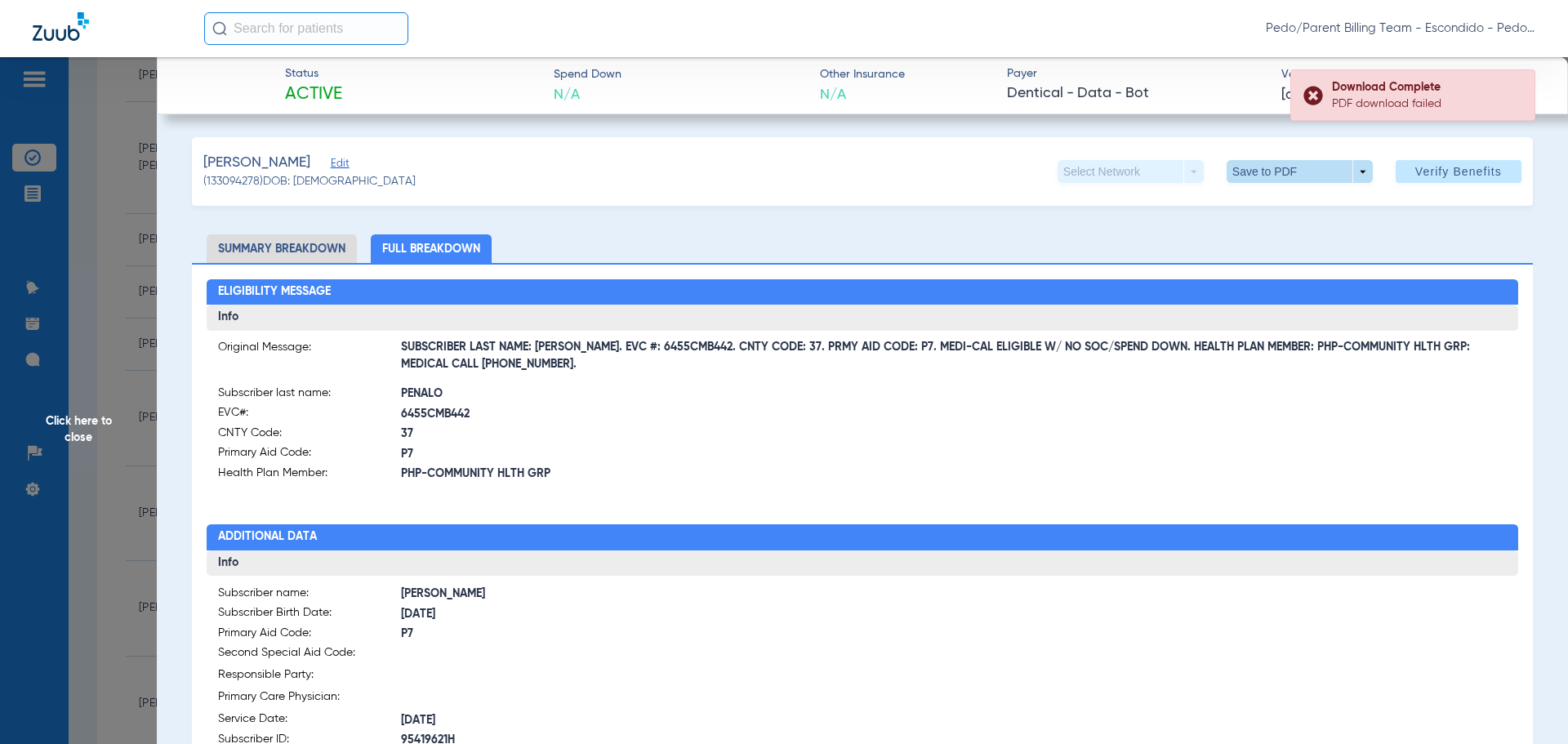
click at [1251, 166] on span at bounding box center [1299, 171] width 146 height 23
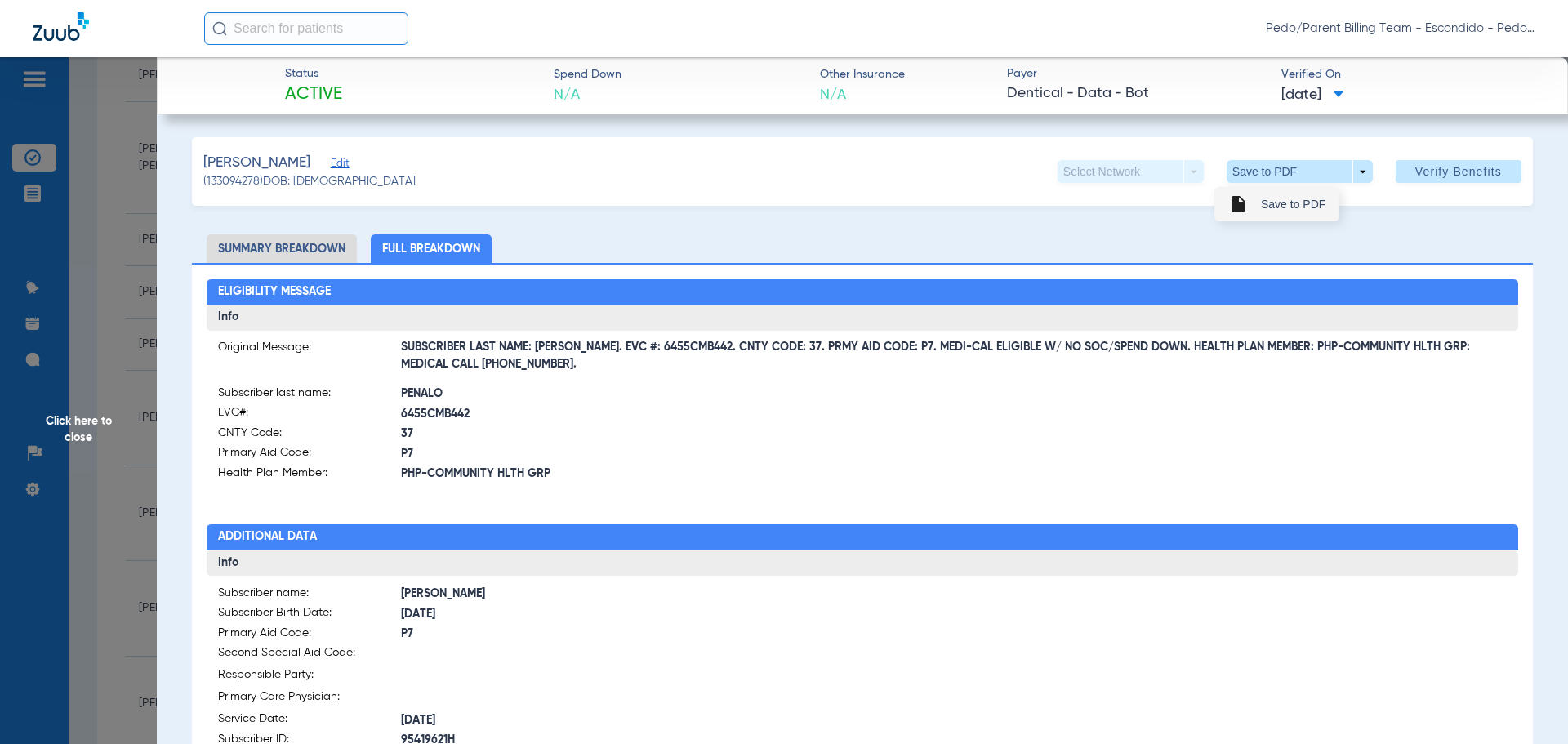
click at [1281, 206] on span "Save to PDF" at bounding box center [1293, 204] width 65 height 12
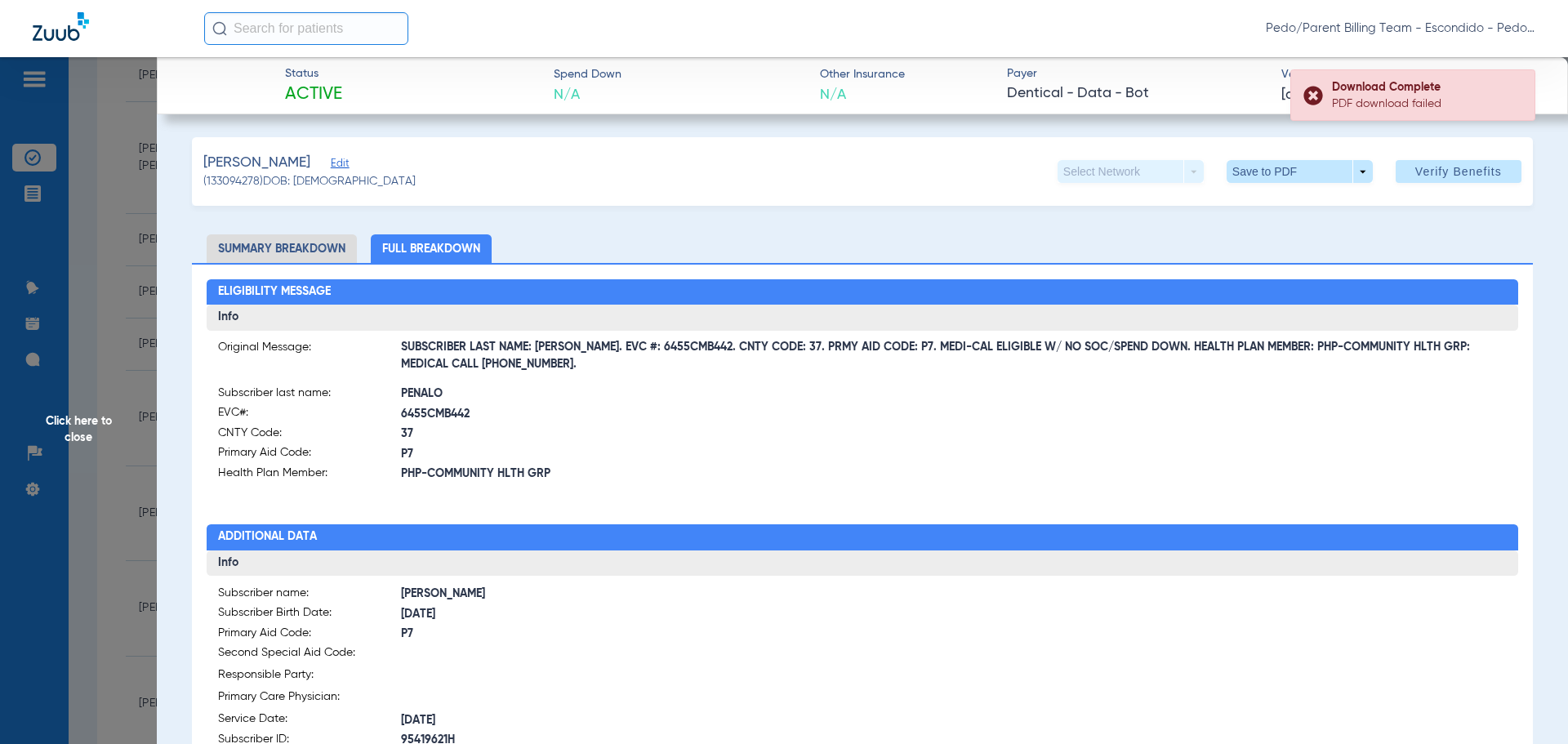
click at [72, 420] on span "Click here to close" at bounding box center [78, 429] width 157 height 744
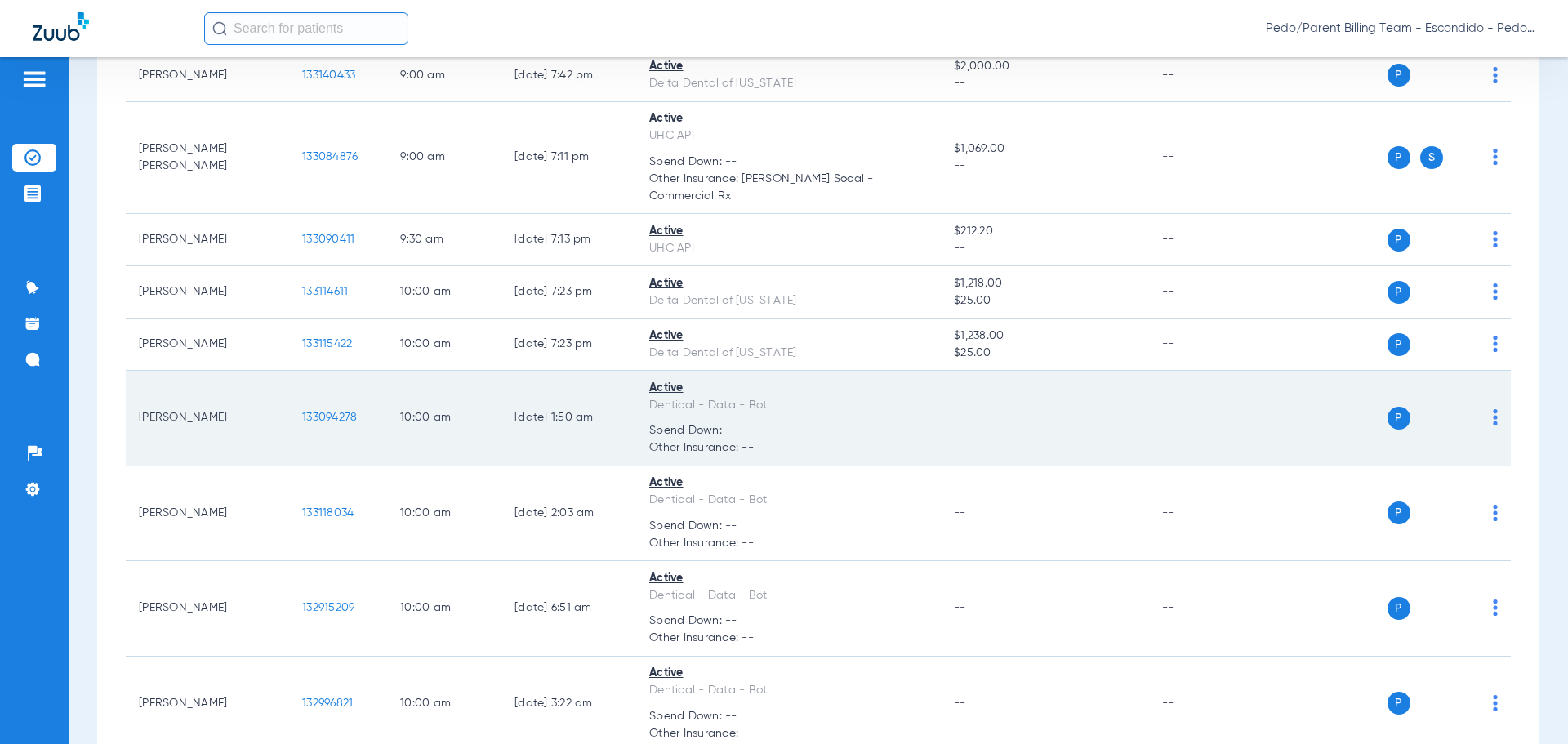
click at [332, 411] on span "133094278" at bounding box center [329, 417] width 55 height 12
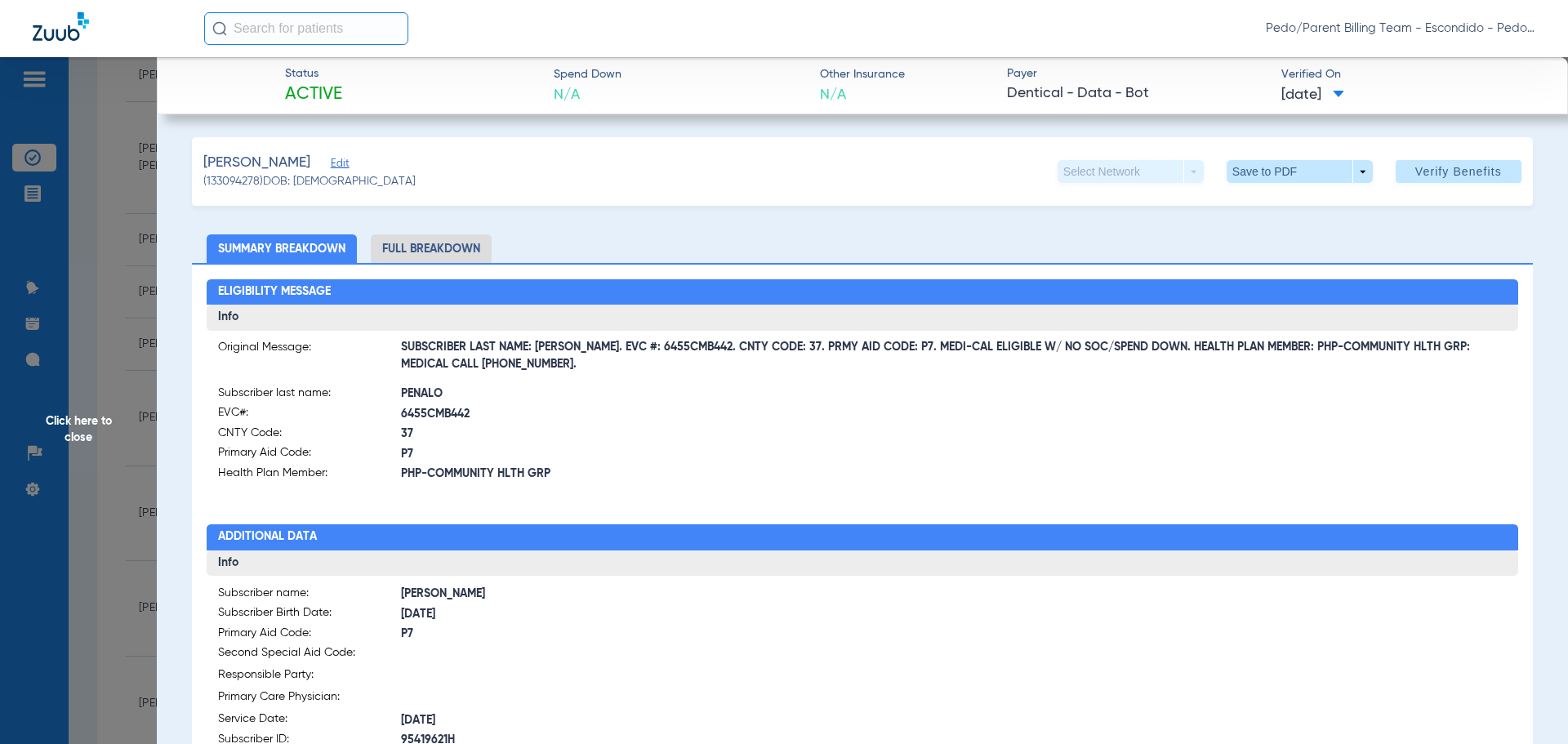
click at [440, 244] on li "Full Breakdown" at bounding box center [431, 249] width 121 height 29
click at [1282, 173] on span at bounding box center [1299, 171] width 39 height 39
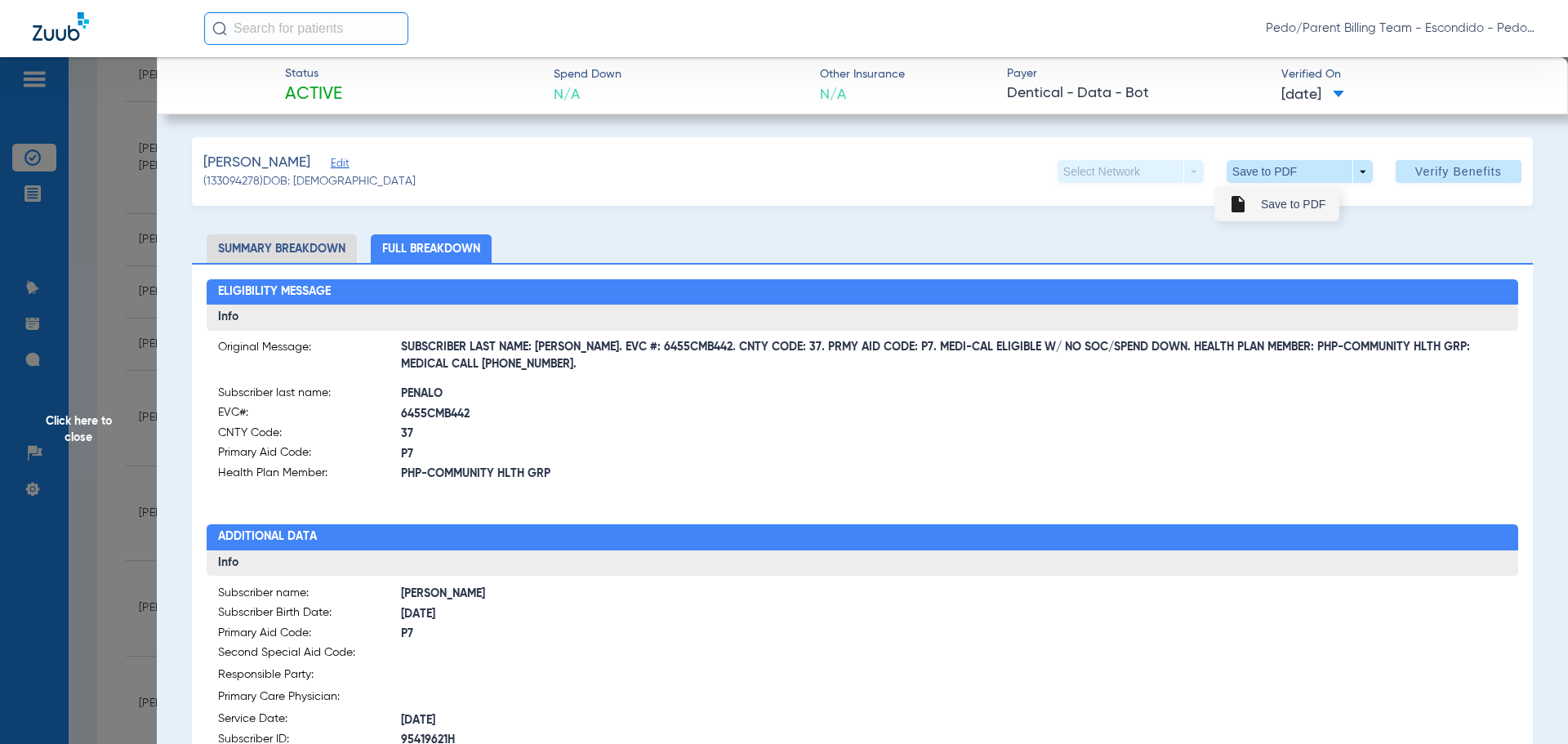
click at [1275, 205] on span "Save to PDF" at bounding box center [1293, 204] width 65 height 12
drag, startPoint x: 583, startPoint y: 347, endPoint x: 692, endPoint y: 348, distance: 109.0
click at [692, 348] on span "SUBSCRIBER LAST NAME: [PERSON_NAME]. EVC #: 6455CMB442. CNTY CODE: 37. PRMY AID…" at bounding box center [954, 356] width 1107 height 17
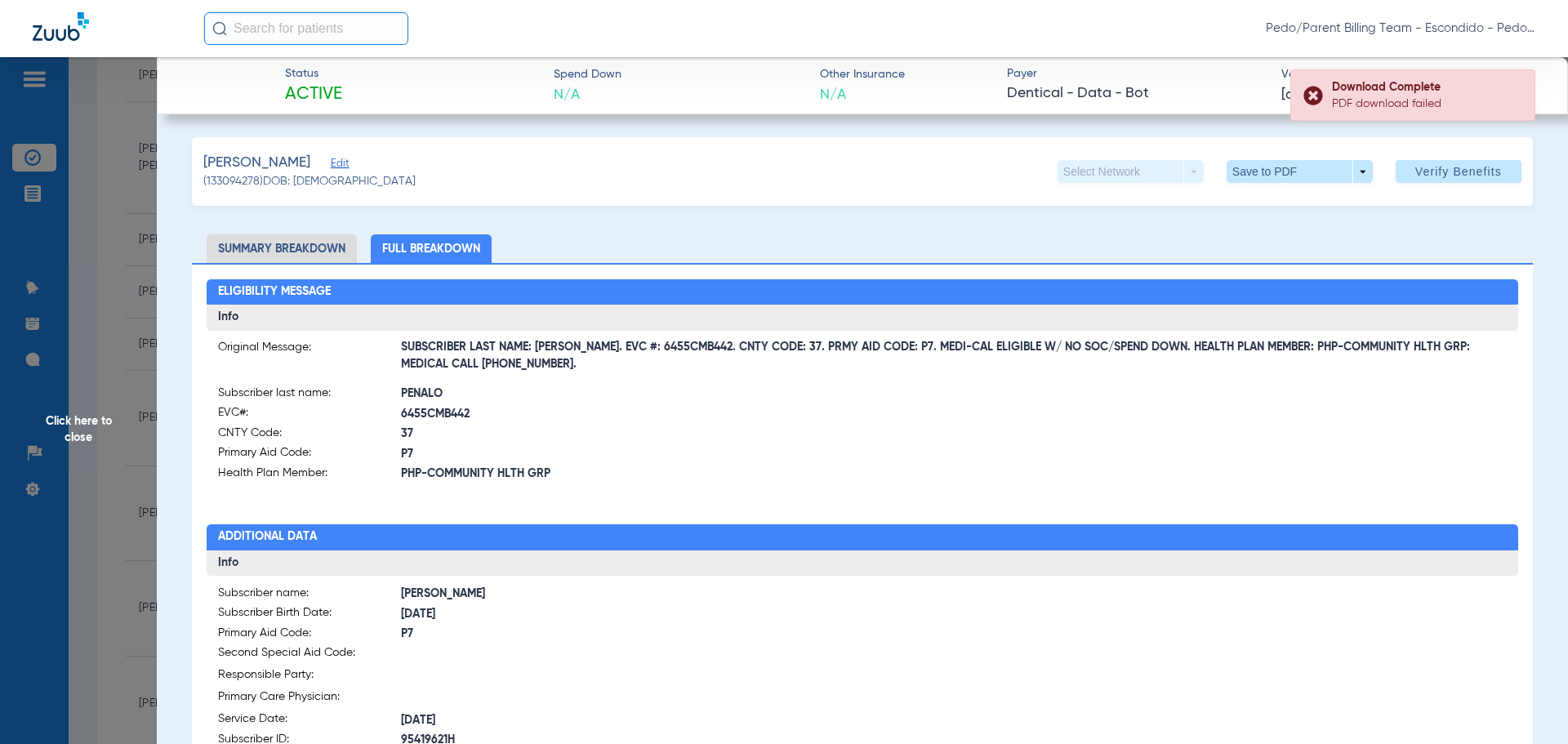
copy span "EVC #: 6455CMB442."
click at [849, 405] on span "6455CMB442" at bounding box center [631, 414] width 461 height 17
click at [967, 440] on div at bounding box center [1184, 434] width 644 height 100
click at [105, 426] on span "Click here to close" at bounding box center [78, 429] width 157 height 744
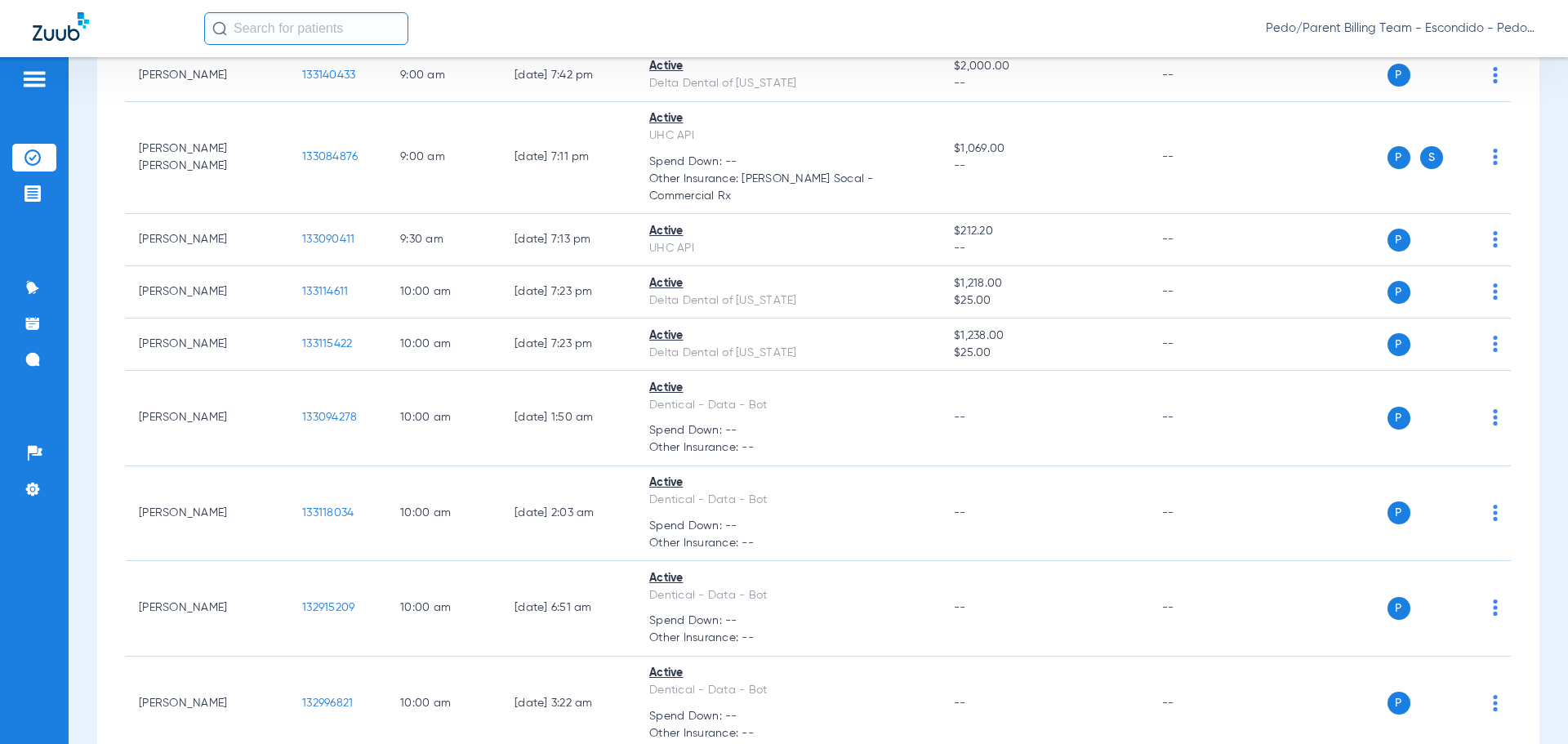
scroll to position [2444, 0]
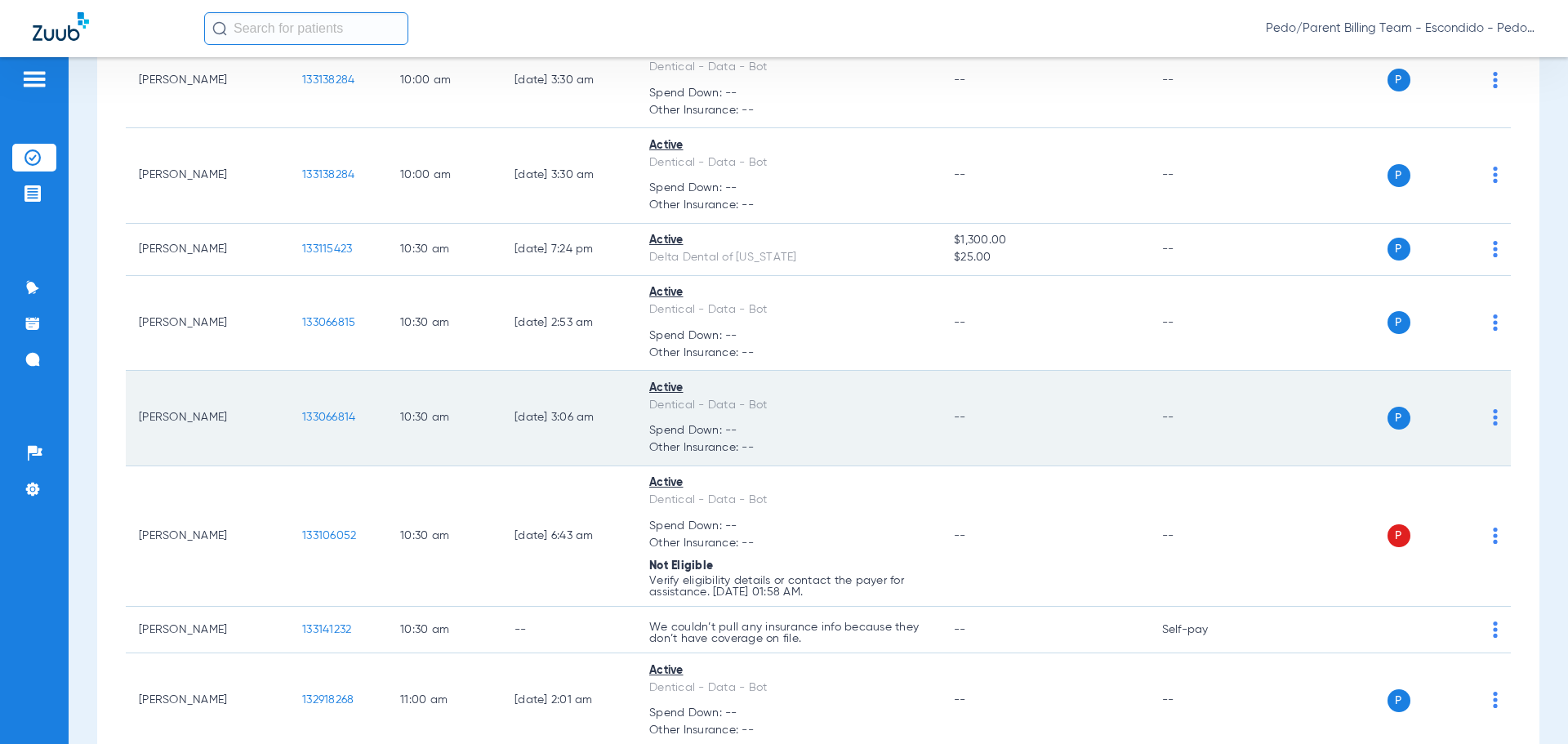
click at [321, 411] on span "133066814" at bounding box center [328, 417] width 53 height 12
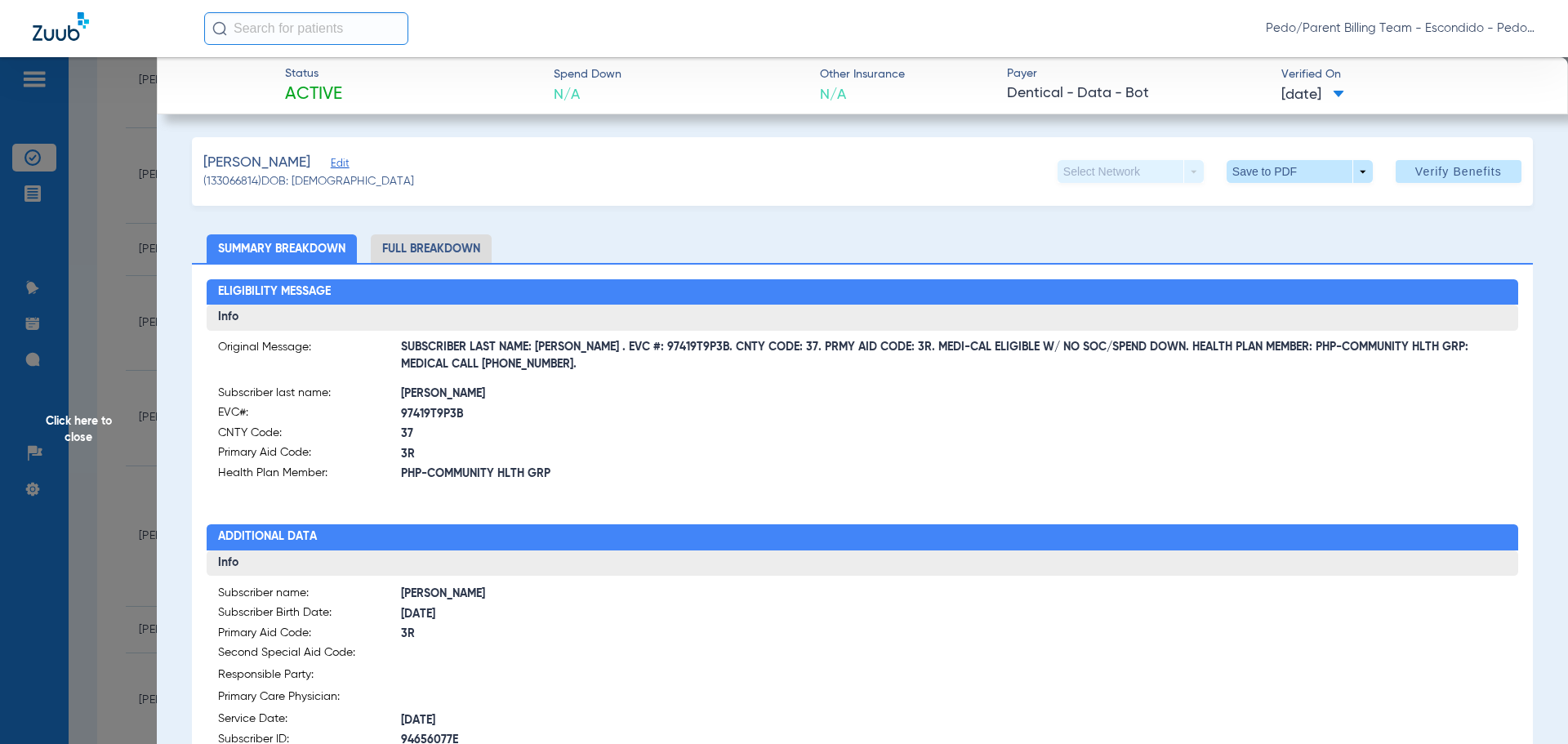
click at [420, 245] on li "Full Breakdown" at bounding box center [431, 249] width 121 height 29
drag, startPoint x: 575, startPoint y: 350, endPoint x: 671, endPoint y: 351, distance: 96.0
click at [671, 351] on span "SUBSCRIBER LAST NAME: [PERSON_NAME] . EVC #: 97419T9P3B. CNTY CODE: 37. PRMY AI…" at bounding box center [954, 356] width 1107 height 17
copy span "EVC #: 97419T9P3B"
click at [1063, 510] on div "Eligibility Message Info Original Message: SUBSCRIBER LAST NAME: [PERSON_NAME] …" at bounding box center [862, 716] width 1341 height 907
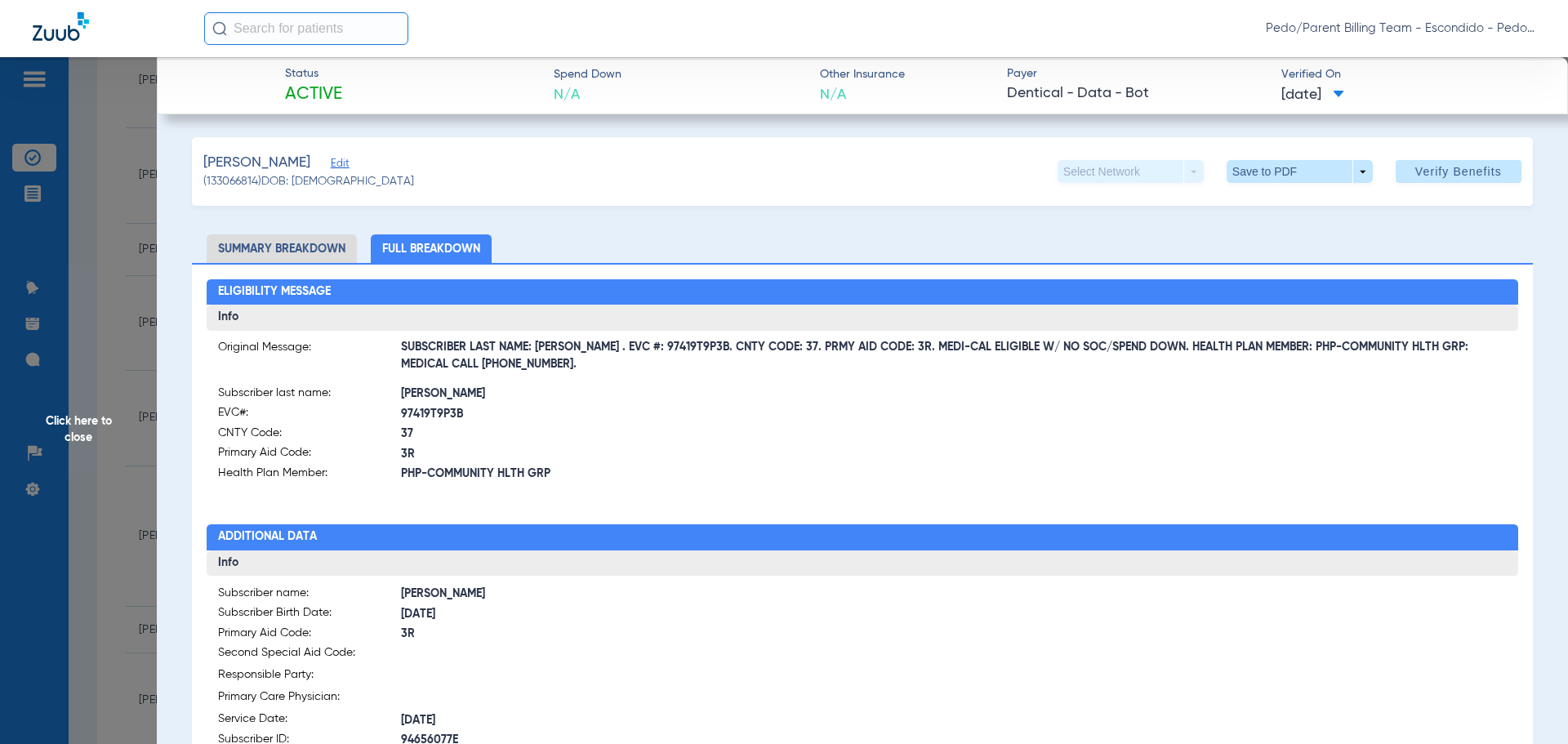
click at [1265, 156] on div "[PERSON_NAME] (133066814) DOB: [DEMOGRAPHIC_DATA] Select Network arrow_drop_dow…" at bounding box center [862, 171] width 1341 height 68
click at [1280, 167] on span at bounding box center [1299, 171] width 39 height 39
click at [1104, 221] on div at bounding box center [784, 372] width 1568 height 744
click at [1297, 174] on span at bounding box center [1299, 171] width 39 height 39
click at [81, 427] on div at bounding box center [784, 372] width 1568 height 744
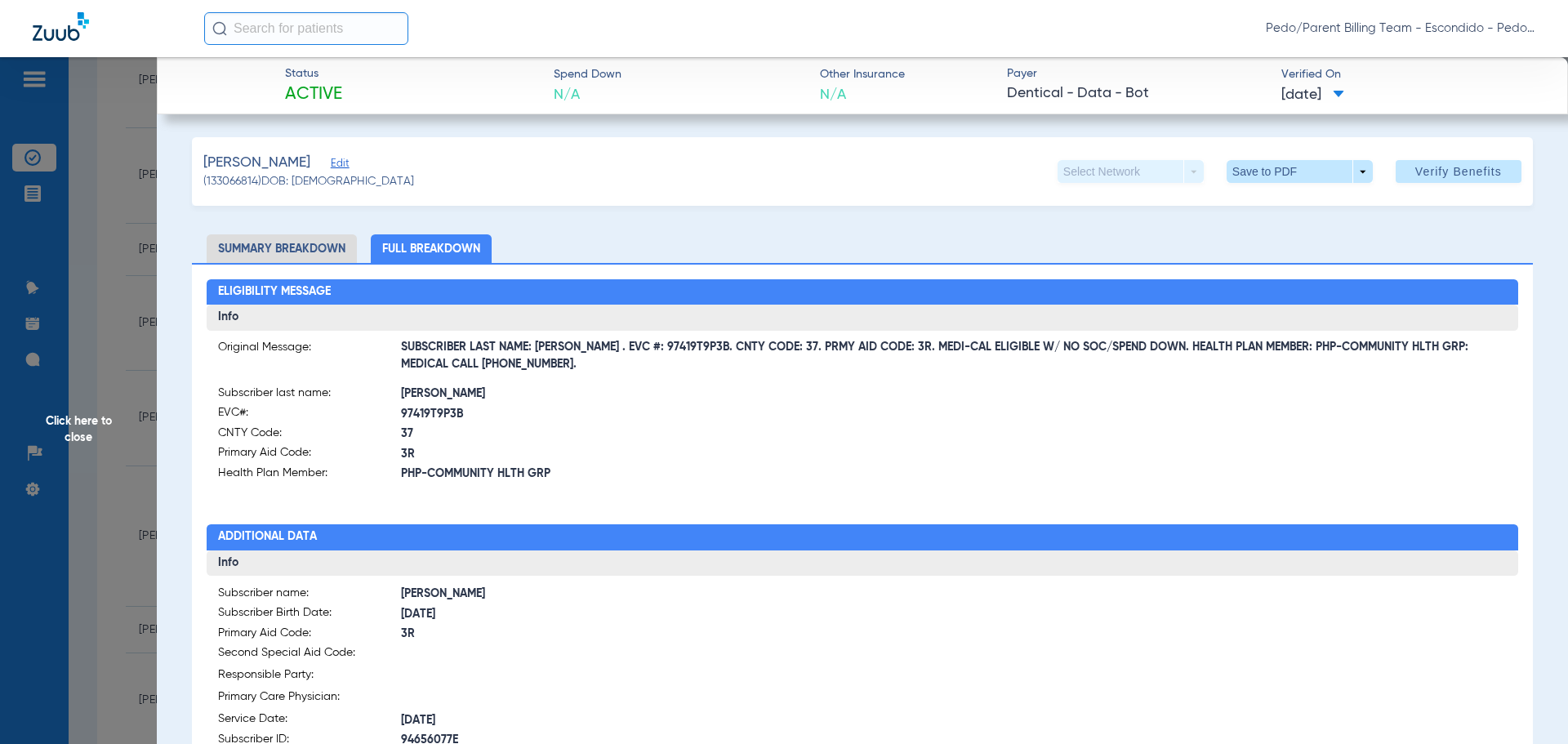
click at [72, 425] on span "Click here to close" at bounding box center [78, 429] width 157 height 744
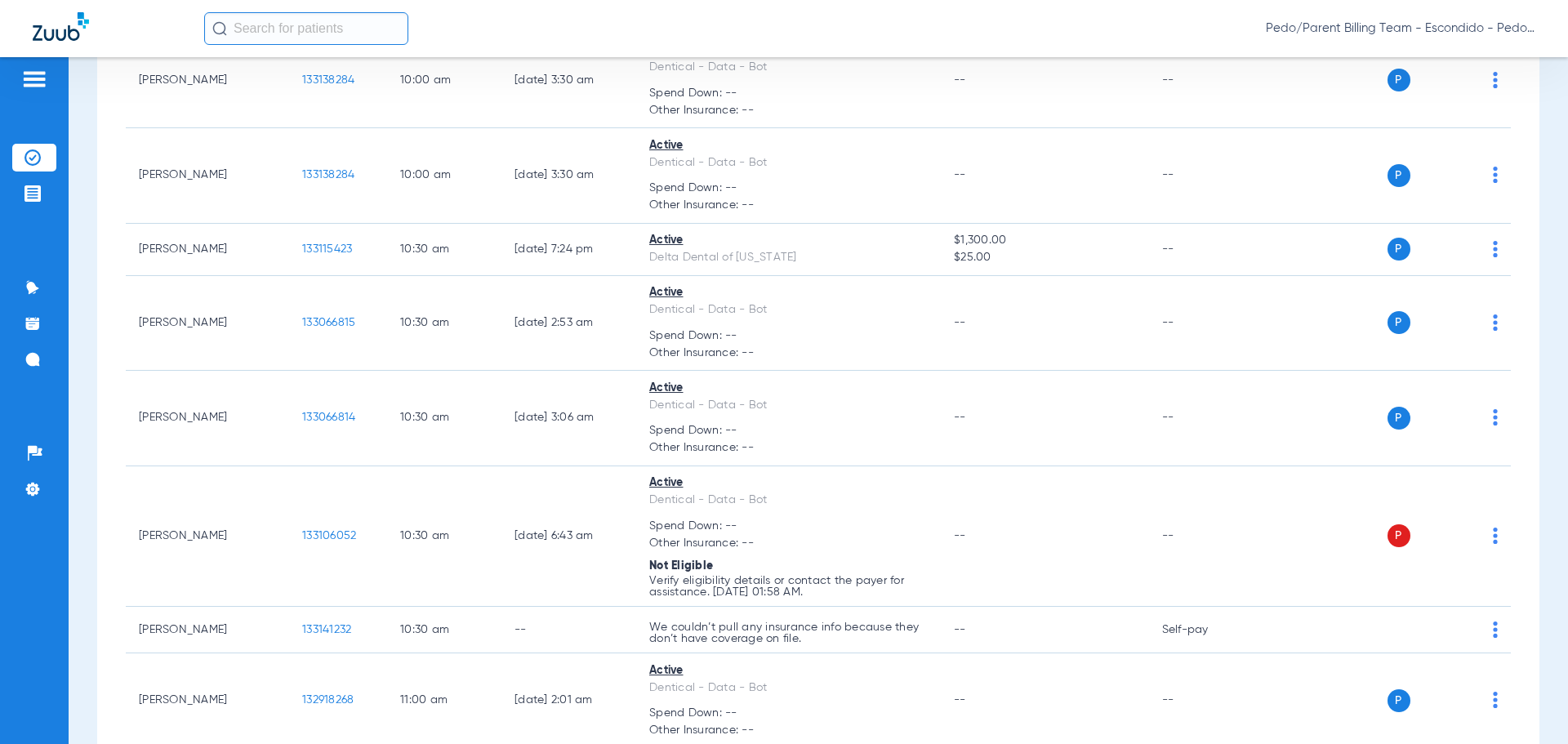
drag, startPoint x: -715, startPoint y: 782, endPoint x: -704, endPoint y: 777, distance: 12.1
click at [0, 743] on html "Pedo/Parent Billing Team - Escondido - Pedo | The Super Dentists Patients Insur…" at bounding box center [784, 372] width 1568 height 744
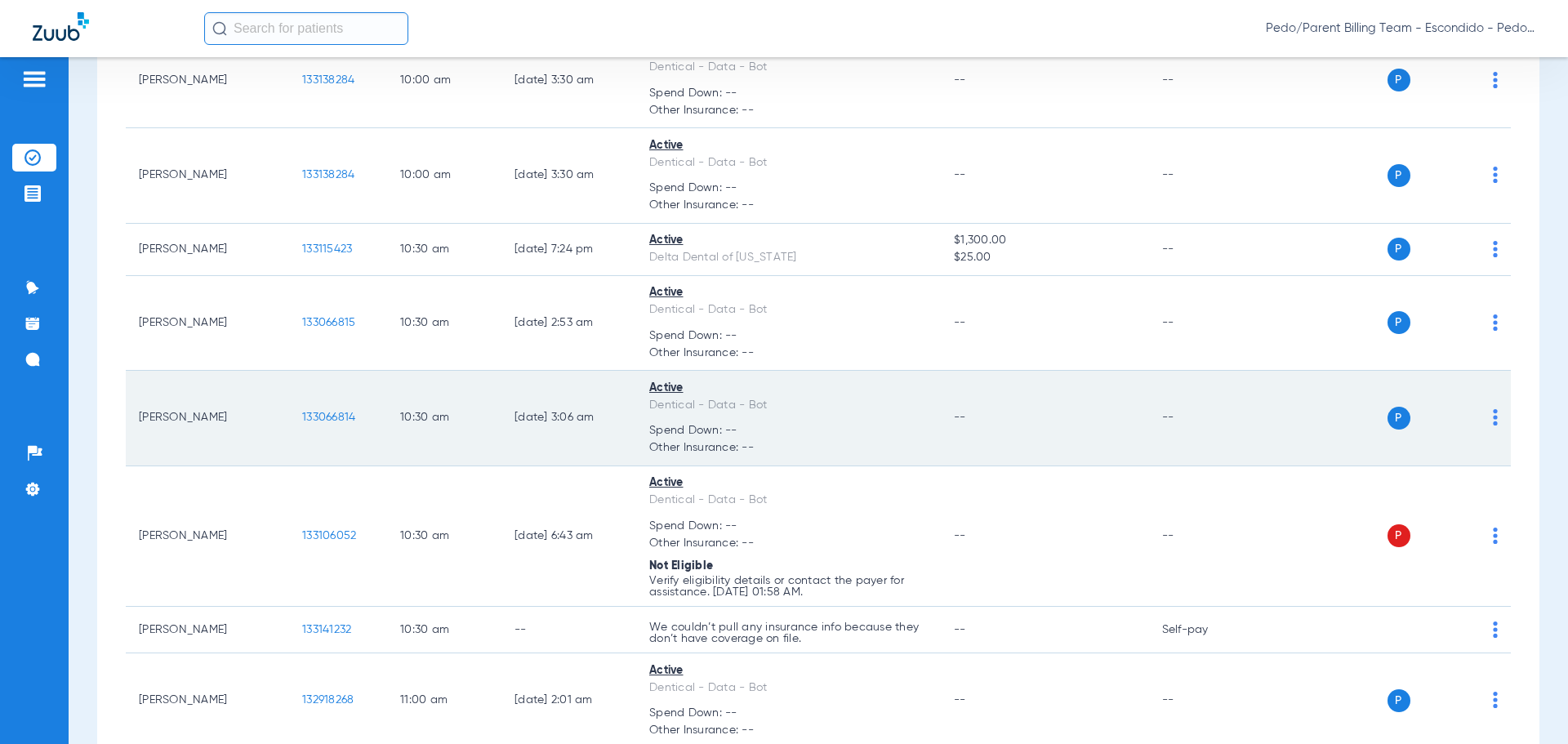
click at [325, 411] on span "133066814" at bounding box center [328, 417] width 53 height 12
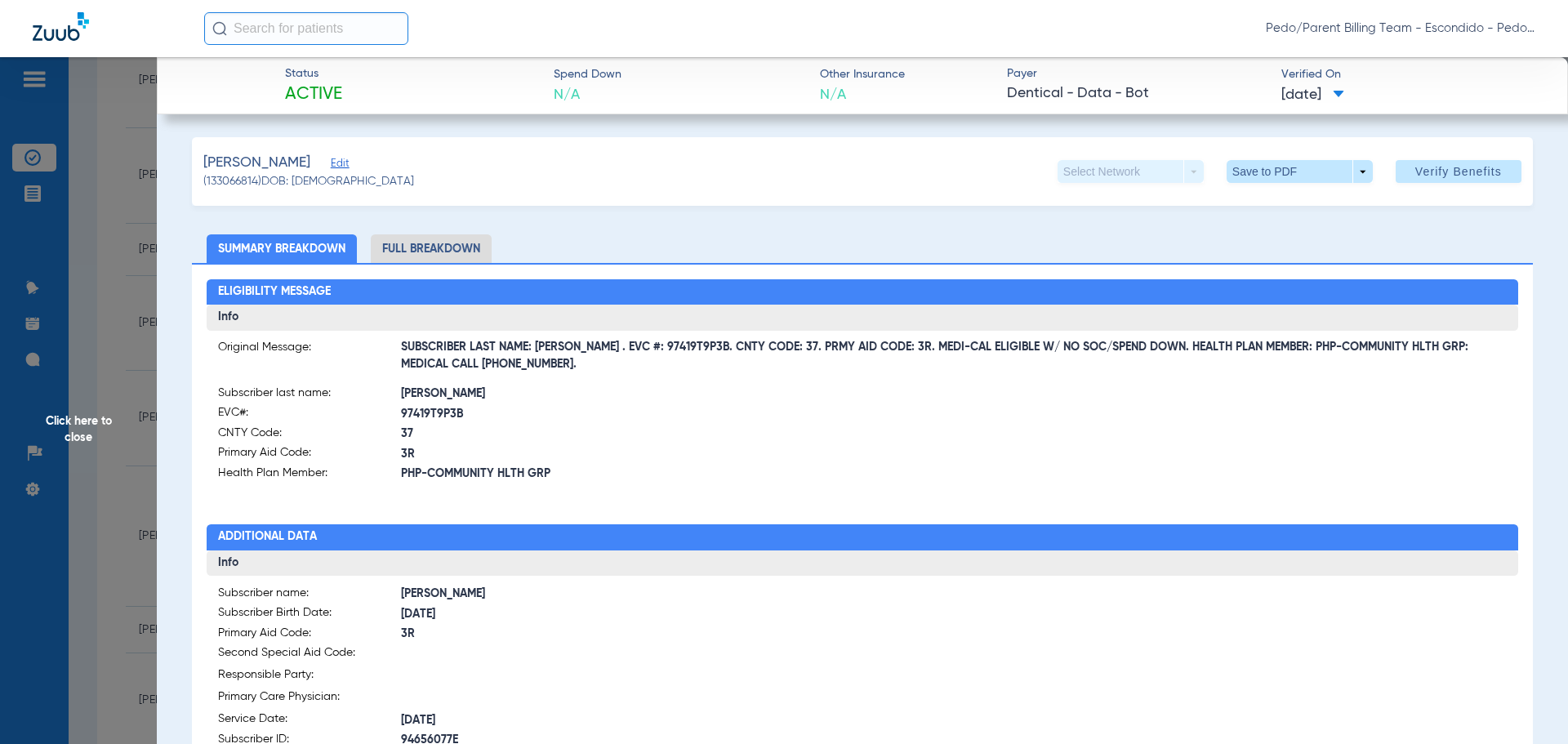
click at [932, 169] on div "[PERSON_NAME] (133066814) DOB: [DEMOGRAPHIC_DATA] Select Network arrow_drop_dow…" at bounding box center [862, 171] width 1341 height 68
click at [1291, 174] on span at bounding box center [1299, 171] width 39 height 39
click at [1308, 206] on span "Save to PDF" at bounding box center [1293, 204] width 65 height 12
click at [1314, 166] on span at bounding box center [1299, 171] width 146 height 23
click at [1275, 208] on span "Save to PDF" at bounding box center [1293, 204] width 65 height 12
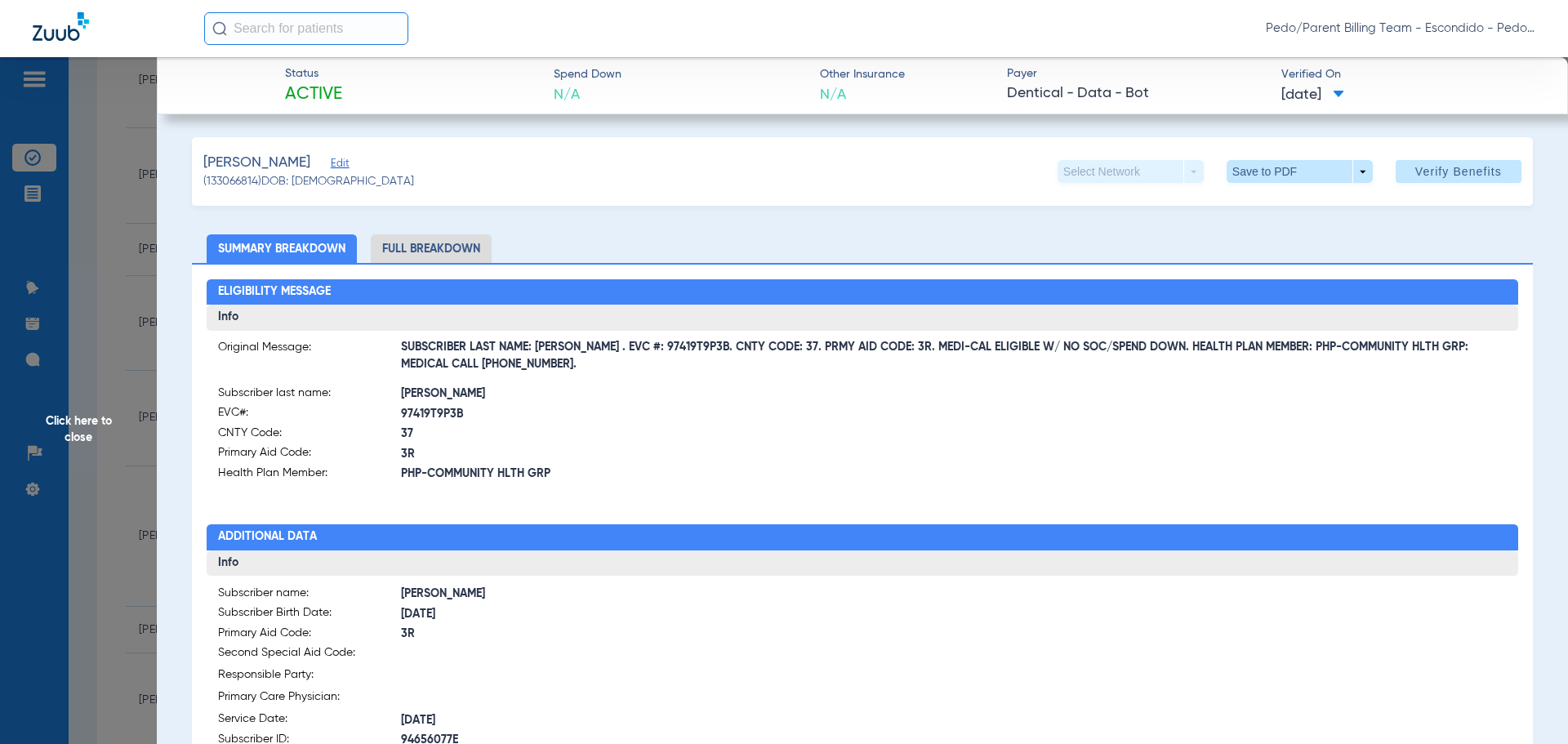
click at [84, 418] on span "Click here to close" at bounding box center [78, 429] width 157 height 744
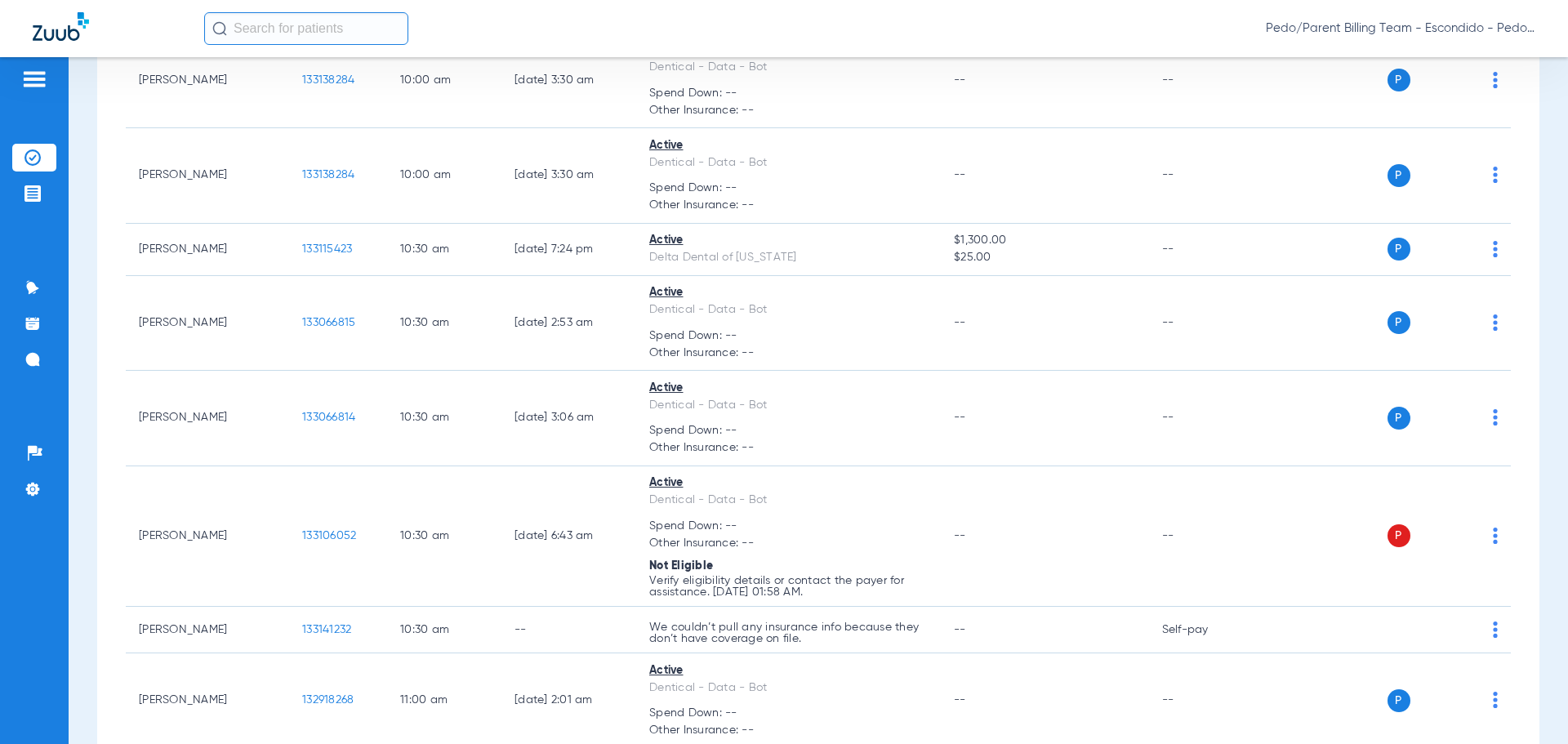
scroll to position [4424, 0]
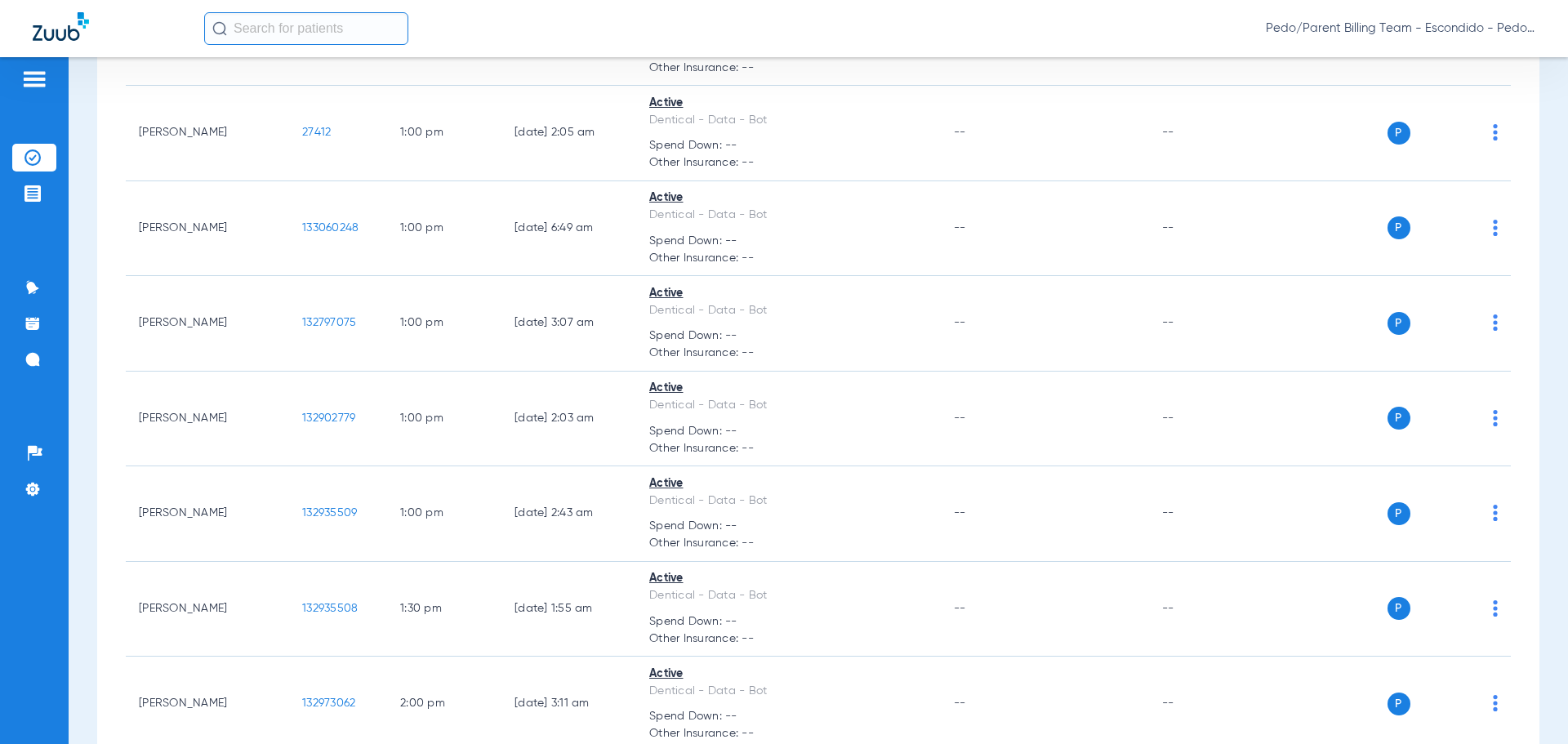
click at [268, 37] on input "text" at bounding box center [306, 29] width 204 height 33
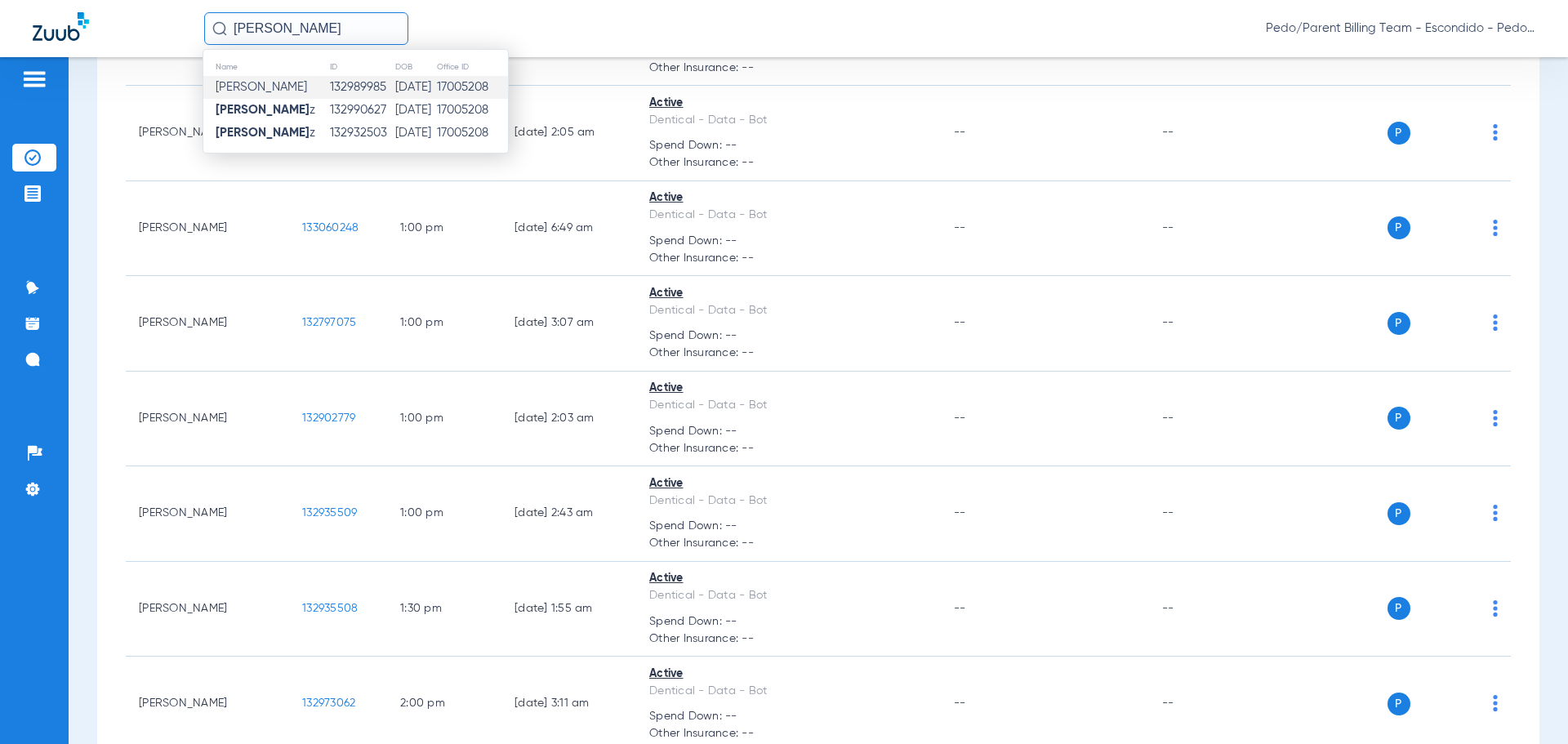
type input "[PERSON_NAME]"
click at [436, 88] on td "[DATE]" at bounding box center [415, 87] width 41 height 23
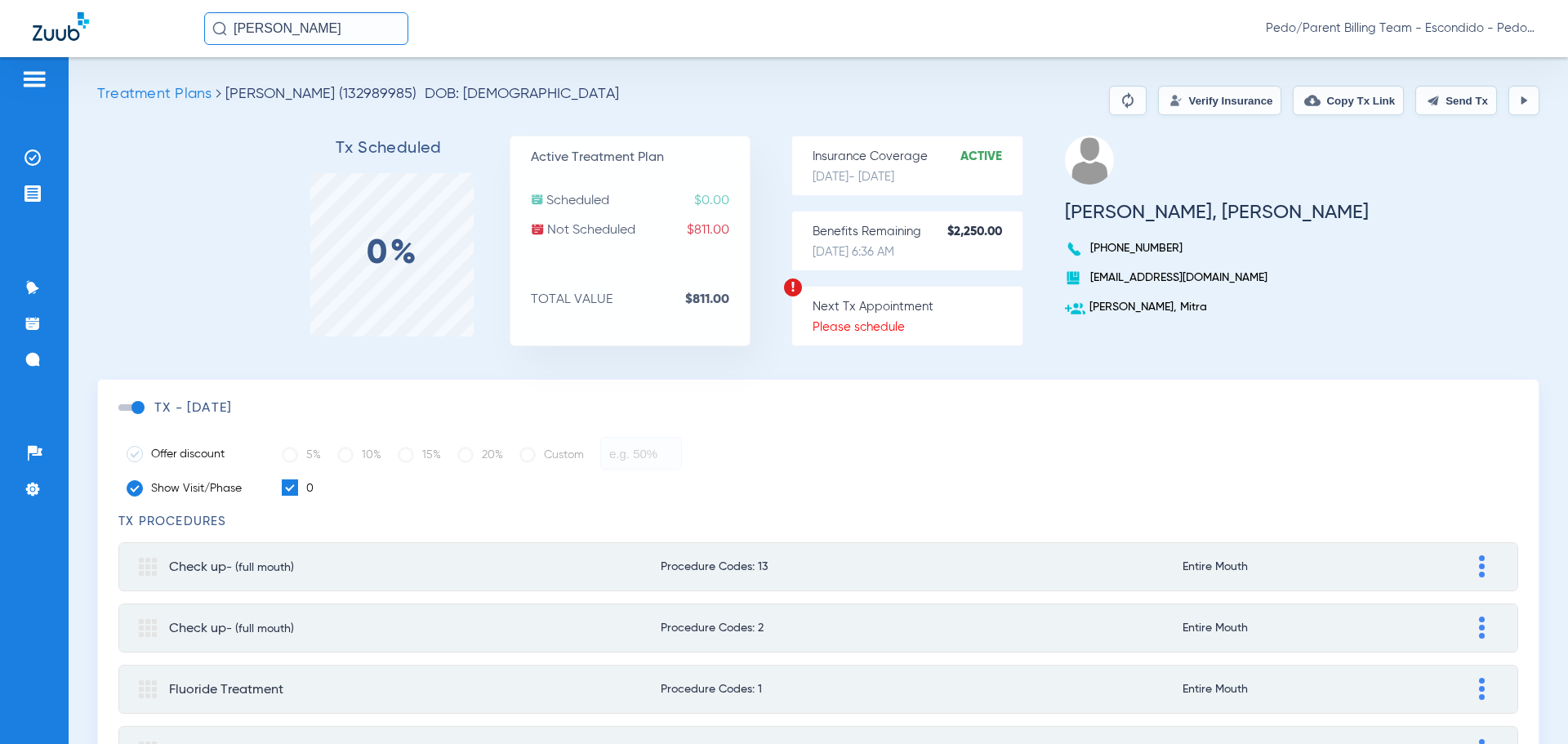
click at [1195, 99] on button "Verify Insurance" at bounding box center [1220, 100] width 123 height 29
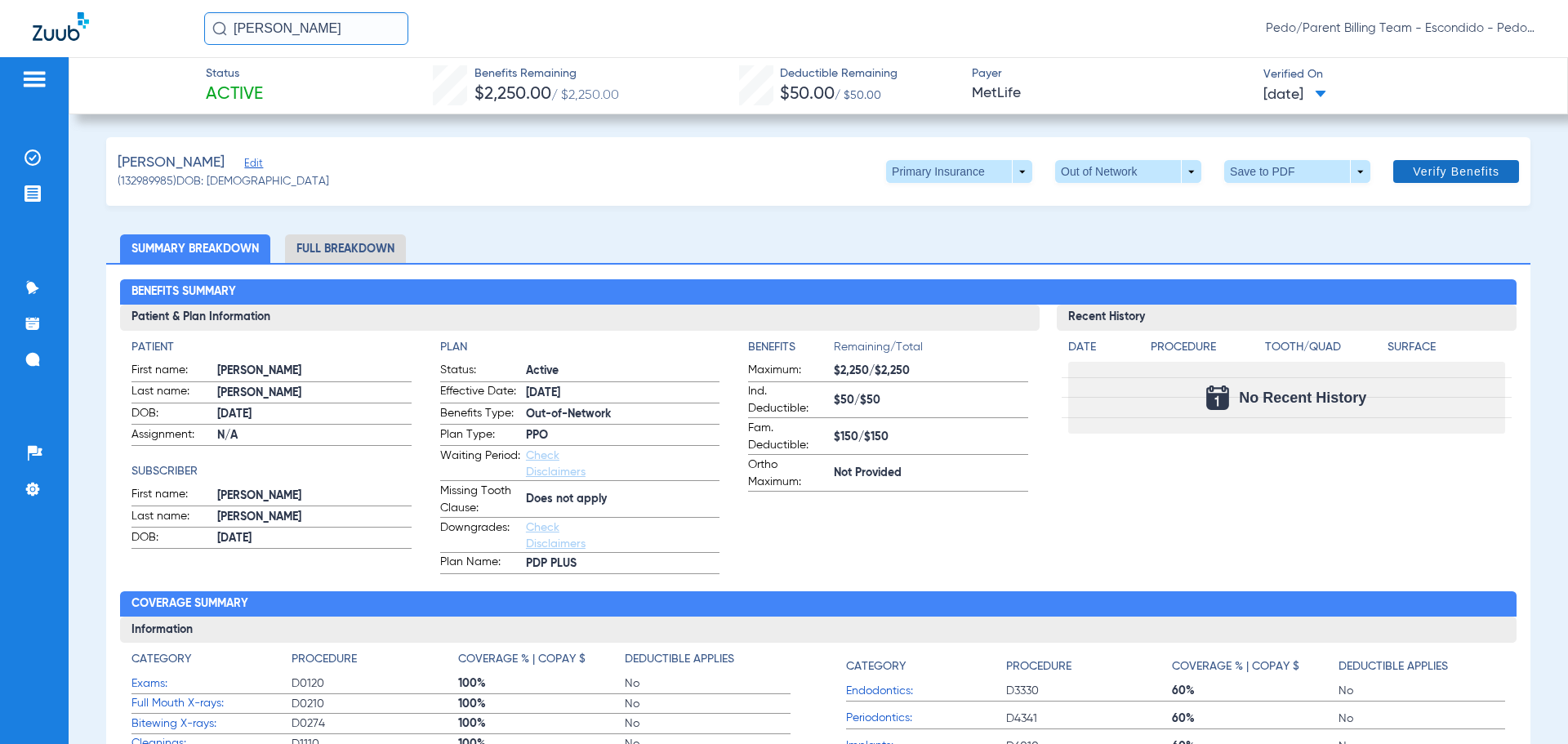
click at [1474, 176] on span "Verify Benefits" at bounding box center [1456, 171] width 87 height 13
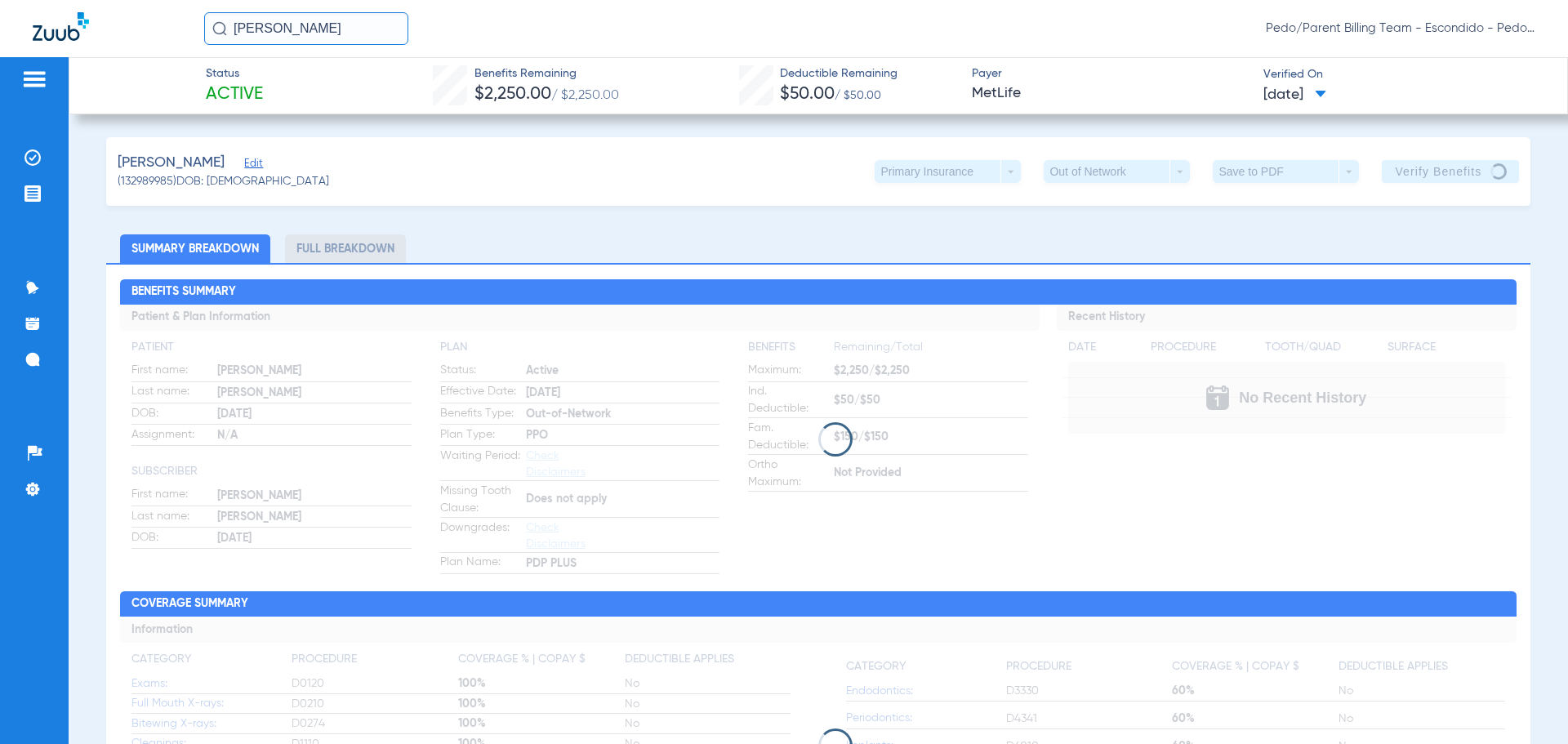
drag, startPoint x: 347, startPoint y: 28, endPoint x: 176, endPoint y: 36, distance: 171.2
click at [176, 36] on div "[PERSON_NAME] Pedo/Parent Billing Team - Escondido - Pedo | The Super Dentists" at bounding box center [784, 29] width 1568 height 57
drag, startPoint x: 30, startPoint y: 153, endPoint x: 48, endPoint y: 167, distance: 22.8
click at [35, 156] on img at bounding box center [32, 157] width 16 height 16
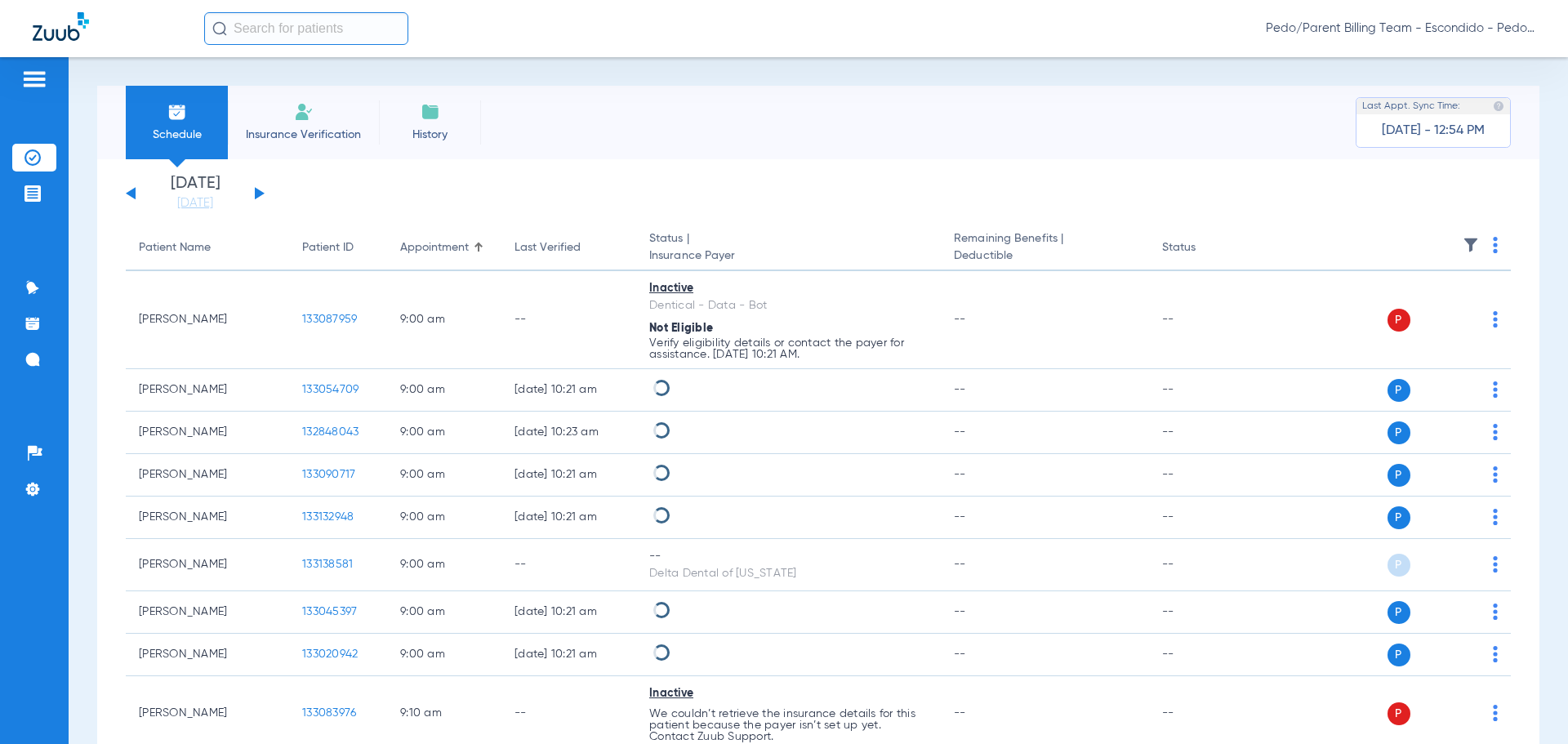
click at [271, 35] on input "text" at bounding box center [306, 29] width 204 height 33
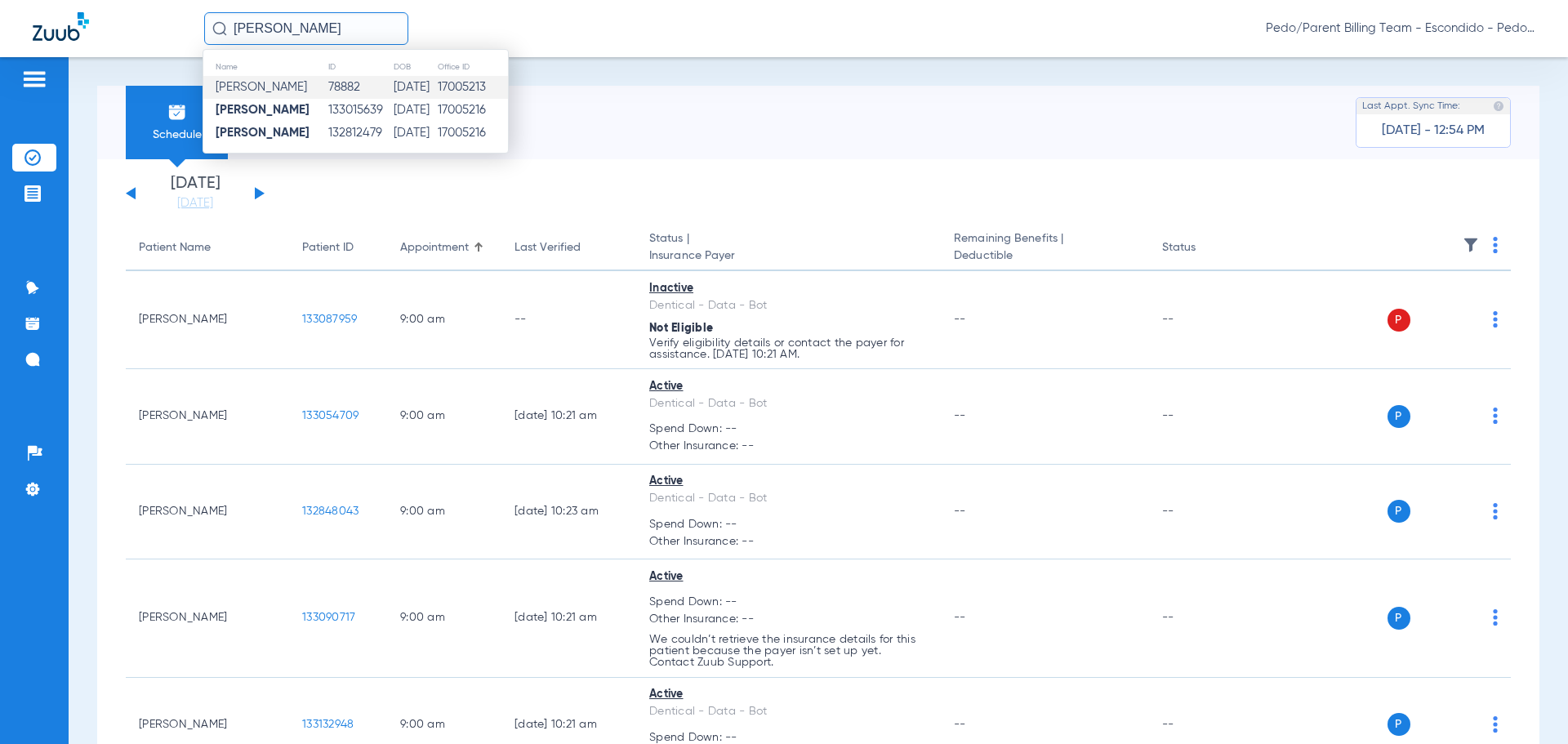
type input "[PERSON_NAME]"
click at [420, 83] on td "[DATE]" at bounding box center [414, 87] width 43 height 23
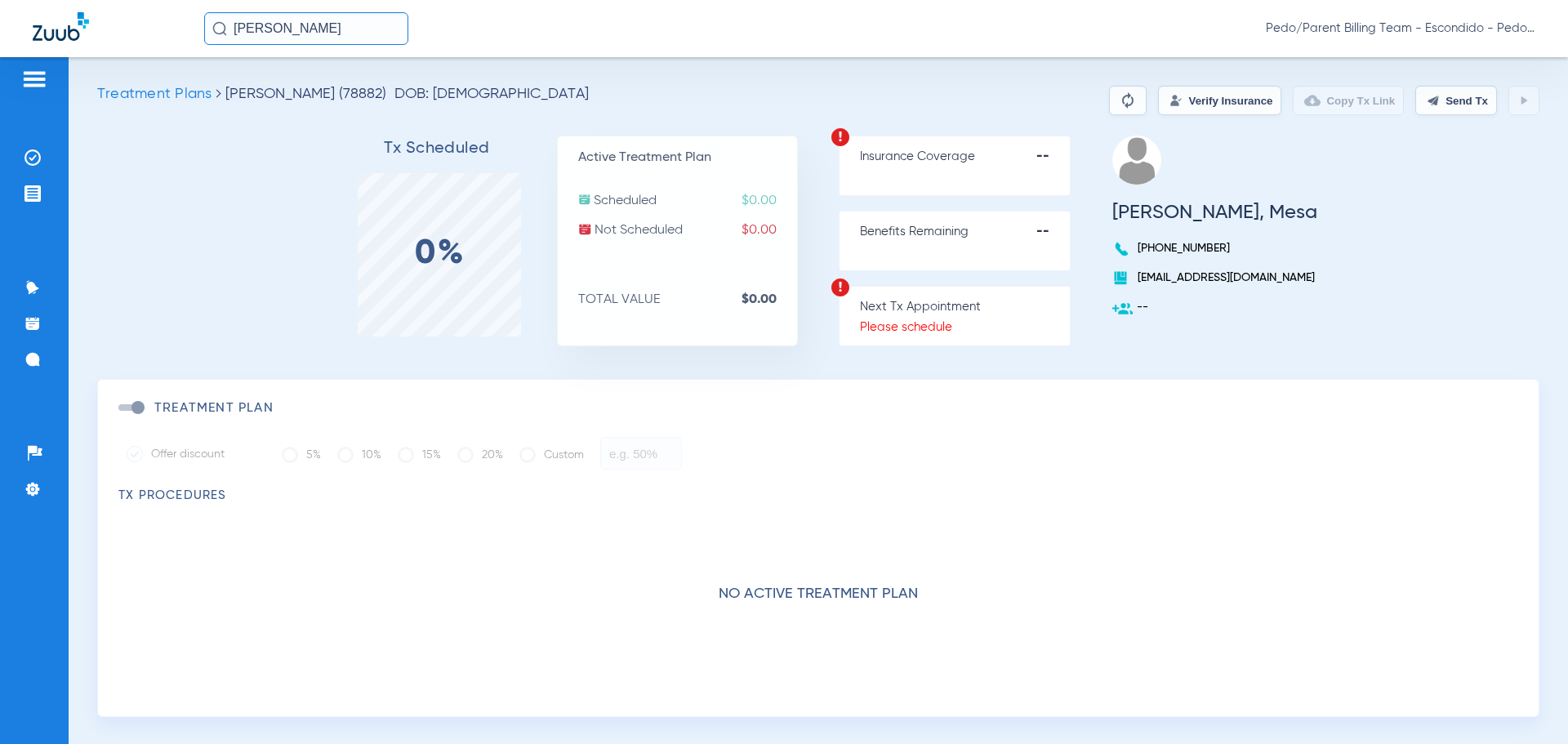
click at [370, 29] on input "[PERSON_NAME]" at bounding box center [306, 29] width 204 height 33
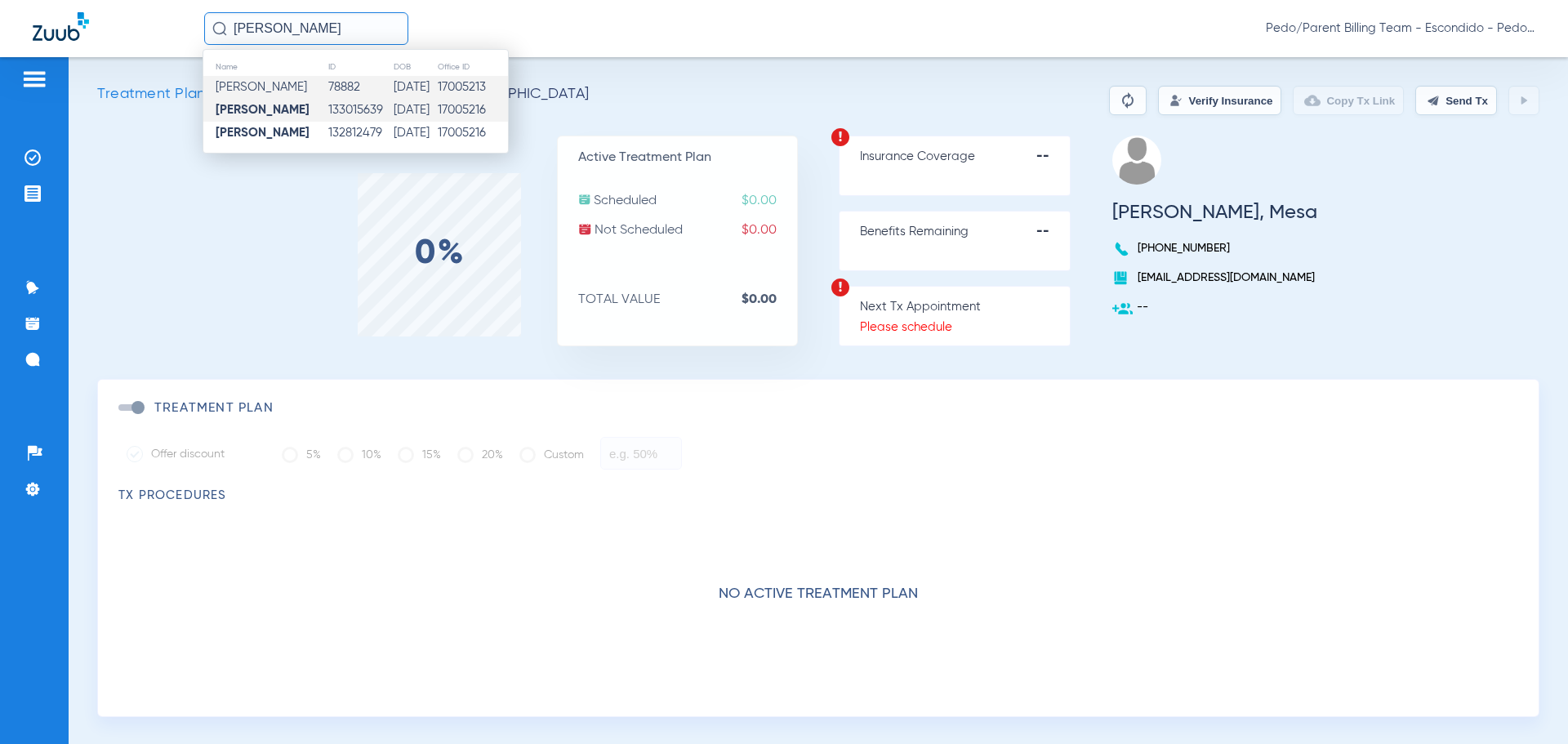
click at [393, 100] on td "[DATE]" at bounding box center [414, 110] width 43 height 23
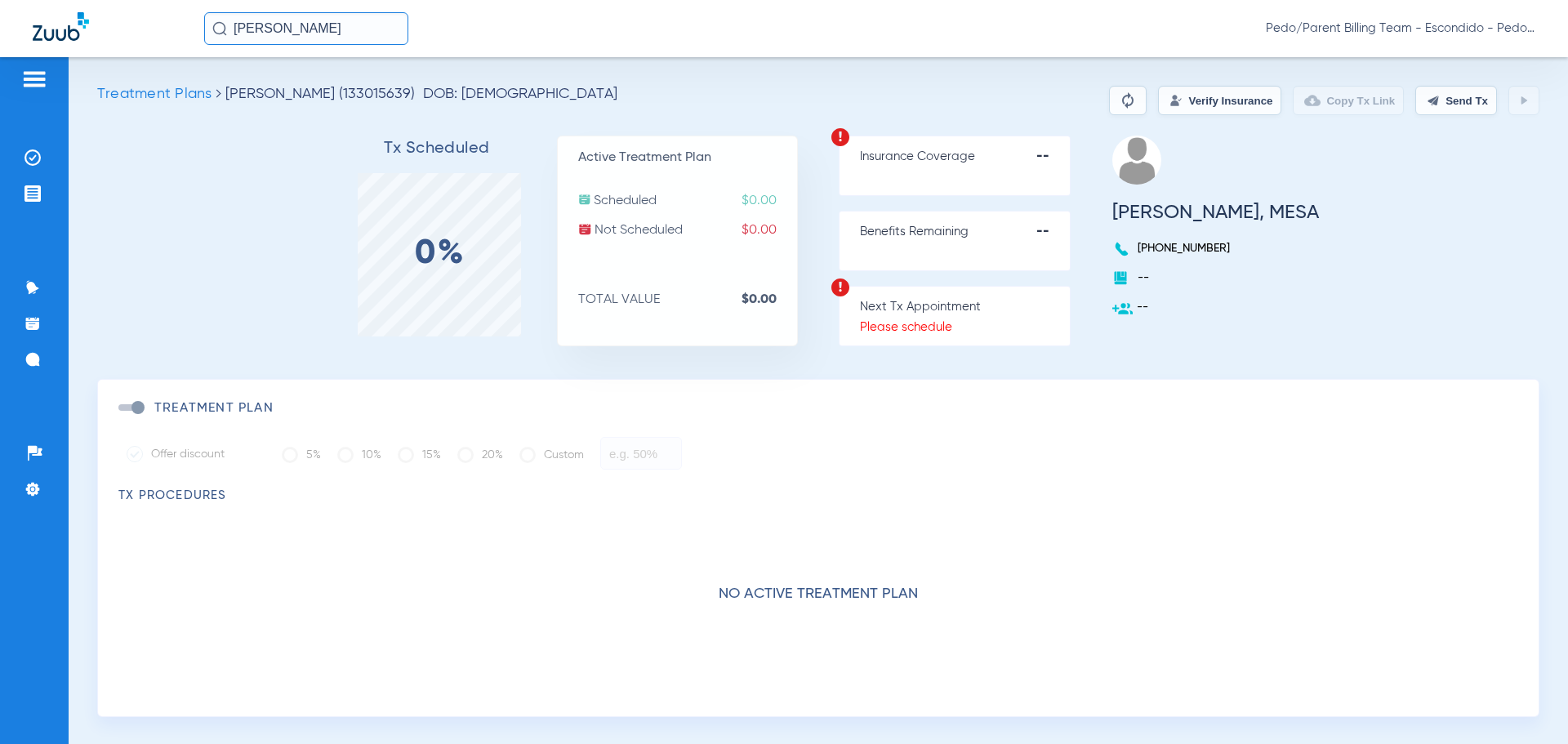
click at [348, 22] on input "[PERSON_NAME]" at bounding box center [306, 29] width 204 height 33
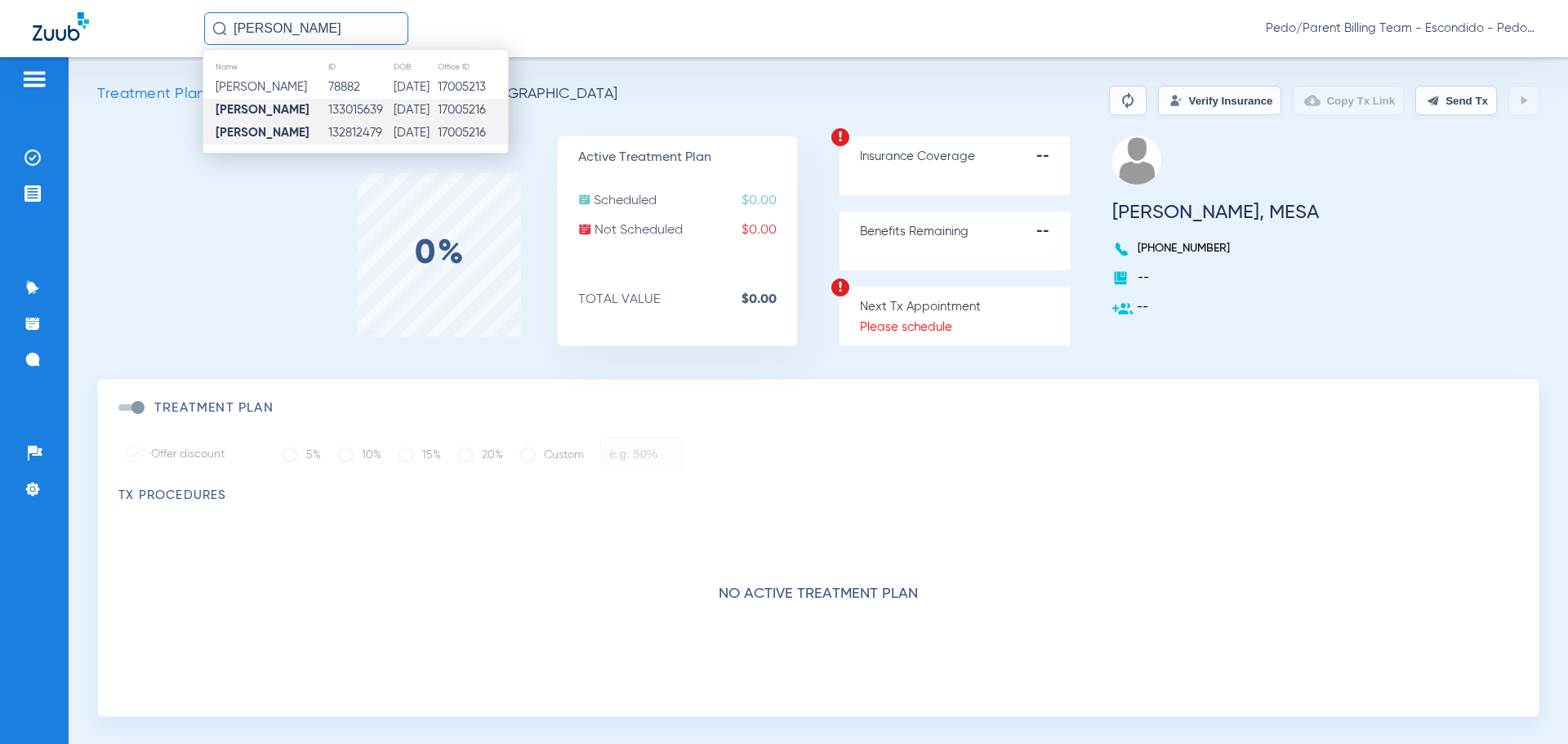
click at [393, 132] on td "[DATE]" at bounding box center [414, 132] width 43 height 23
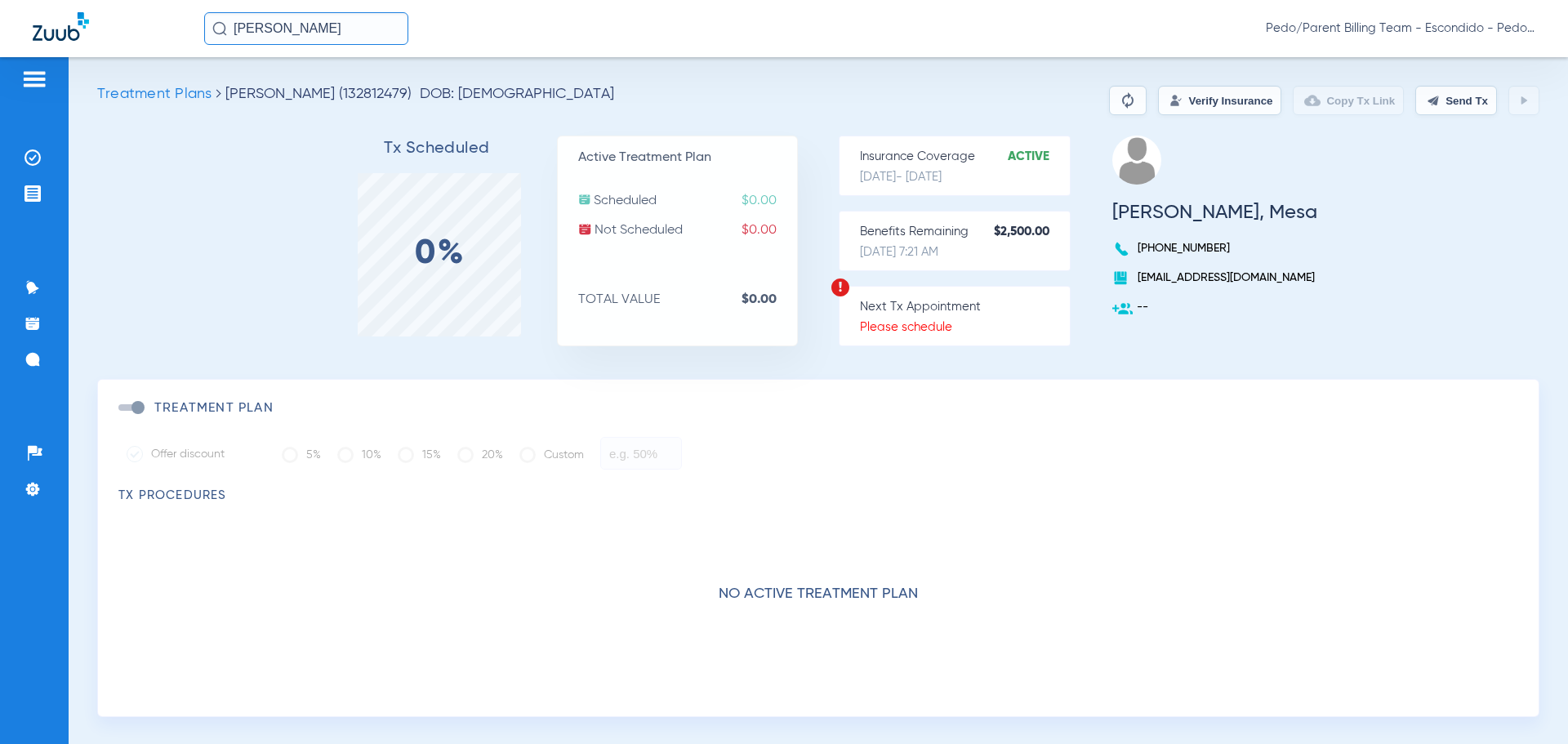
click at [1184, 91] on button "Verify Insurance" at bounding box center [1220, 100] width 123 height 29
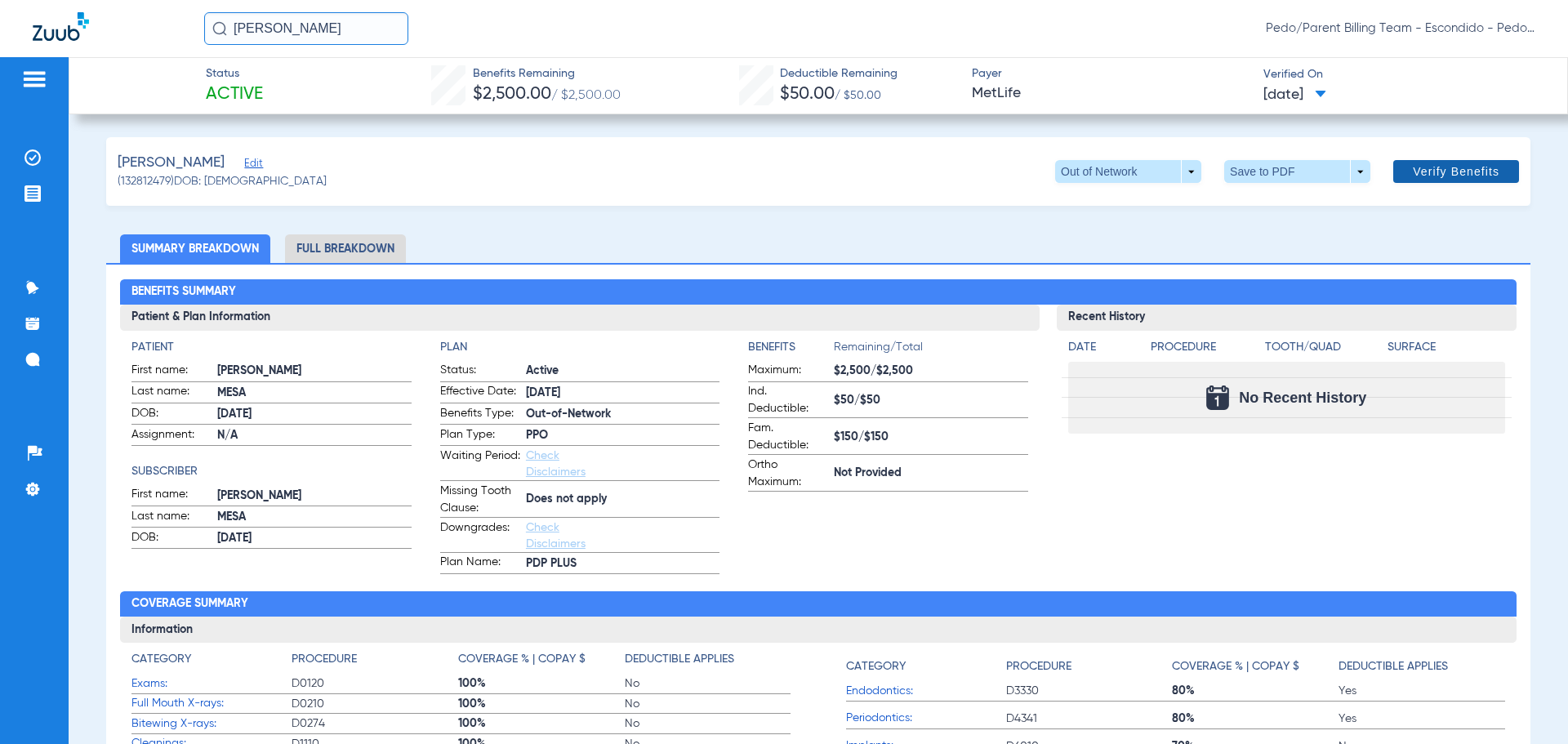
click at [1458, 179] on span at bounding box center [1456, 171] width 126 height 39
click at [1522, 36] on span "Pedo/Parent Billing Team - Escondido - Pedo | The Super Dentists" at bounding box center [1401, 28] width 270 height 16
click at [1469, 94] on span "Log out" at bounding box center [1474, 91] width 91 height 12
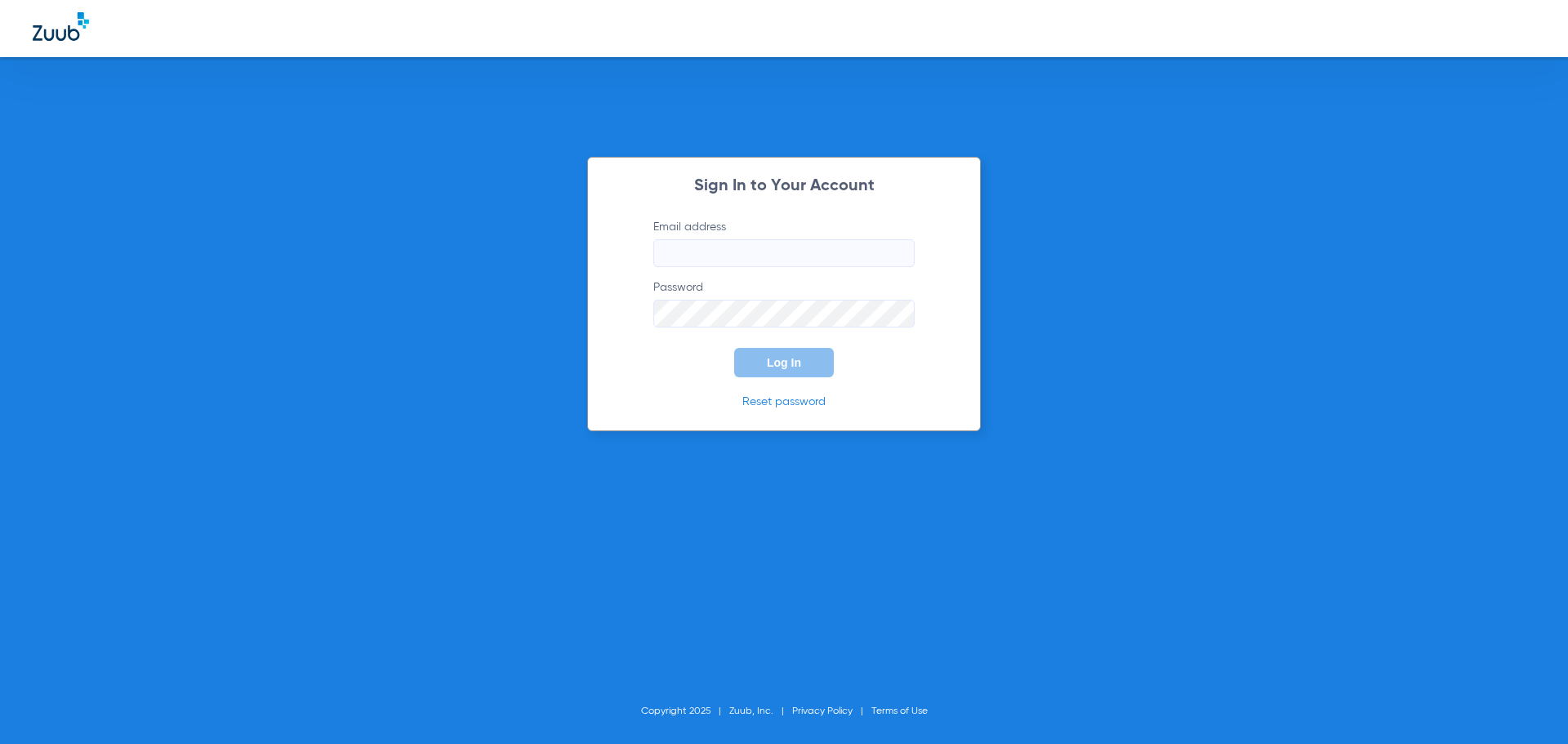
type input "[EMAIL_ADDRESS][DOMAIN_NAME]"
